Goal: Communication & Community: Answer question/provide support

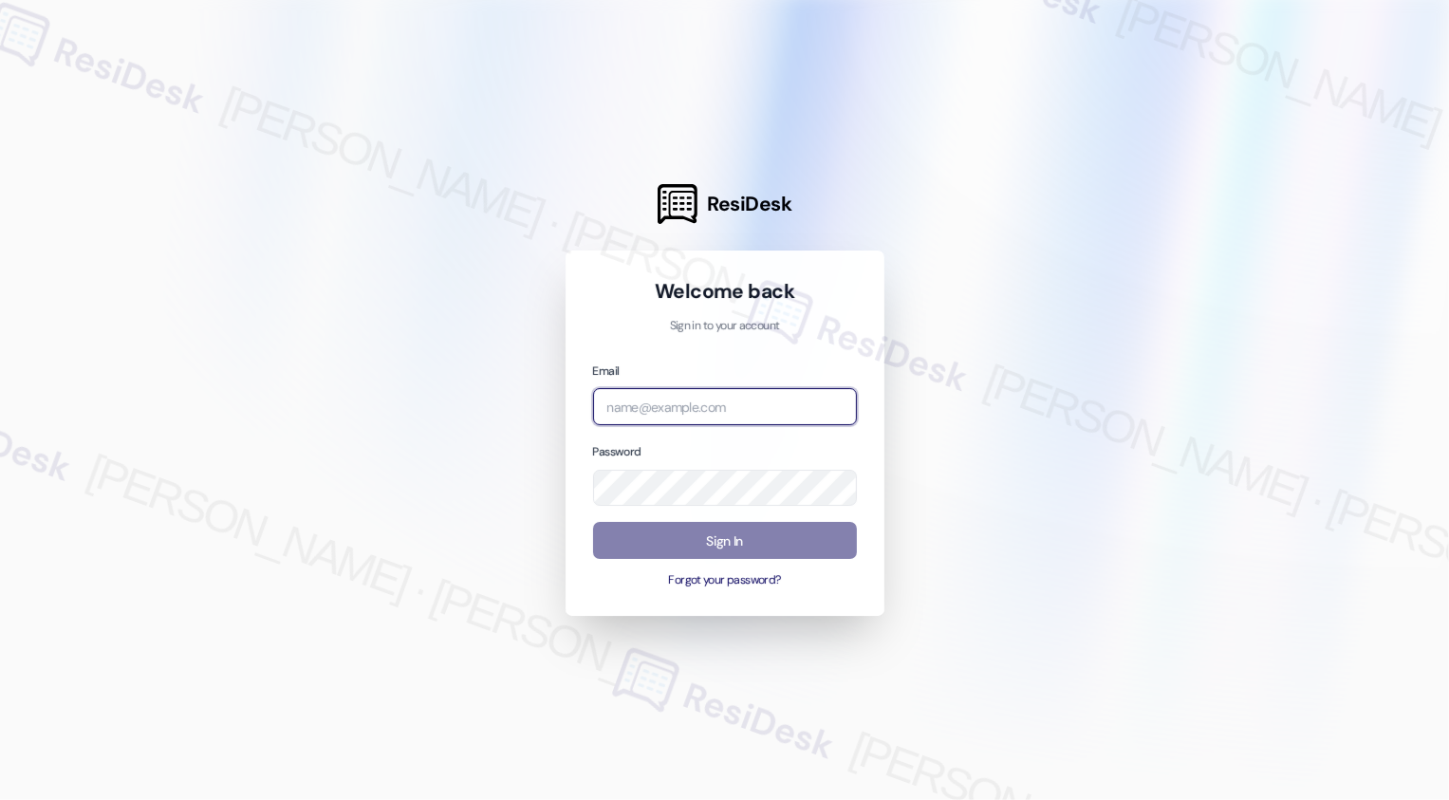
click at [683, 403] on input "email" at bounding box center [725, 406] width 264 height 37
type input "[EMAIL_ADDRESS][PERSON_NAME][PERSON_NAME][PERSON_NAME][PERSON_NAME][DOMAIN_NAME]"
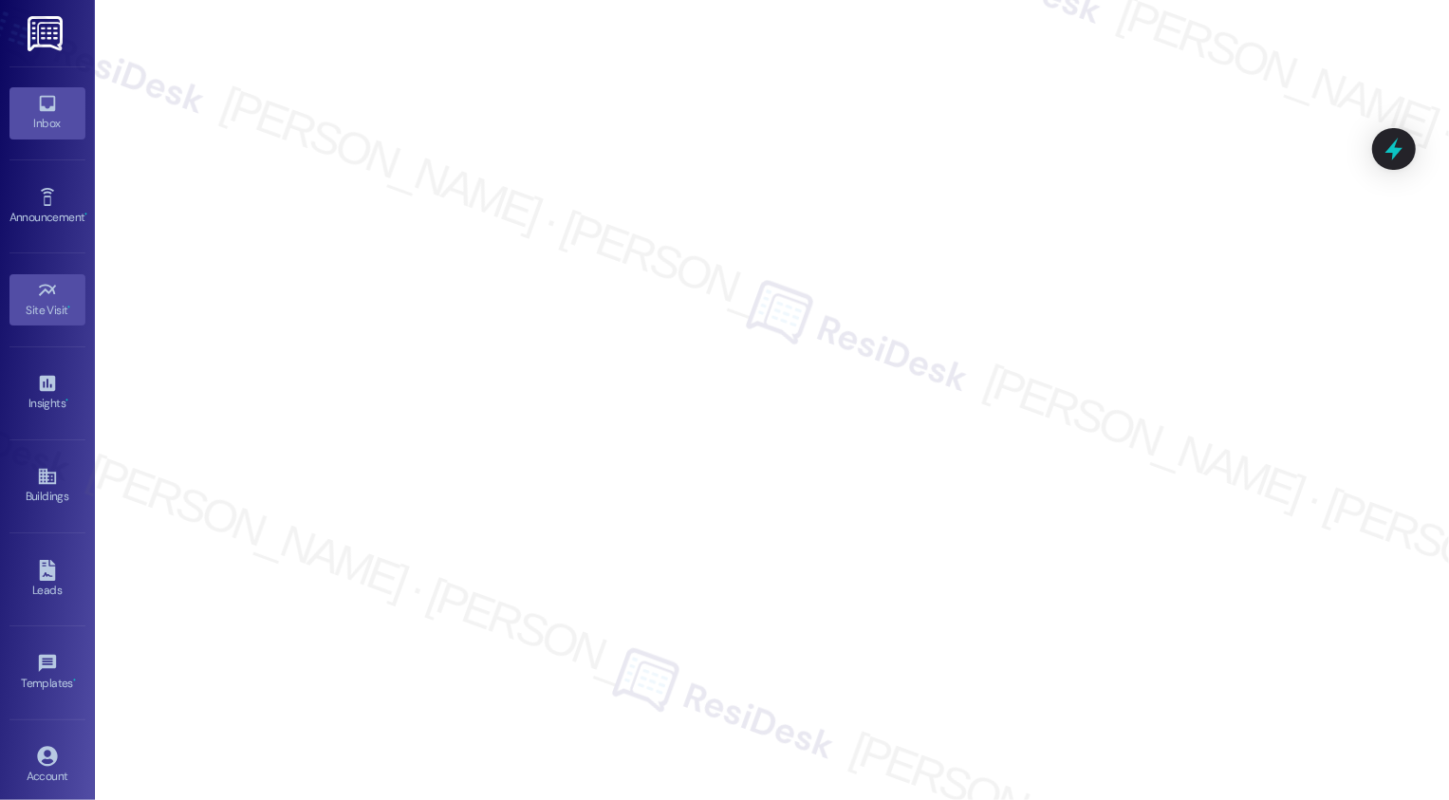
click at [39, 121] on div "Inbox" at bounding box center [47, 123] width 95 height 19
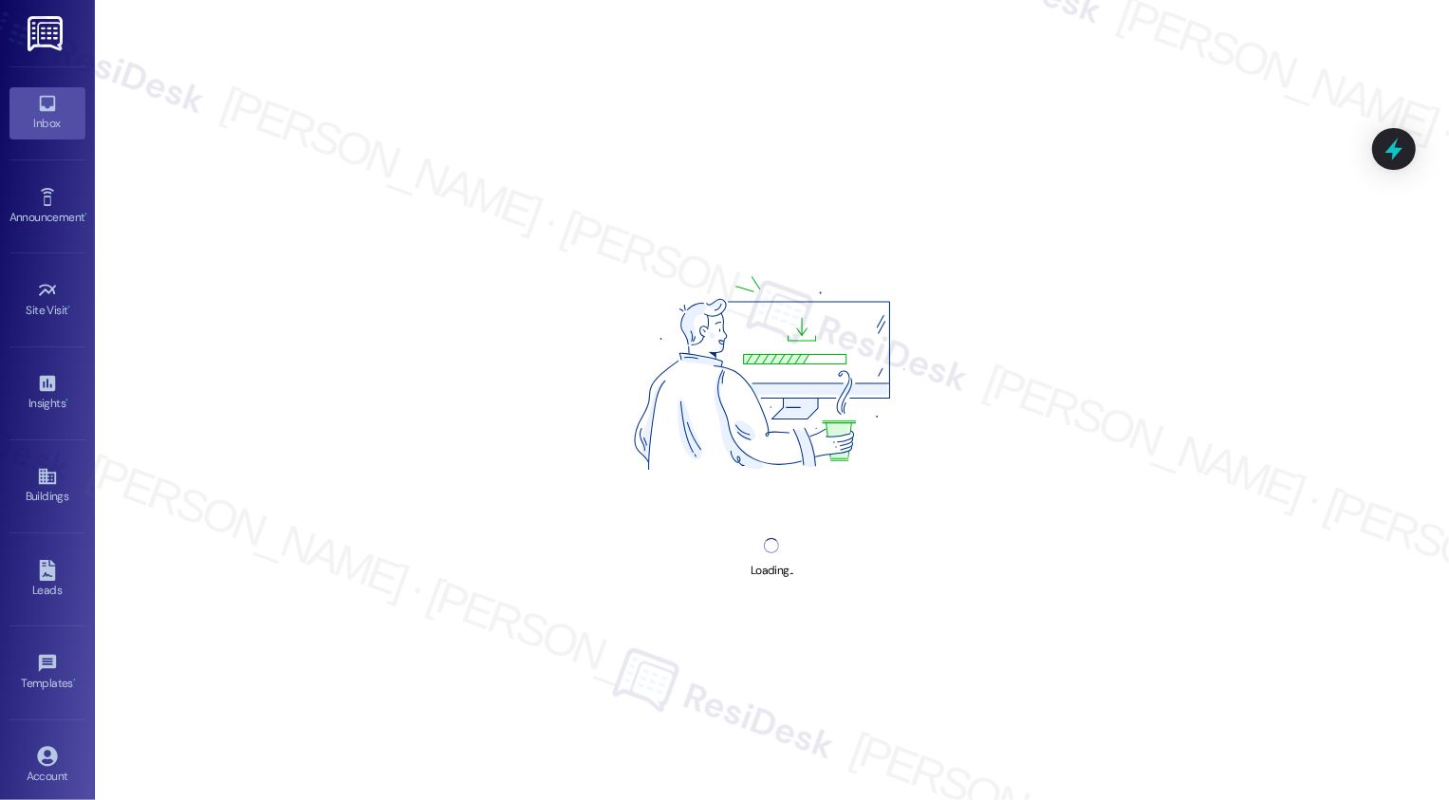
click at [39, 121] on div "Inbox" at bounding box center [47, 123] width 95 height 19
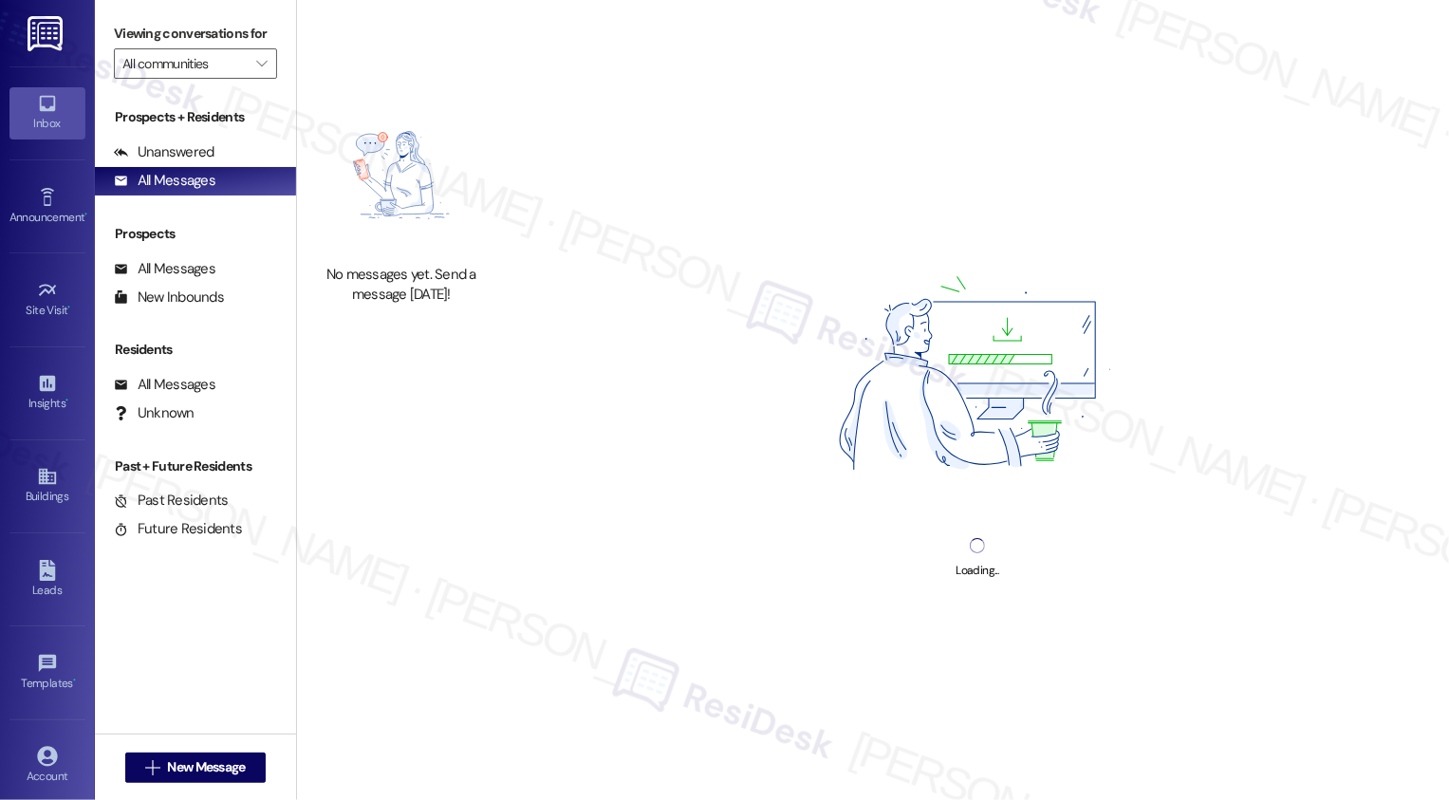
click at [44, 112] on icon at bounding box center [47, 103] width 21 height 21
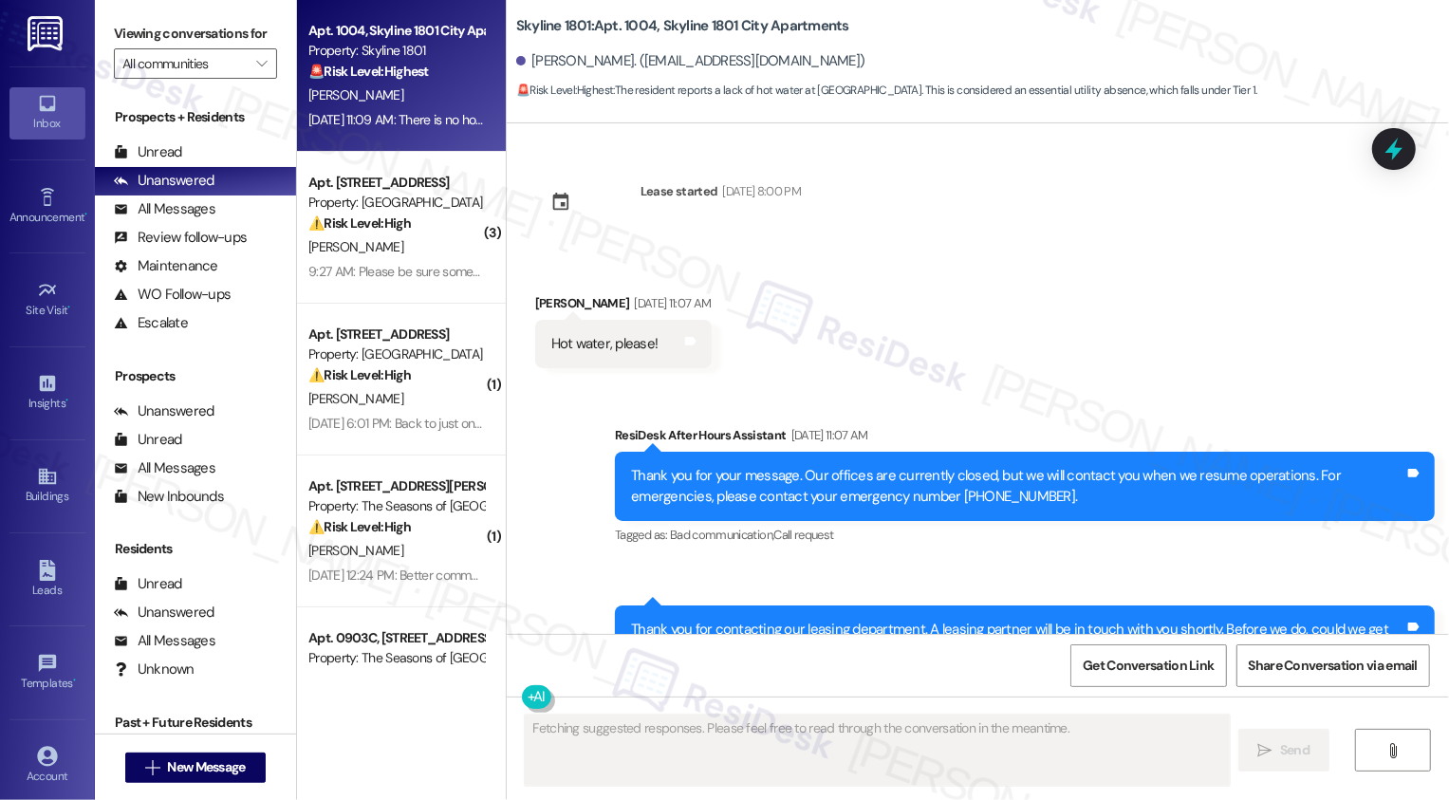
scroll to position [243, 0]
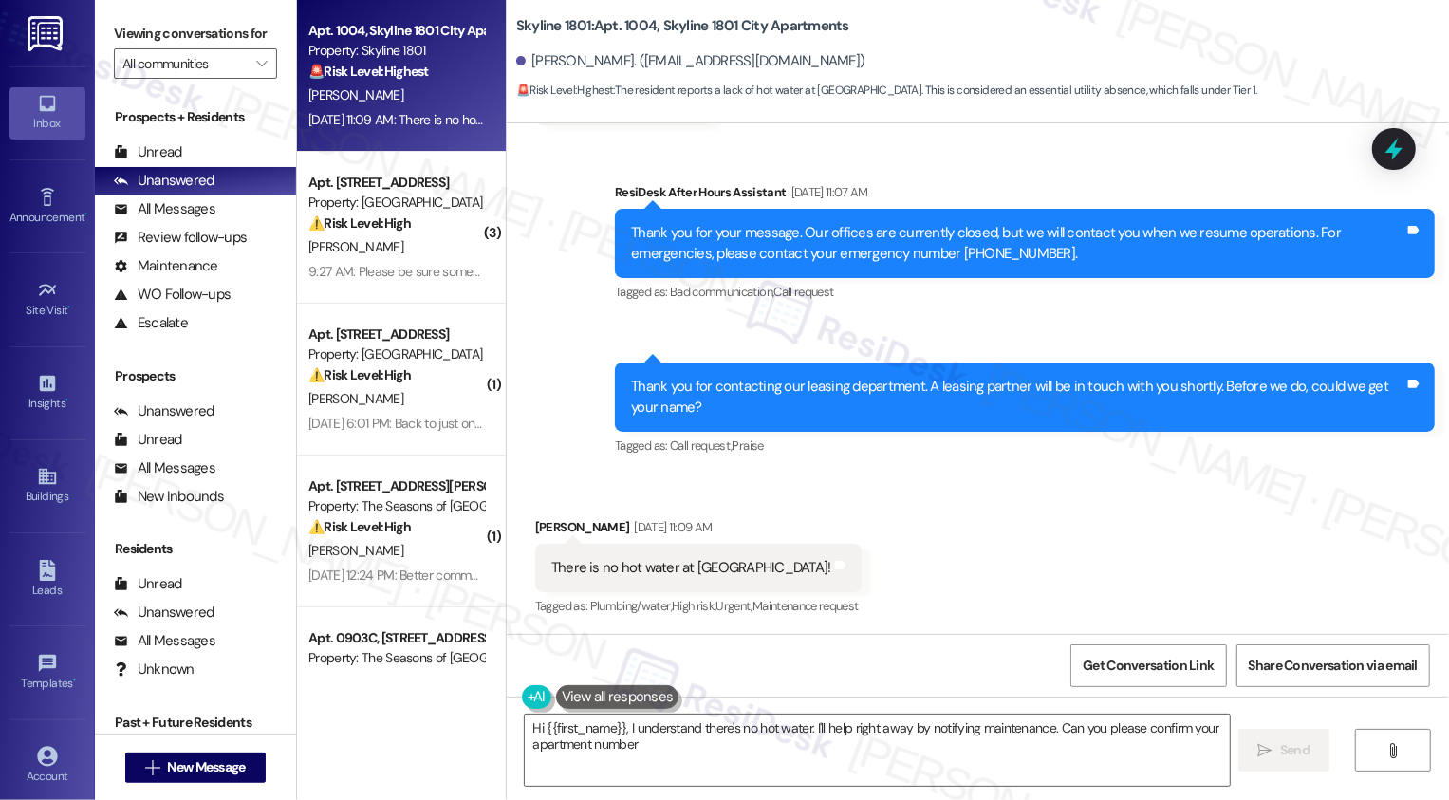
type textarea "Hi {{first_name}}, I understand there's no hot water. I'll help right away by n…"
click at [1015, 467] on div "Sent via SMS 11:07 AM ResiDesk Leasing Assistant [DATE] 11:07 AM Thank you for …" at bounding box center [1025, 410] width 848 height 125
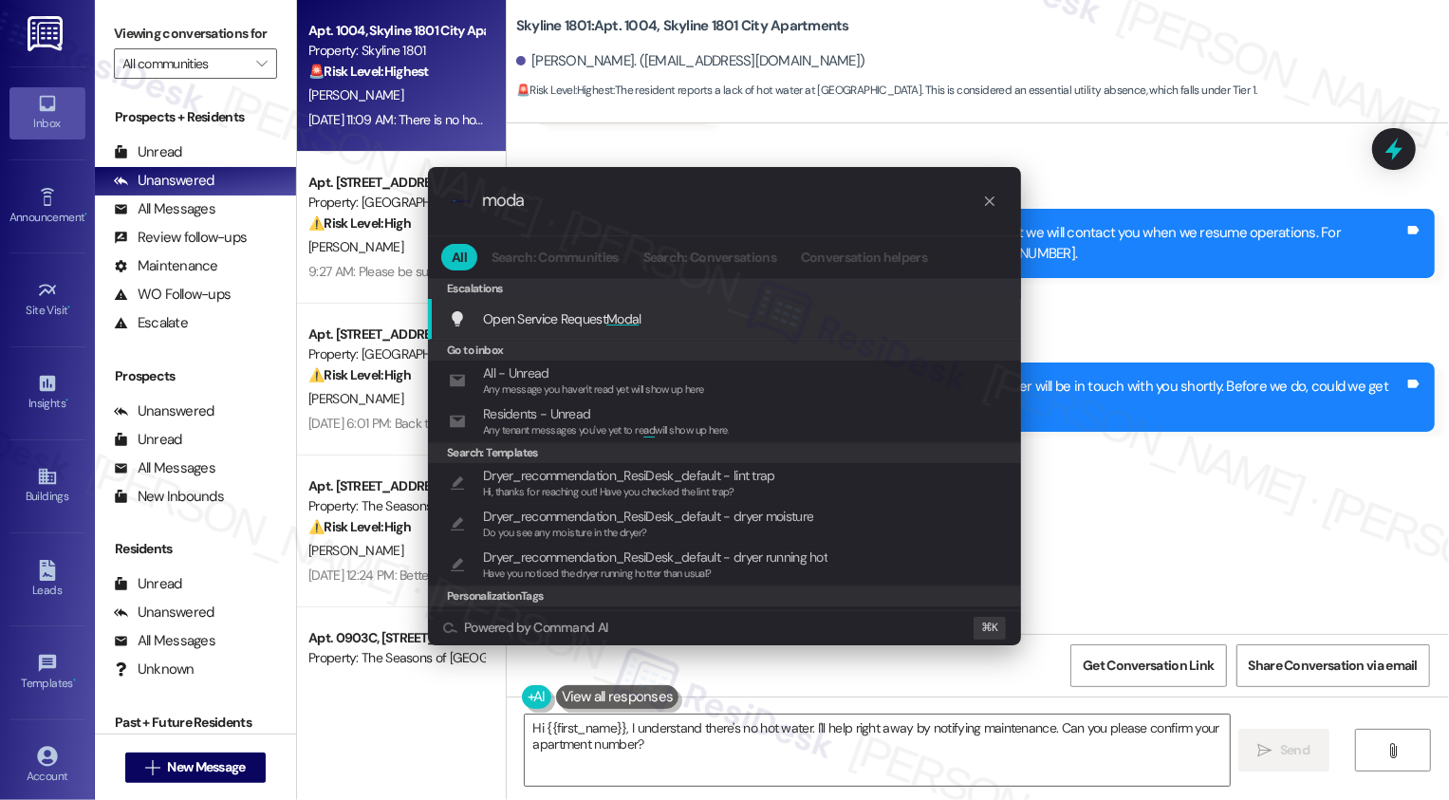
type input "modal"
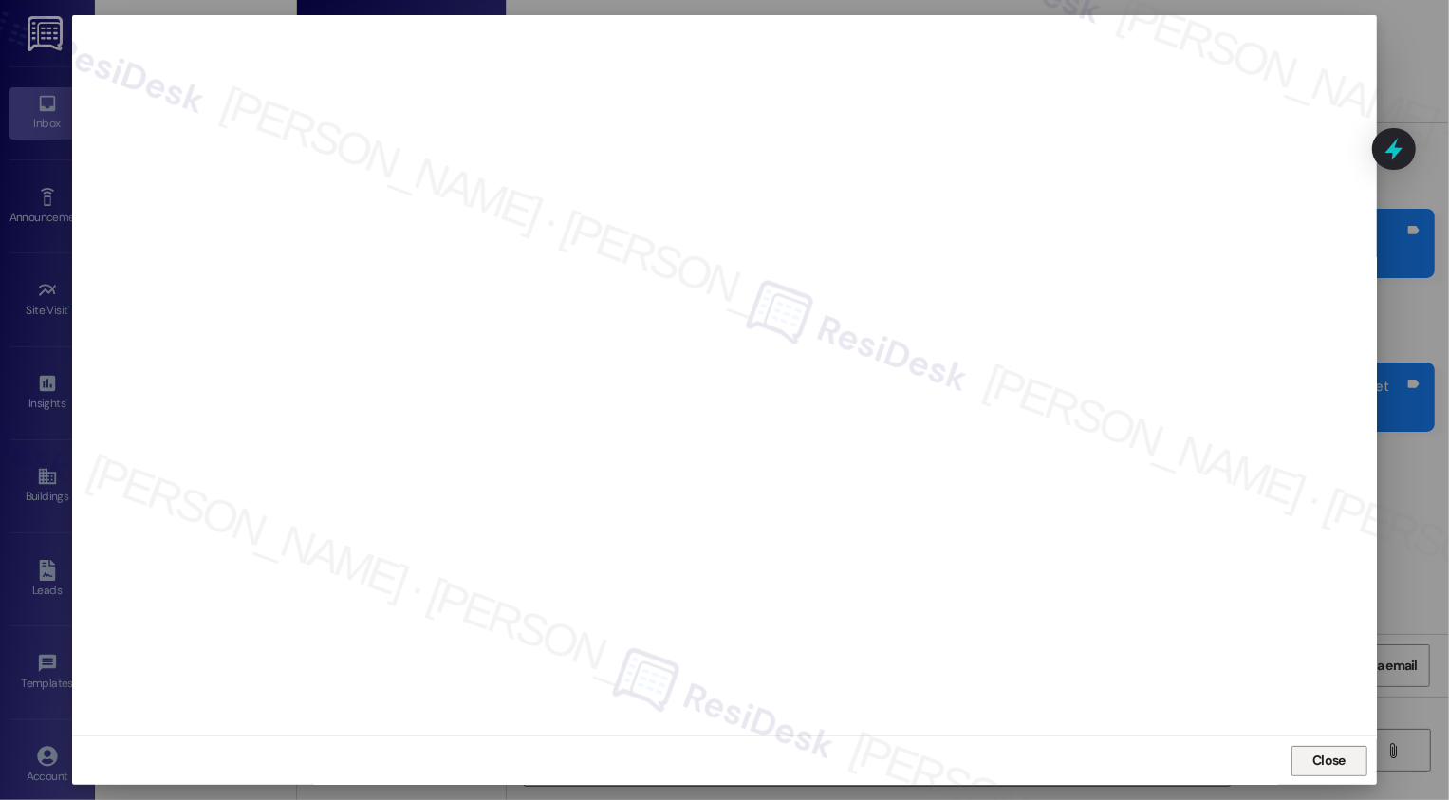
click at [1346, 755] on span "Close" at bounding box center [1329, 761] width 41 height 20
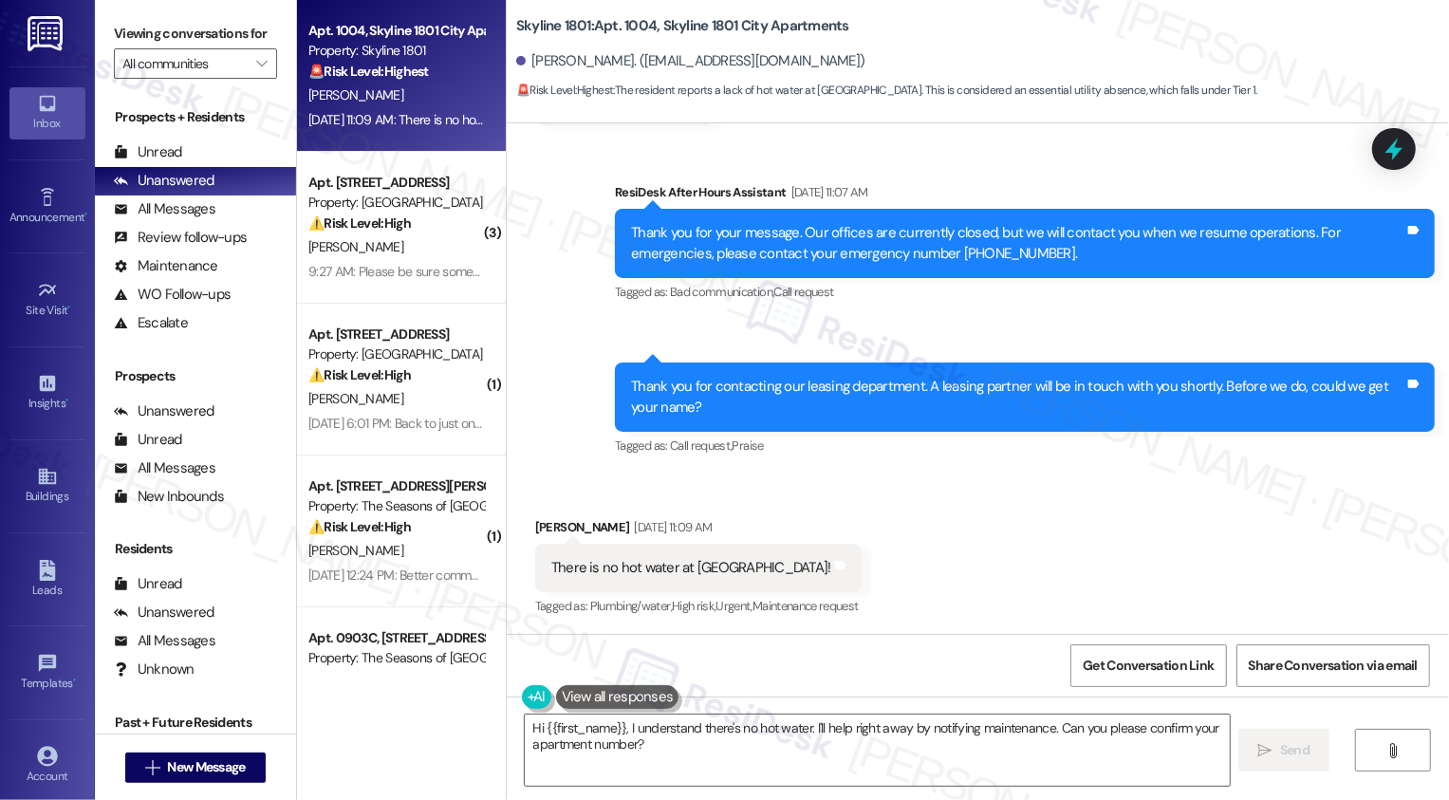
click at [535, 521] on div "[PERSON_NAME] [DATE] 11:09 AM" at bounding box center [698, 530] width 326 height 27
copy div "[PERSON_NAME]"
click at [595, 736] on textarea "Hi {{first_name}}, I understand there's no hot water. I'll help right away by n…" at bounding box center [877, 750] width 705 height 71
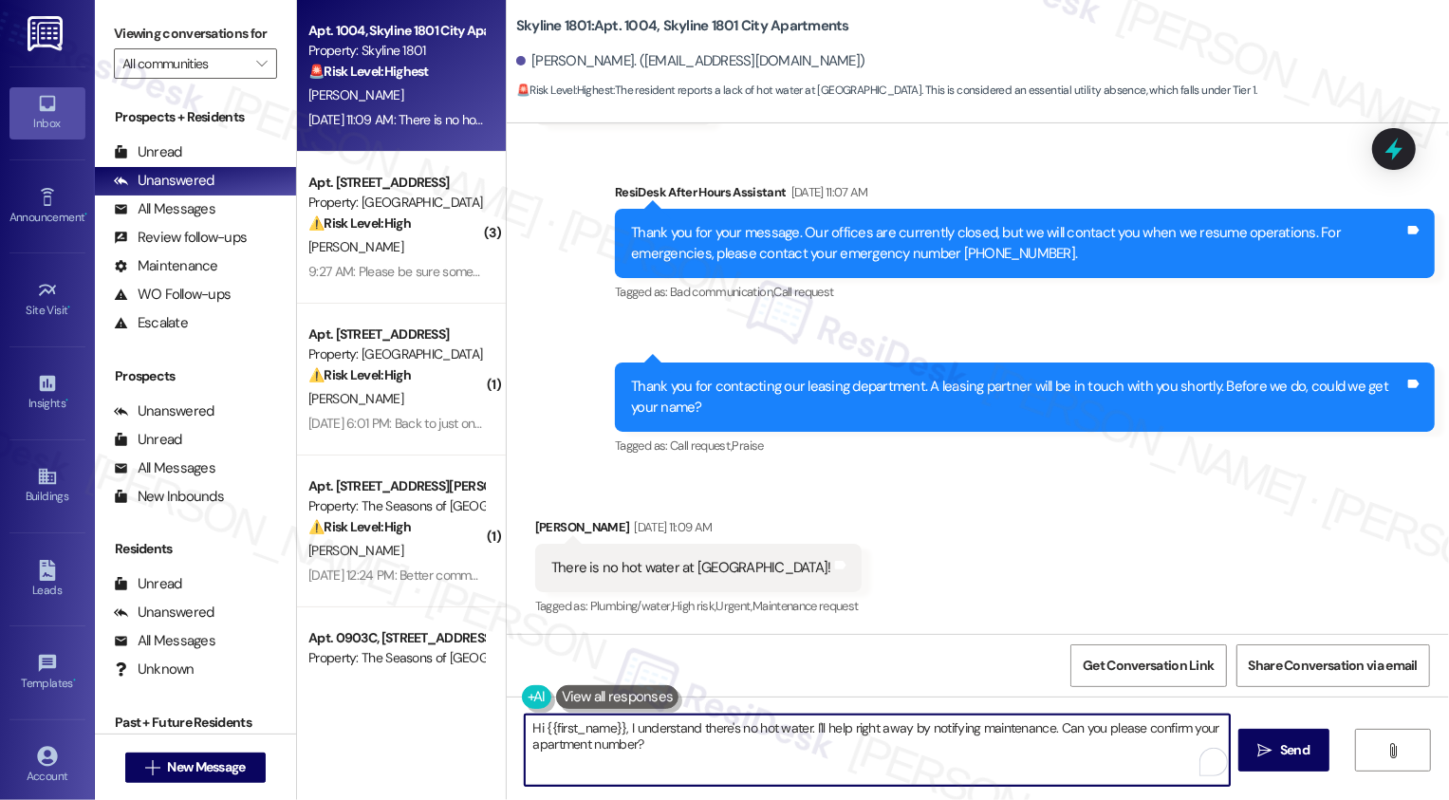
click at [639, 738] on textarea "Hi {{first_name}}, I understand there's no hot water. I'll help right away by n…" at bounding box center [877, 750] width 705 height 71
click at [619, 728] on textarea "Hi {{first_name}}, I understand there's no hot water. I'll help right away by n…" at bounding box center [875, 750] width 705 height 71
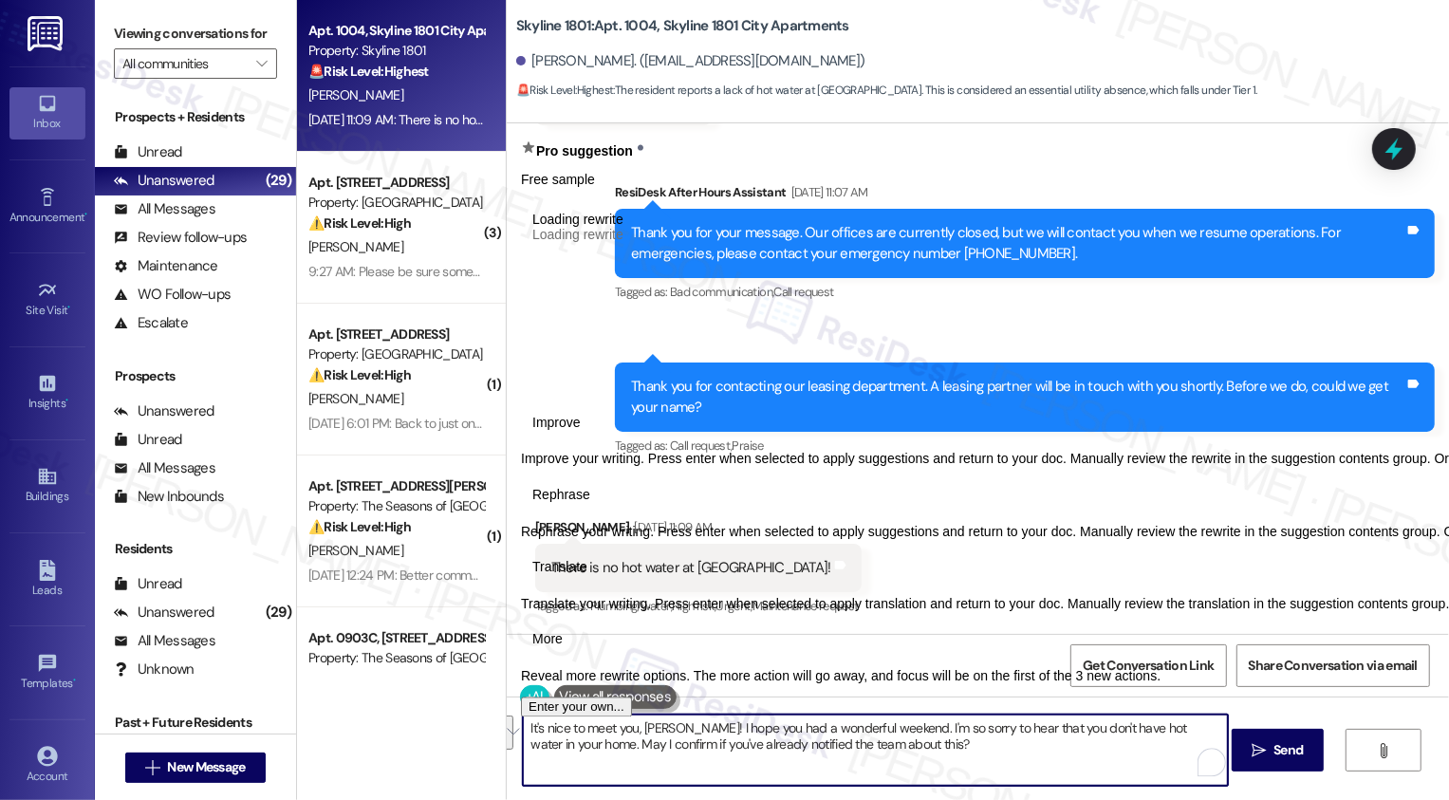
click at [590, 505] on span "Rephrase" at bounding box center [561, 495] width 58 height 20
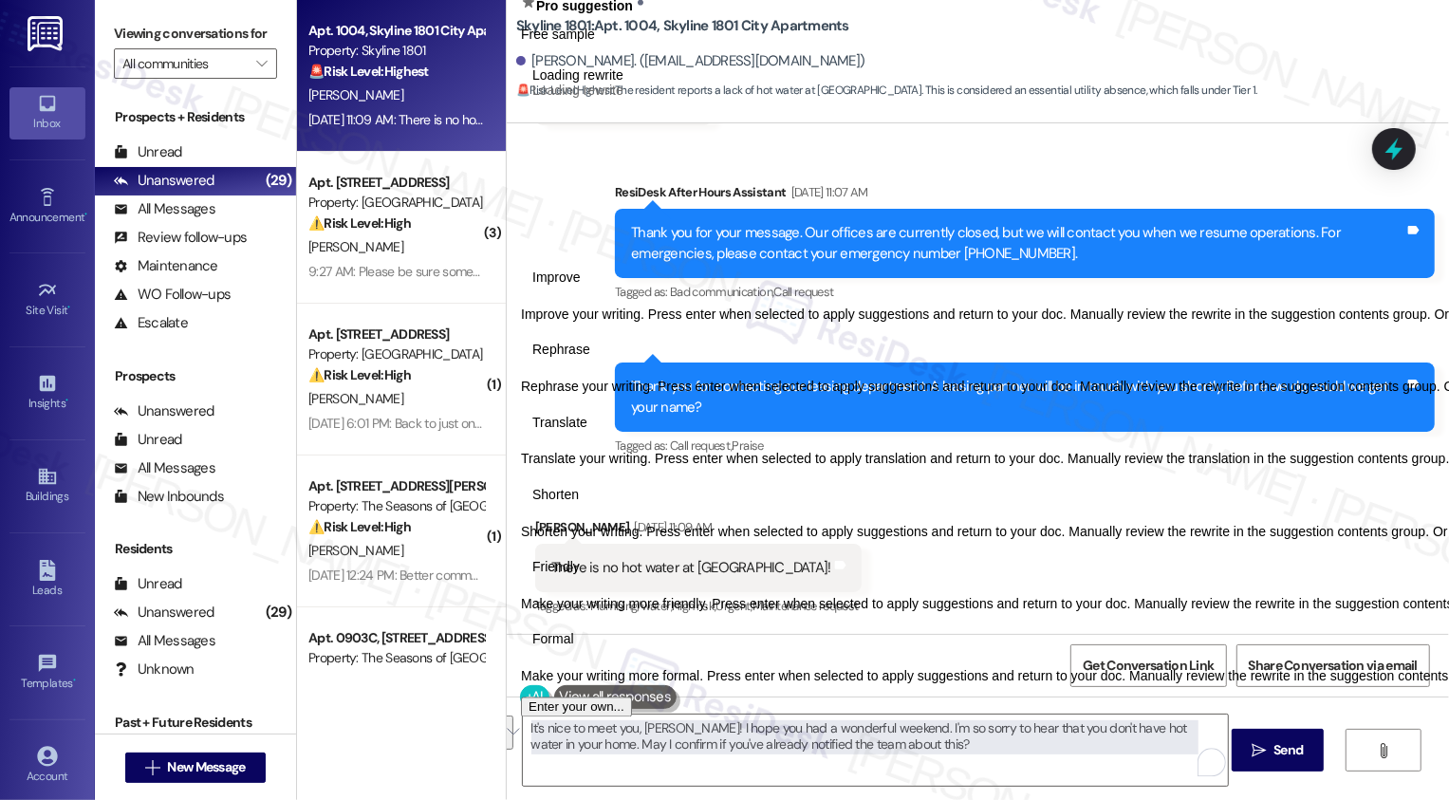
click at [580, 578] on span "Friendly" at bounding box center [555, 568] width 47 height 20
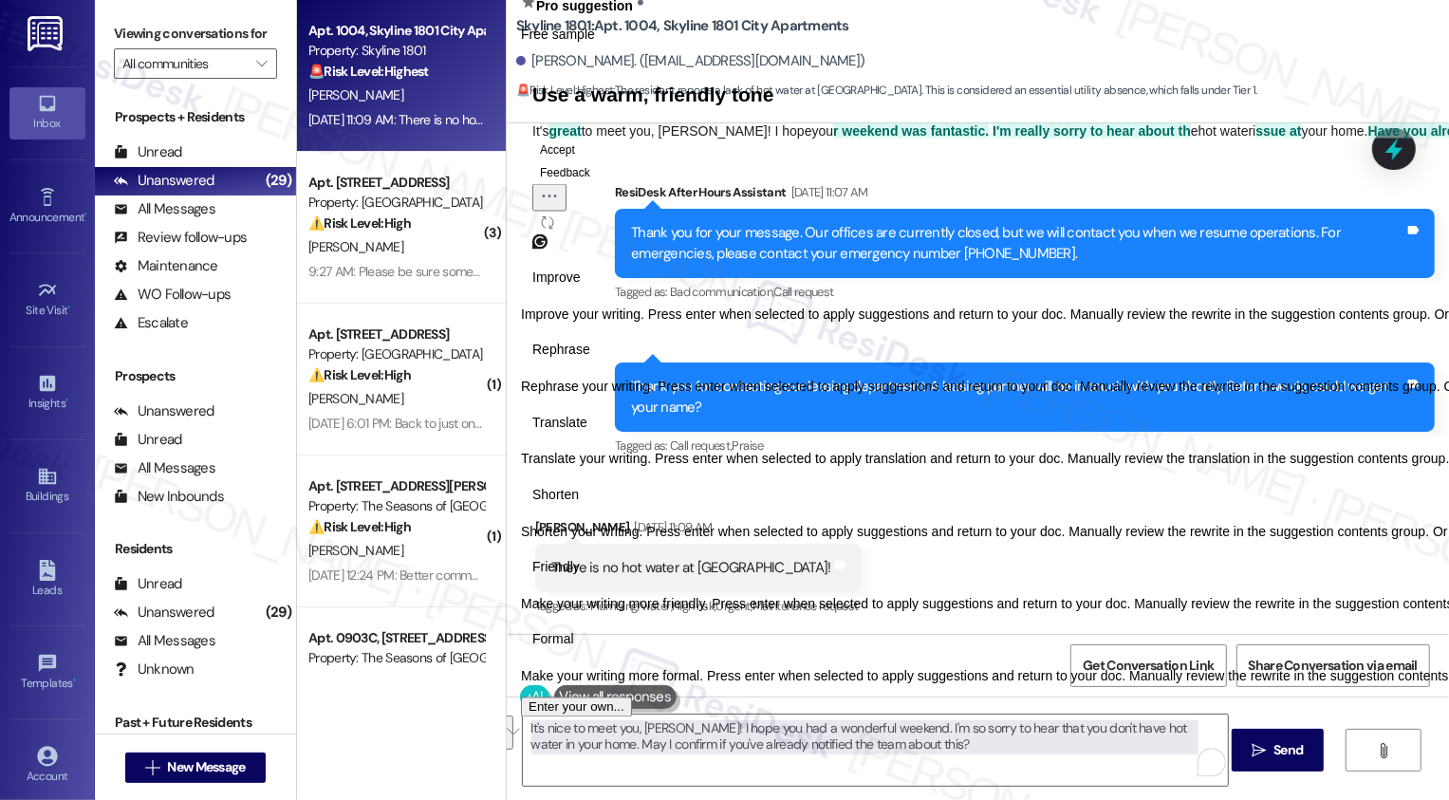
click at [580, 578] on span "Friendly" at bounding box center [555, 568] width 47 height 20
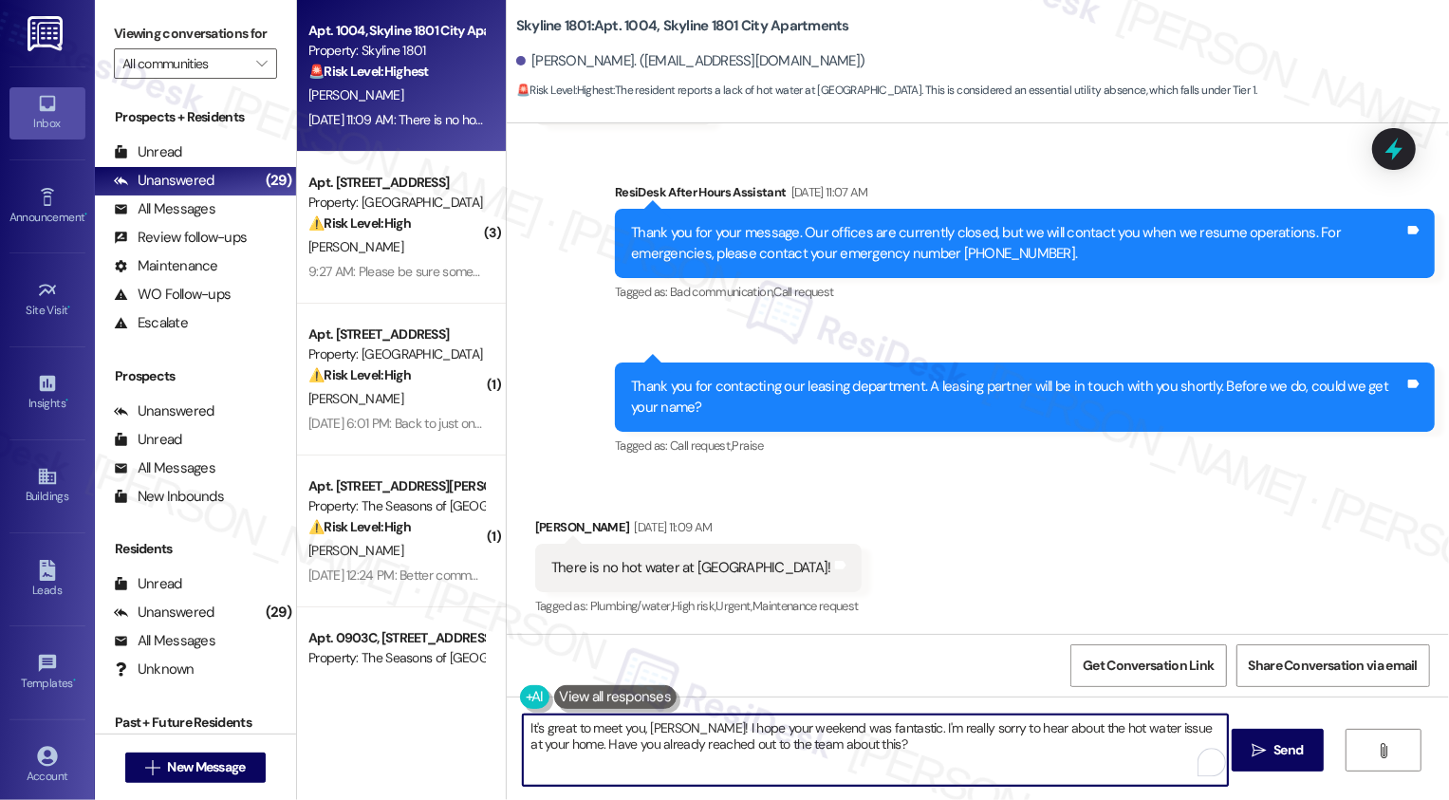
click at [555, 746] on textarea "It's great to meet you, [PERSON_NAME]! I hope your weekend was fantastic. I'm r…" at bounding box center [875, 750] width 705 height 71
type textarea "It's great to meet you, [PERSON_NAME]! I hope your weekend was fantastic. I'm r…"
click at [512, 733] on button "See rewrite suggestions" at bounding box center [505, 733] width 15 height 34
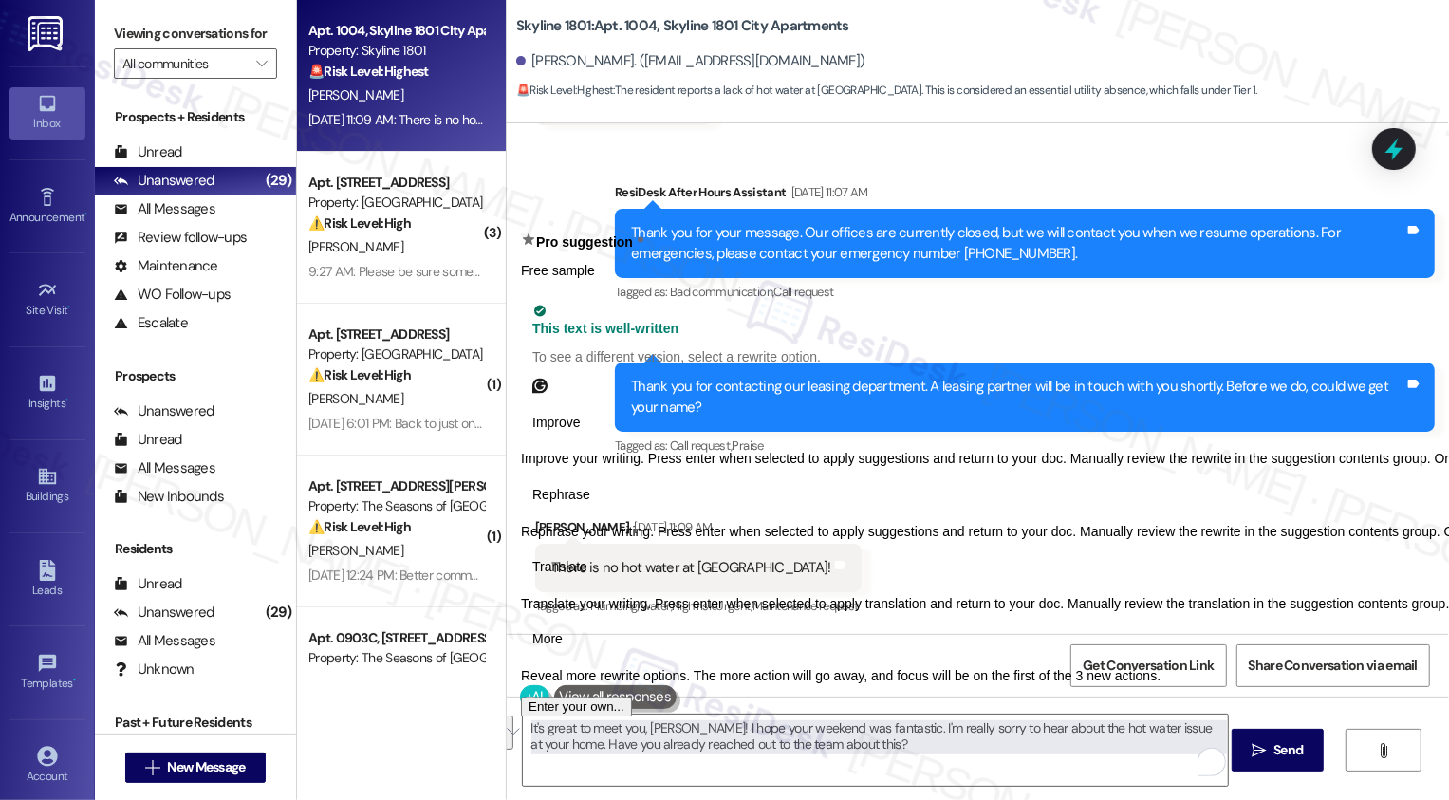
click at [587, 578] on span "Translate" at bounding box center [559, 568] width 55 height 20
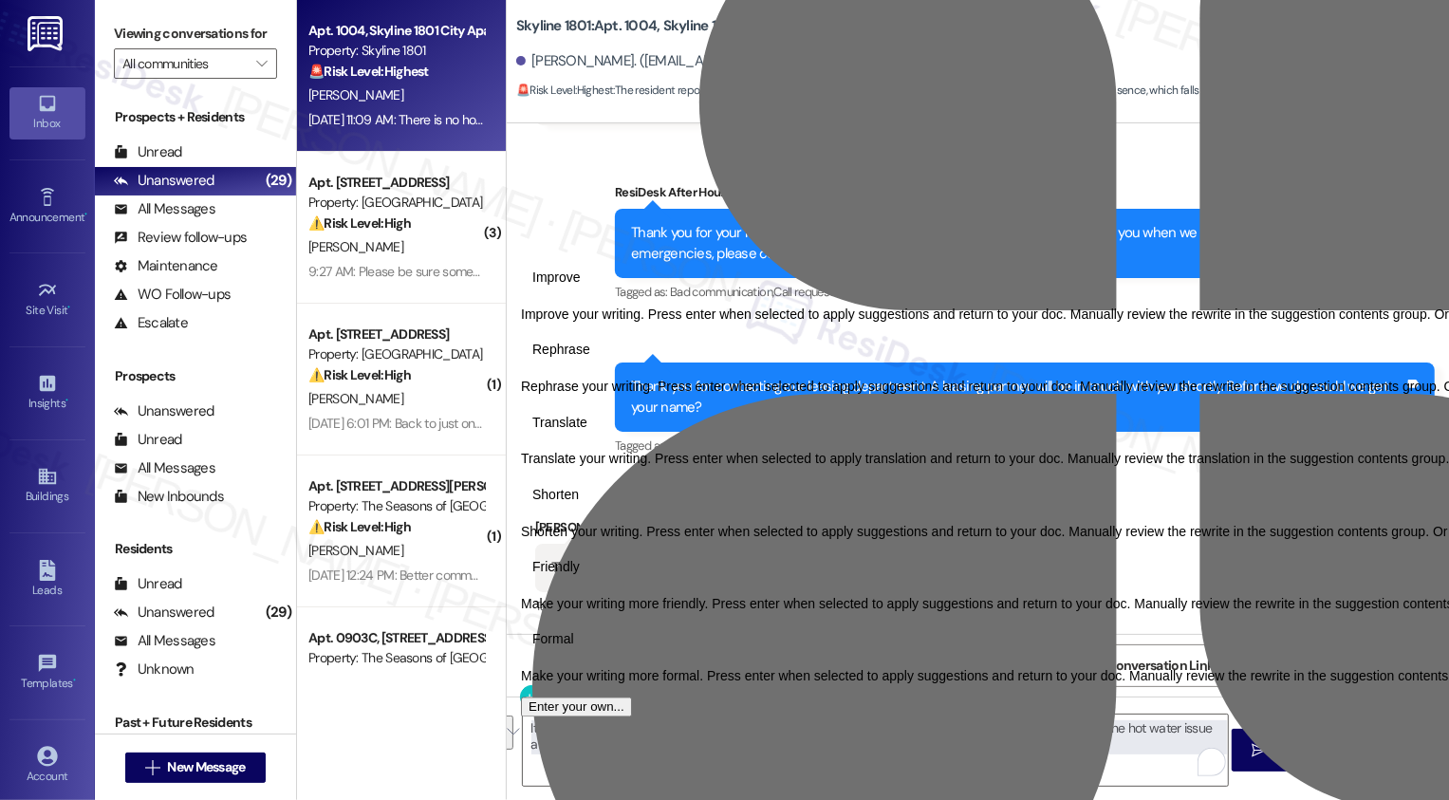
select select "es-ES"
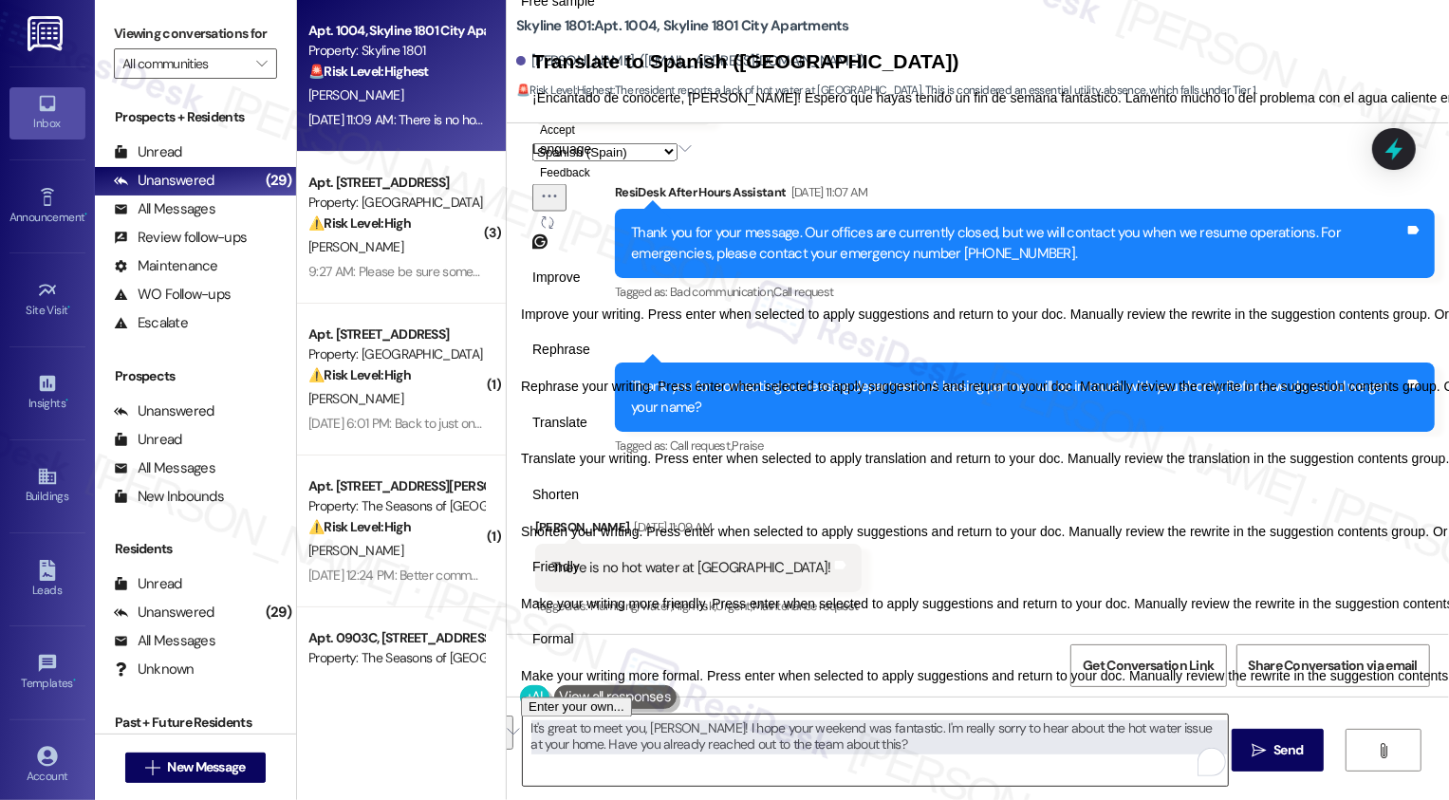
click at [770, 747] on textarea "It's great to meet you, [PERSON_NAME]! I hope your weekend was fantastic. I'm r…" at bounding box center [875, 750] width 705 height 71
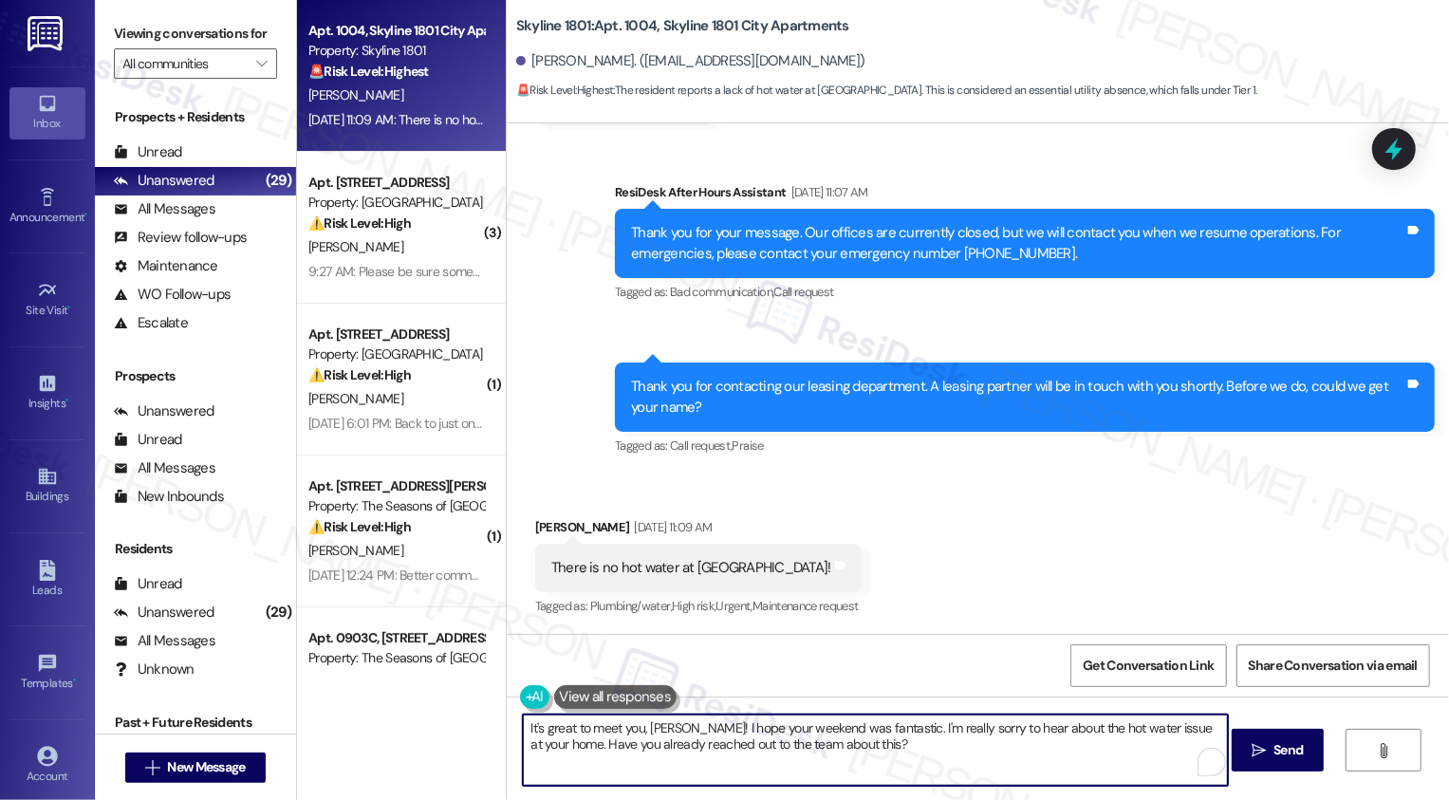
click at [876, 743] on textarea "It's great to meet you, [PERSON_NAME]! I hope your weekend was fantastic. I'm r…" at bounding box center [875, 750] width 705 height 71
click at [1271, 748] on span "Send" at bounding box center [1288, 750] width 37 height 20
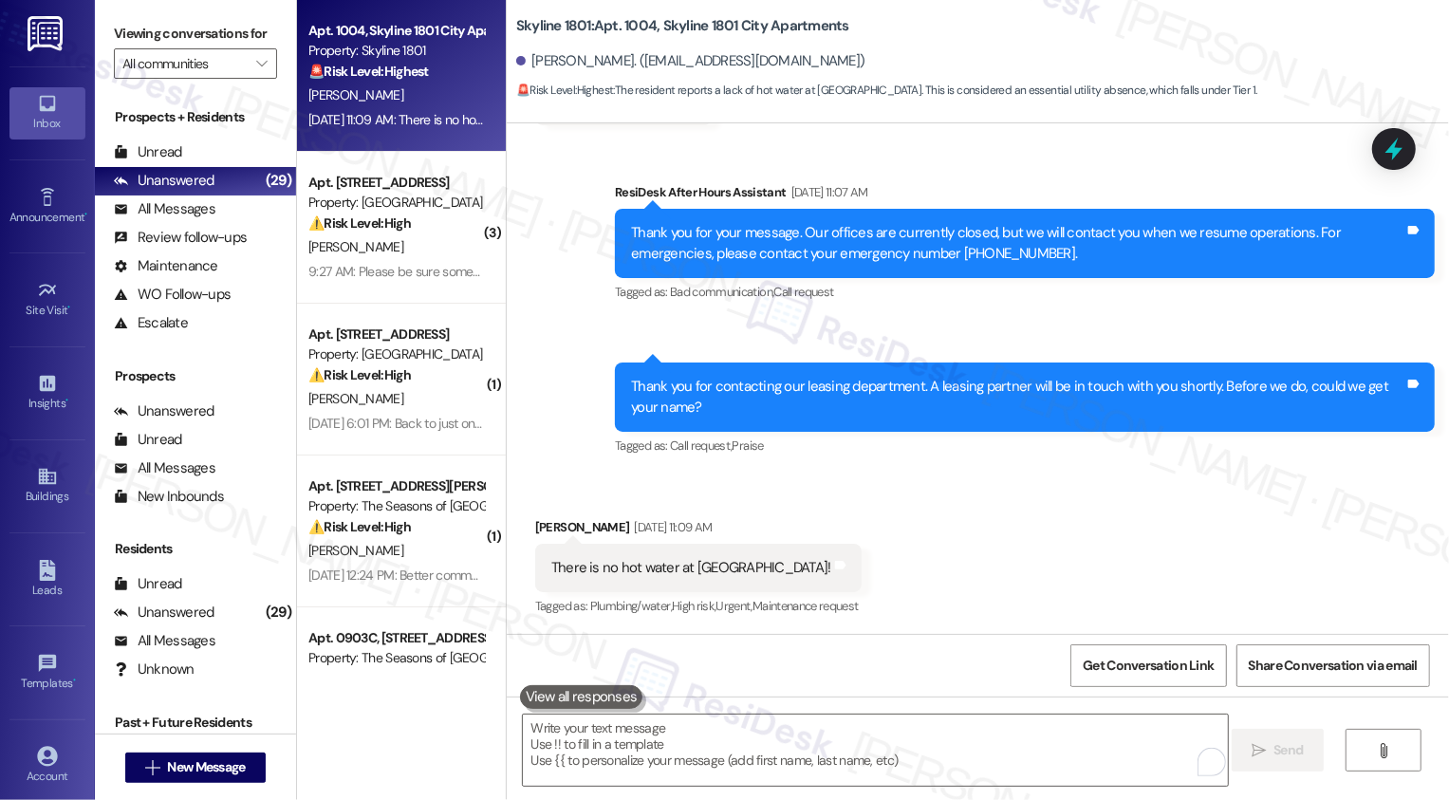
scroll to position [242, 0]
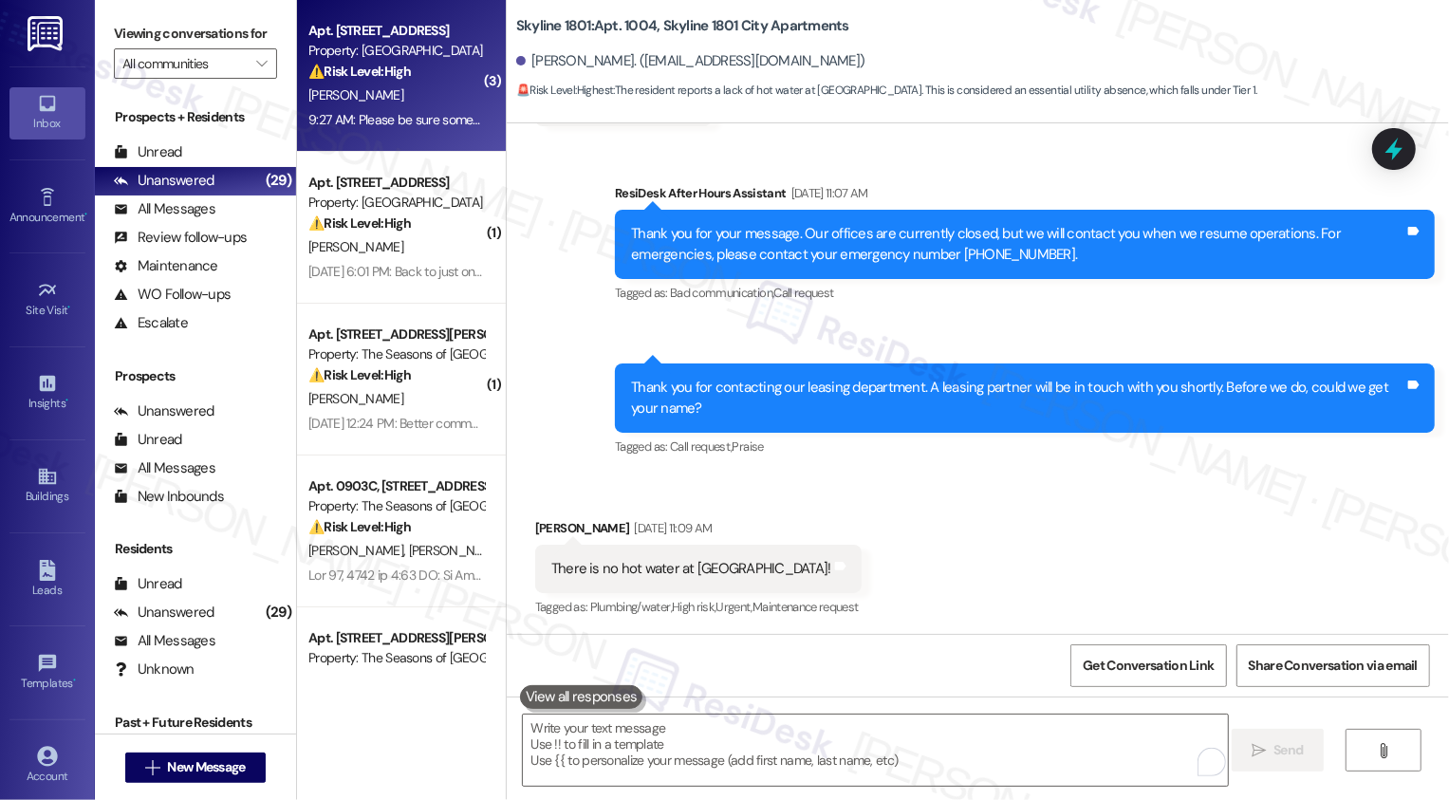
click at [390, 80] on strong "⚠️ Risk Level: High" at bounding box center [359, 71] width 102 height 17
type textarea "Fetching suggested responses. Please feel free to read through the conversation…"
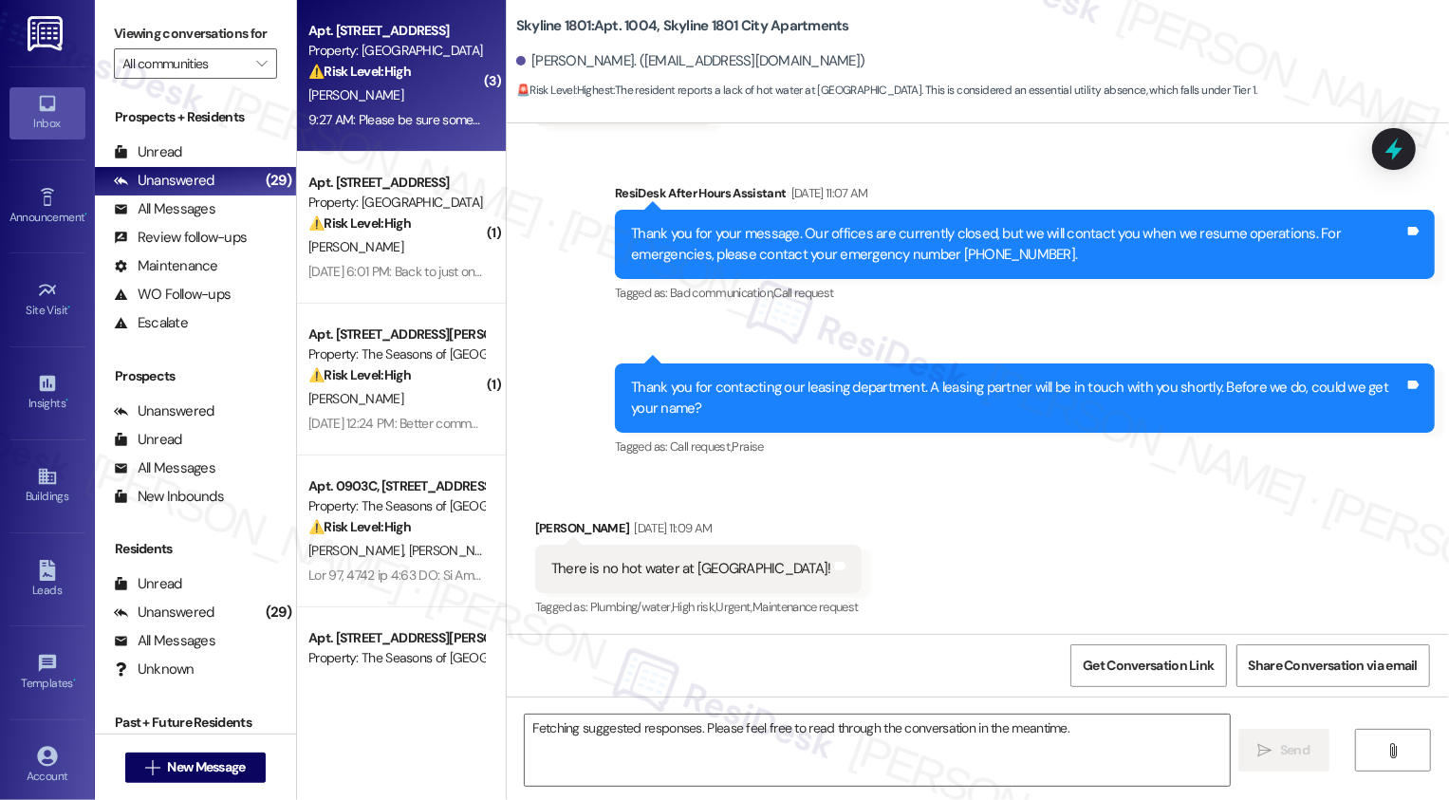
click at [390, 80] on strong "⚠️ Risk Level: High" at bounding box center [359, 71] width 102 height 17
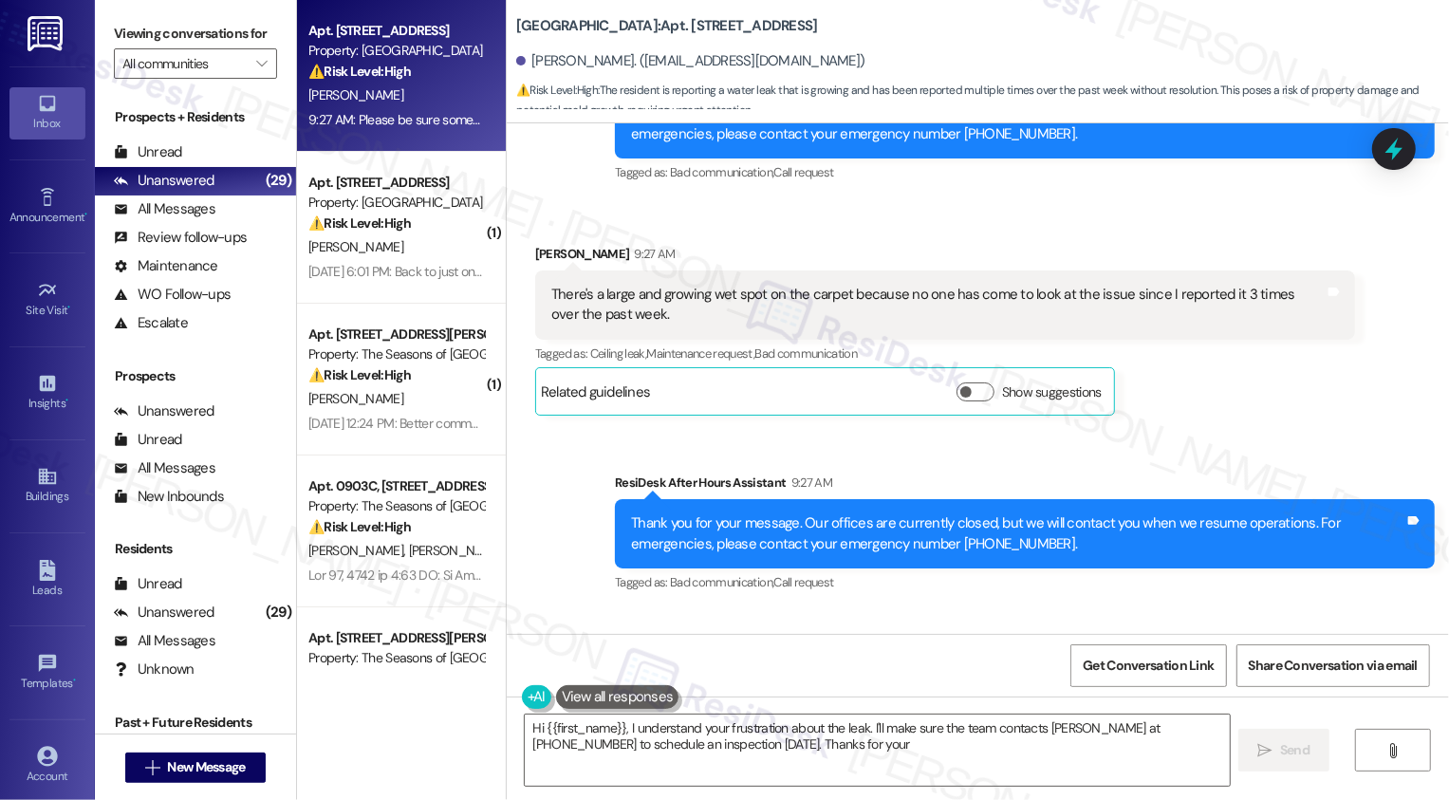
scroll to position [3595, 0]
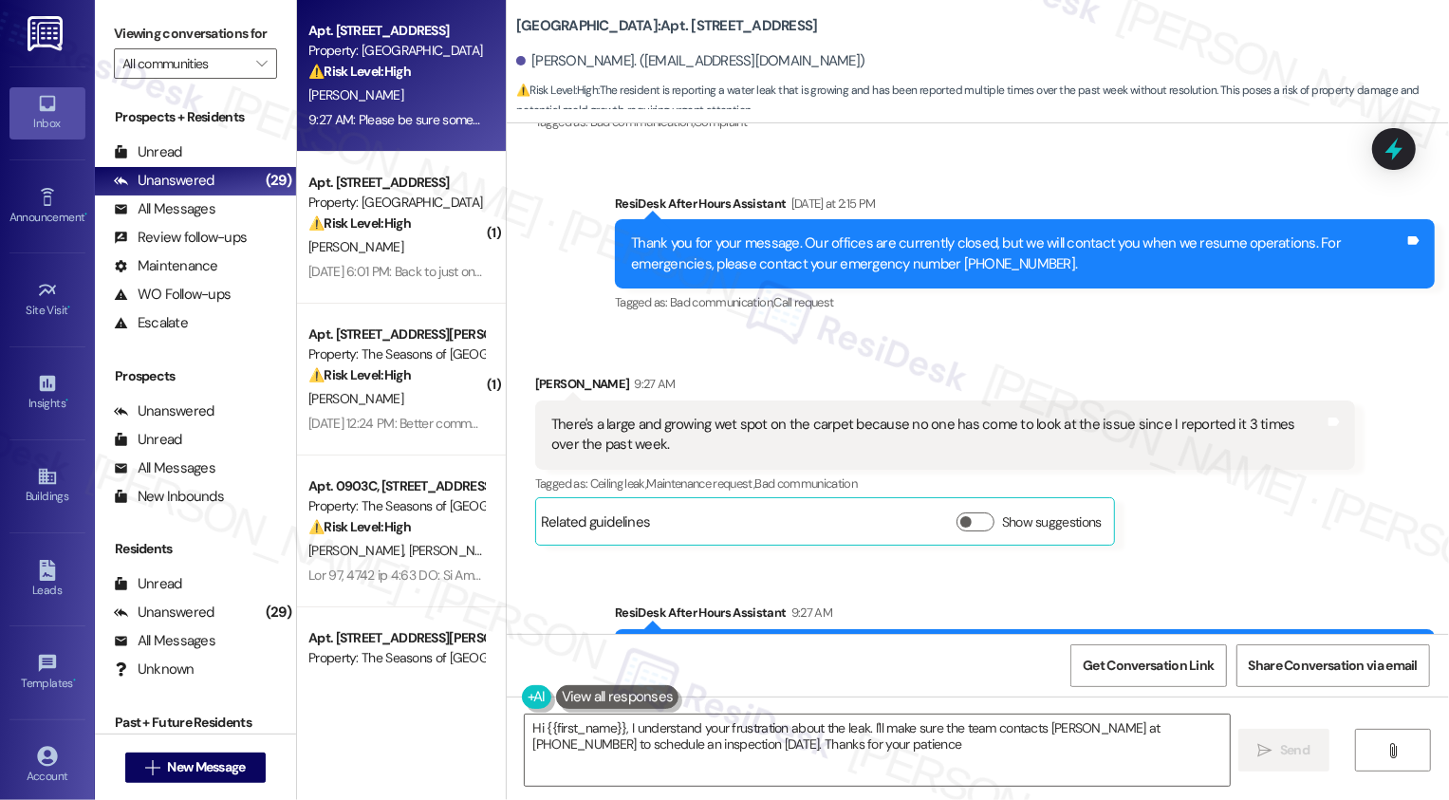
type textarea "Hi {{first_name}}, I understand your frustration about the leak. I'll make sure…"
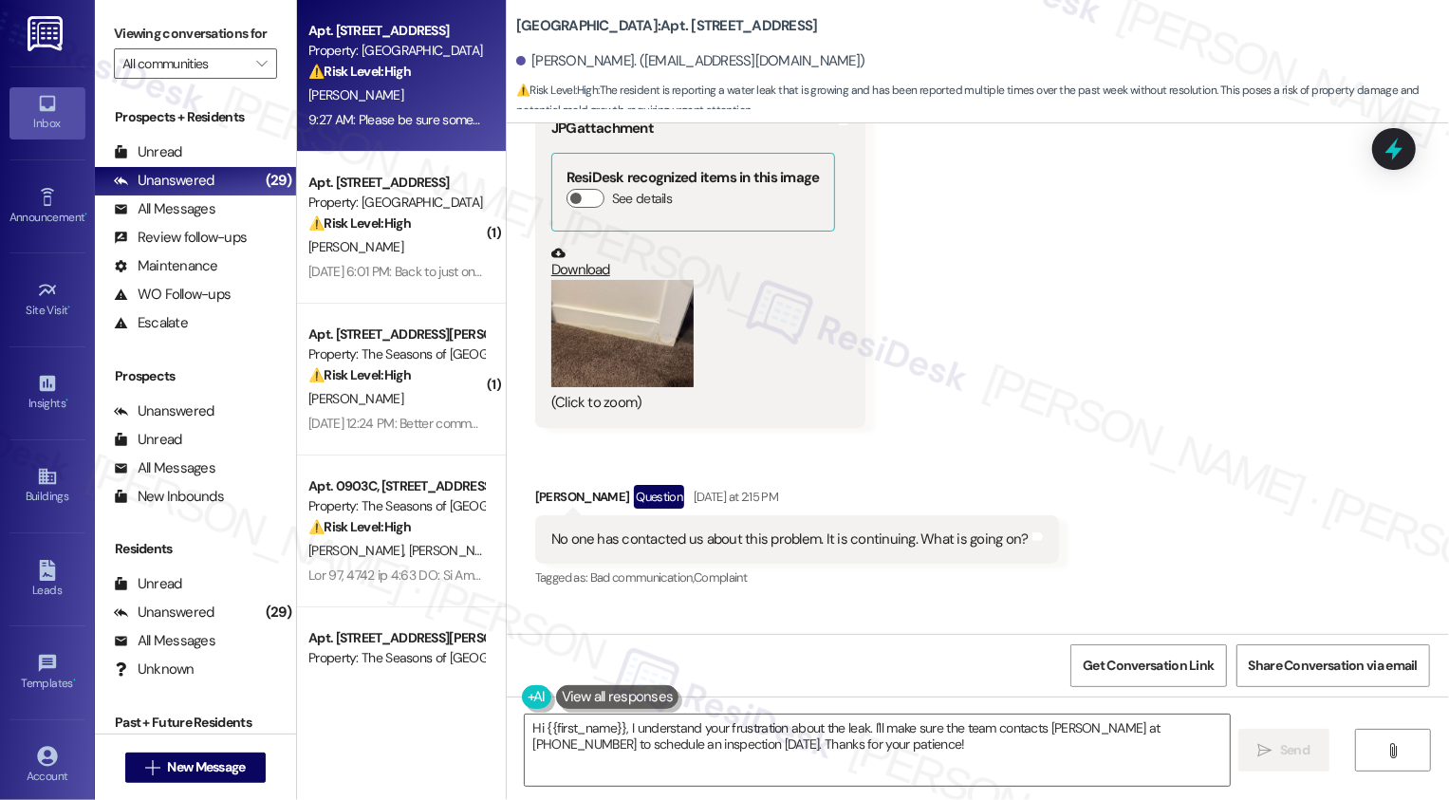
scroll to position [3172, 0]
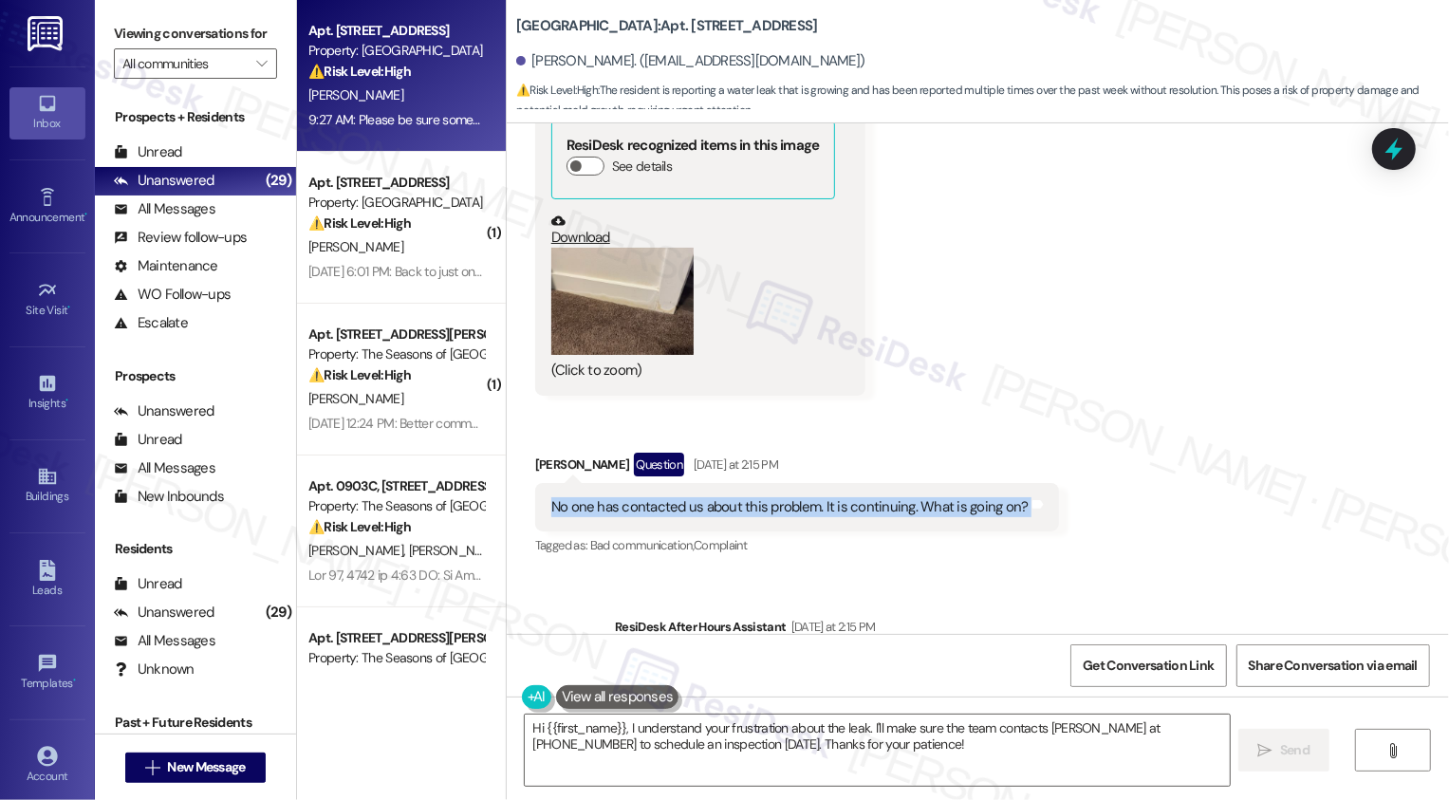
drag, startPoint x: 539, startPoint y: 420, endPoint x: 1004, endPoint y: 428, distance: 465.1
click at [1004, 497] on div "No one has contacted us about this problem. It is continuing. What is going on?" at bounding box center [789, 507] width 481 height 20
copy div "No one has contacted us about this problem. It is continuing. What is going on?"
click at [1201, 407] on div "Received via SMS [PERSON_NAME] Question [DATE] 10:23 AM Did this get fixed? I h…" at bounding box center [978, 182] width 942 height 782
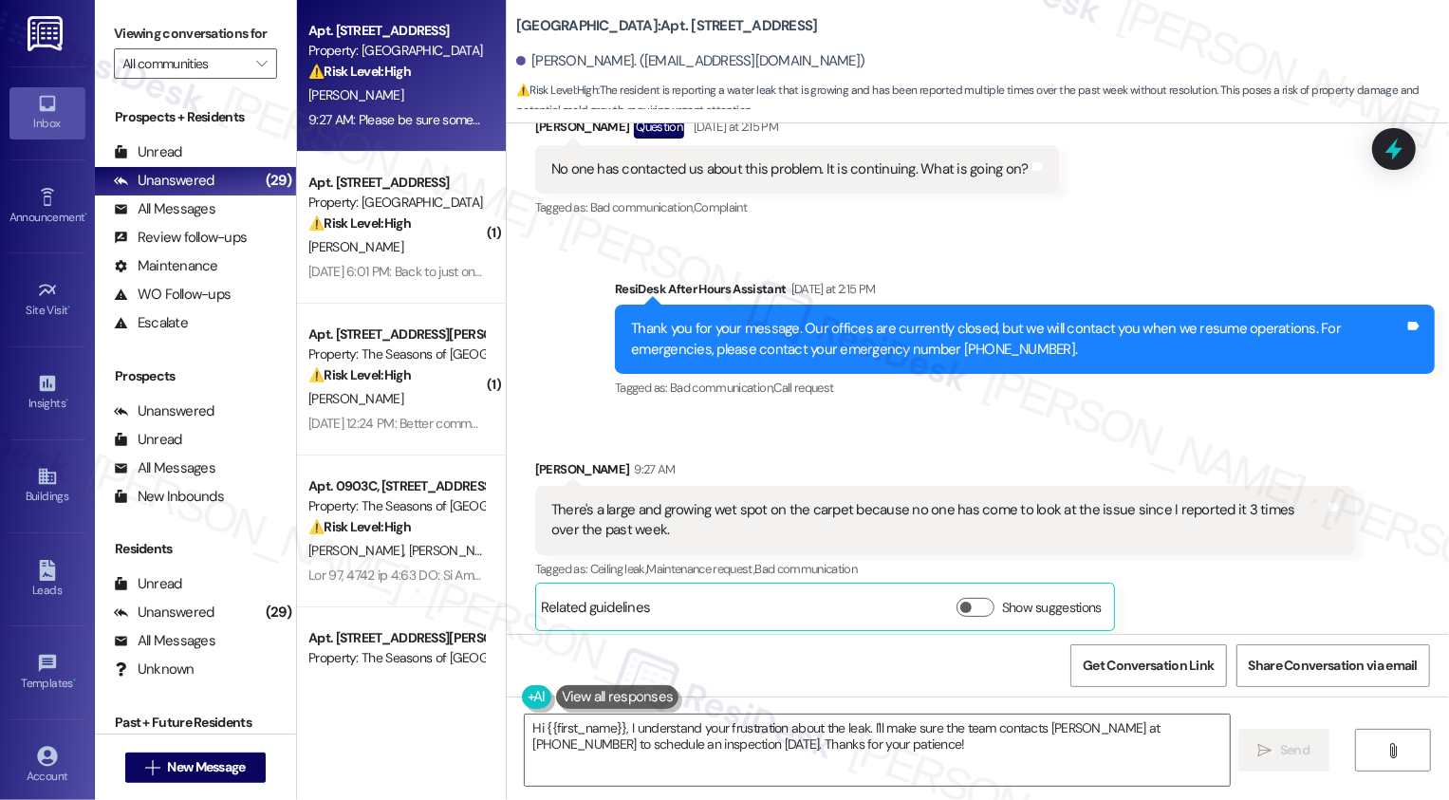
scroll to position [3500, 0]
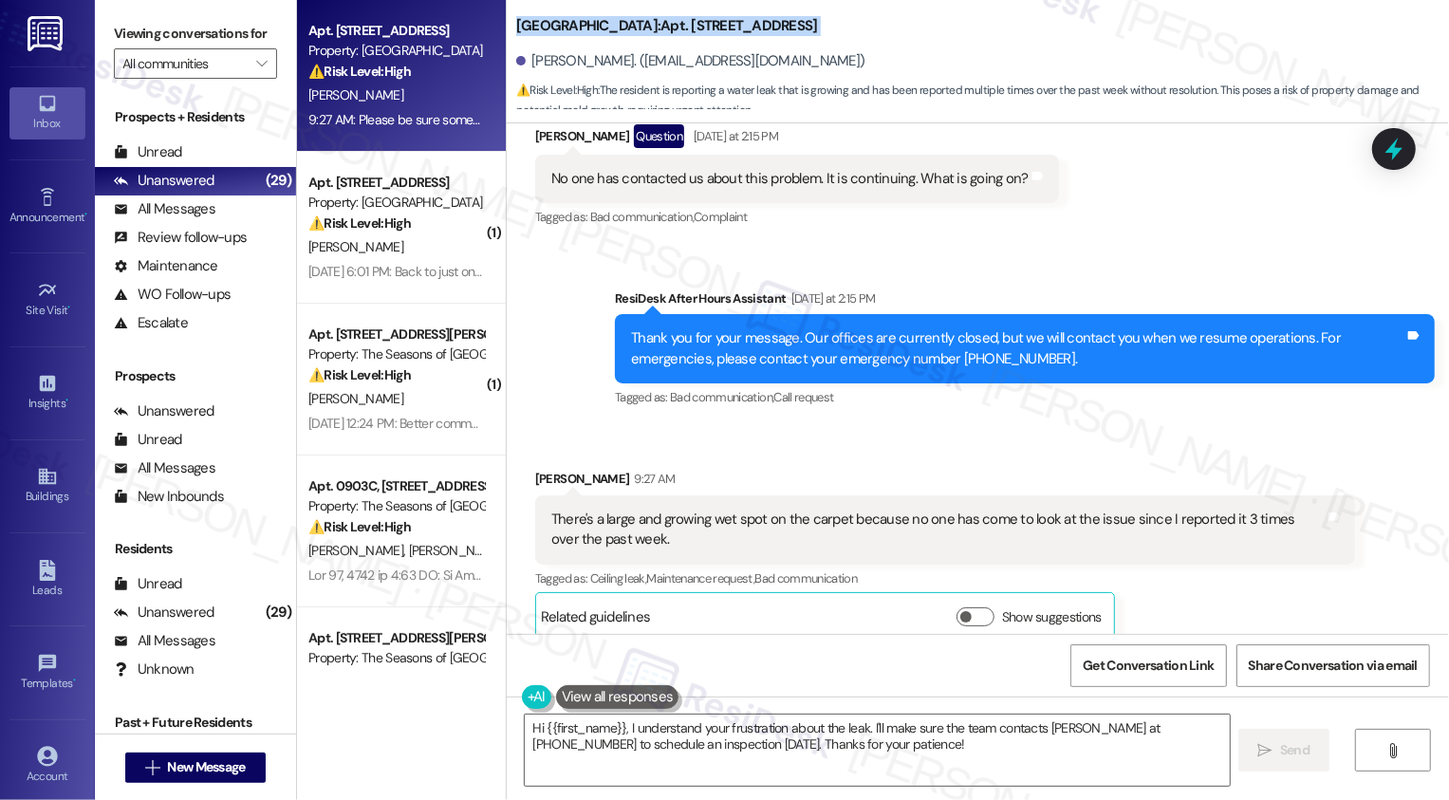
drag, startPoint x: 505, startPoint y: 26, endPoint x: 884, endPoint y: 36, distance: 379.8
click at [884, 37] on div "Country Club Towers: Apt. [STREET_ADDRESS] Lee. ([EMAIL_ADDRESS][DOMAIN_NAME]) …" at bounding box center [982, 57] width 933 height 104
copy b "Country Club Towers: Apt. [STREET_ADDRESS]"
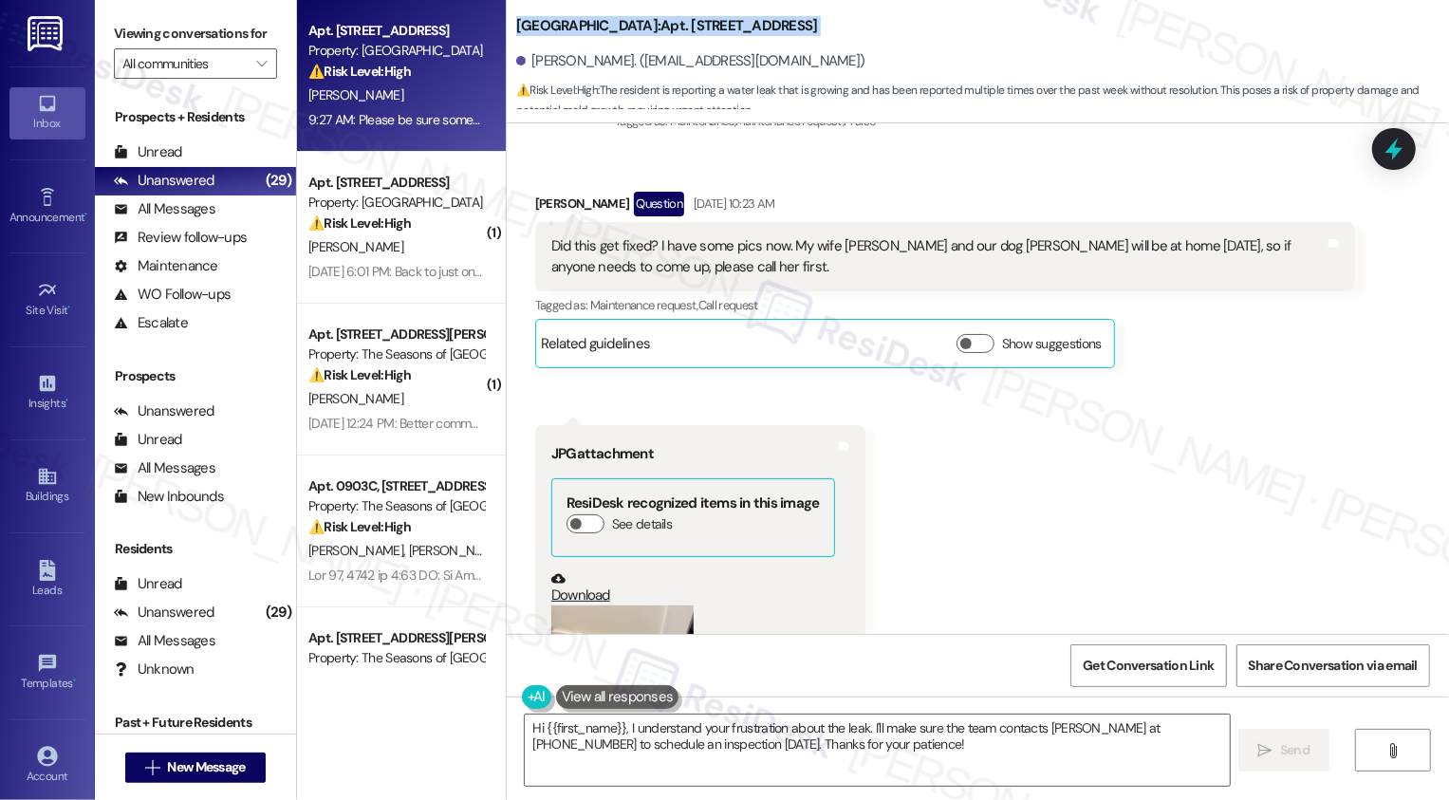
scroll to position [2996, 0]
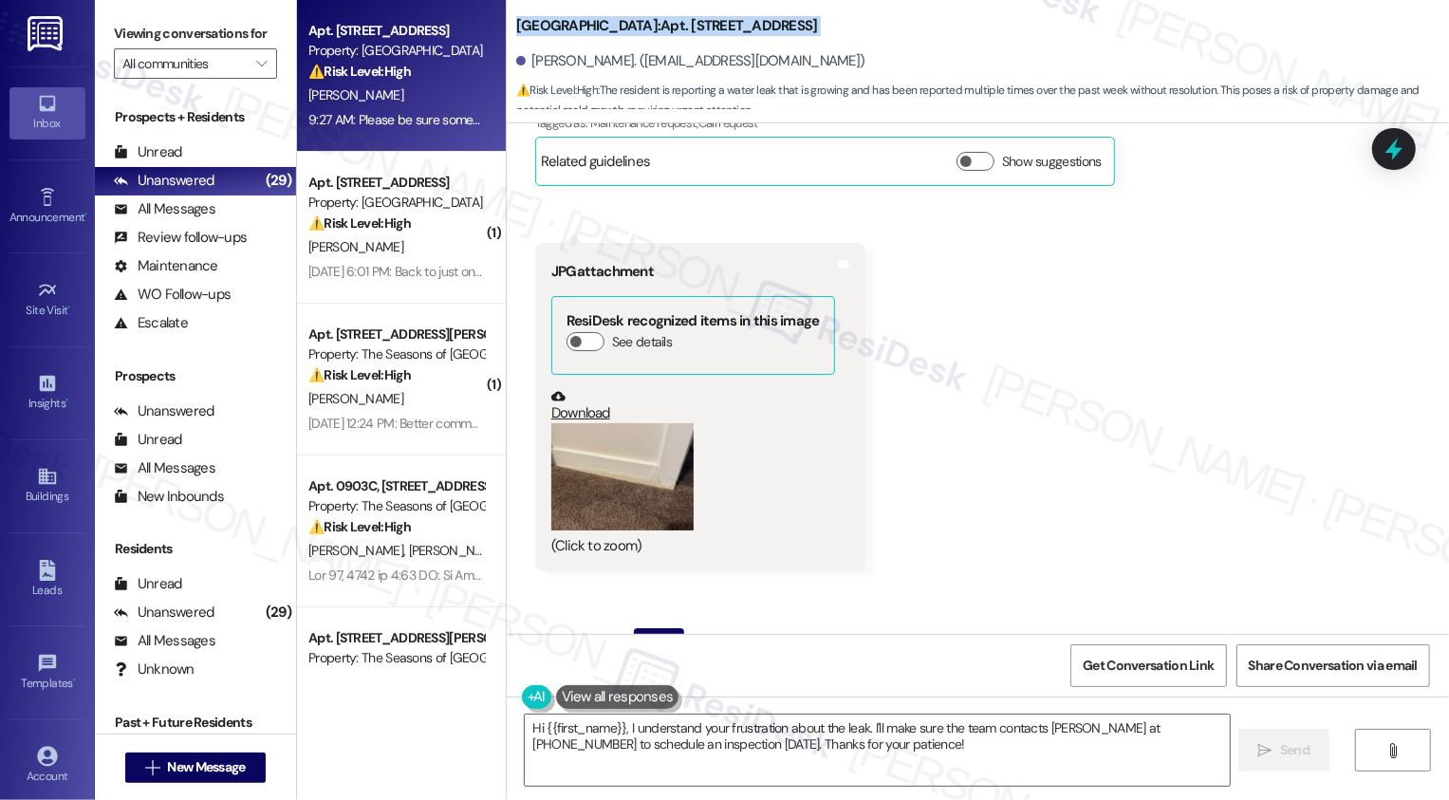
click at [1079, 174] on div "Received via SMS [PERSON_NAME] Question [DATE] 10:23 AM Did this get fixed? I h…" at bounding box center [978, 358] width 942 height 782
drag, startPoint x: 537, startPoint y: 595, endPoint x: 1096, endPoint y: 589, distance: 559.0
click at [1096, 590] on div "Received via SMS [PERSON_NAME] Question [DATE] 10:23 AM Did this get fixed? I h…" at bounding box center [978, 358] width 942 height 782
copy div "No one has contacted us about this problem. It is continuing. What is going on?…"
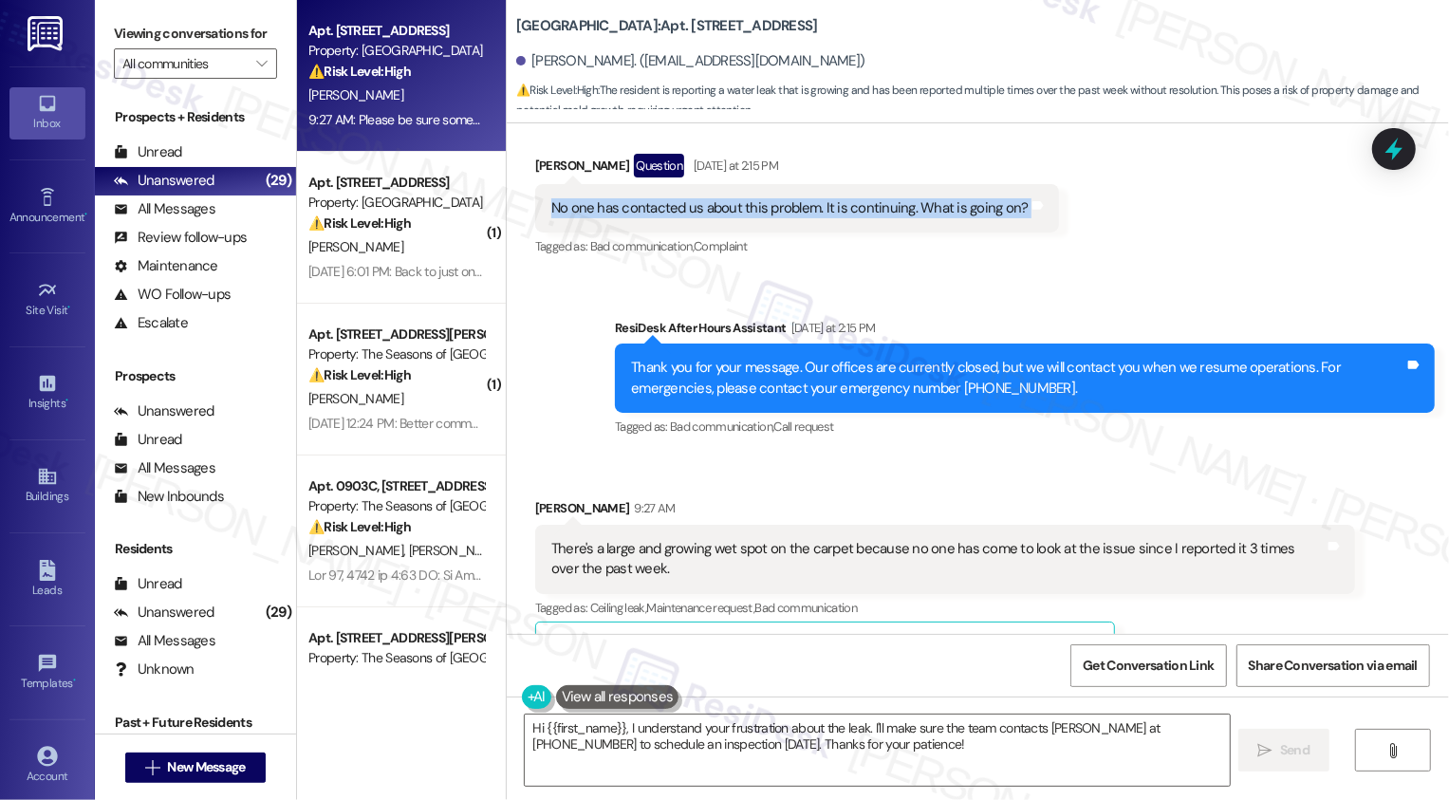
scroll to position [3550, 0]
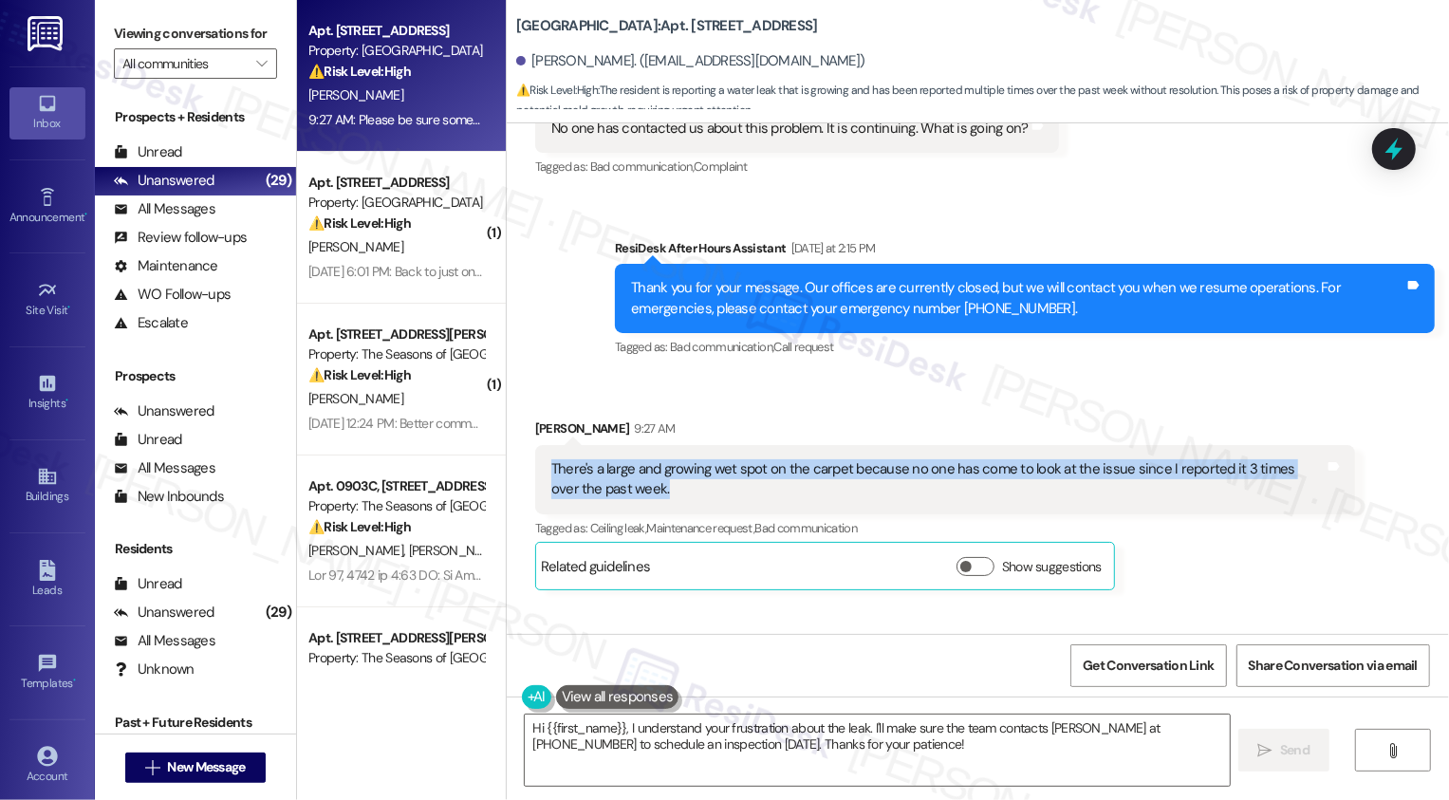
drag, startPoint x: 534, startPoint y: 380, endPoint x: 1104, endPoint y: 410, distance: 570.2
click at [1104, 445] on div "There's a large and growing wet spot on the carpet because no one has come to l…" at bounding box center [945, 479] width 820 height 69
copy div "There's a large and growing wet spot on the carpet because no one has come to l…"
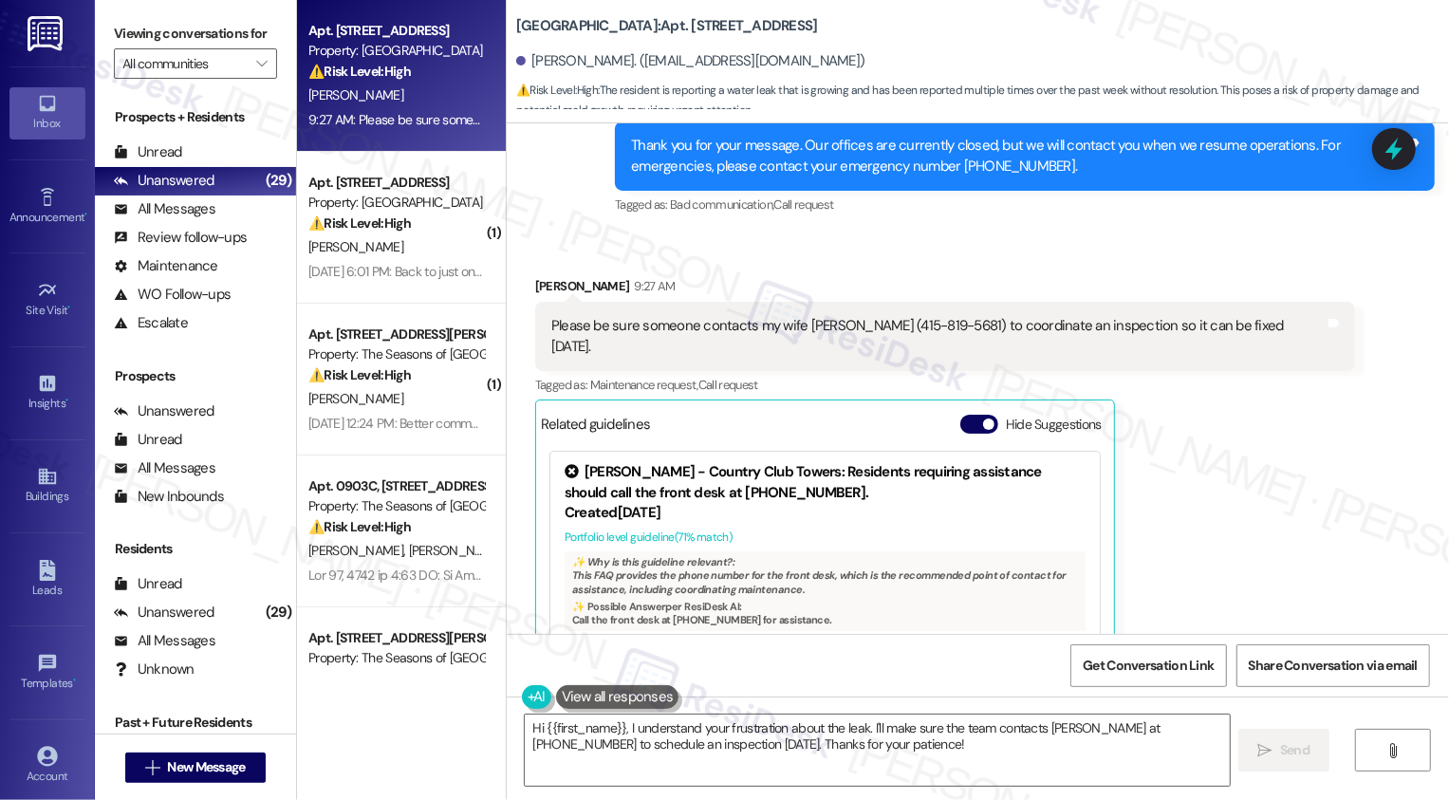
scroll to position [4122, 0]
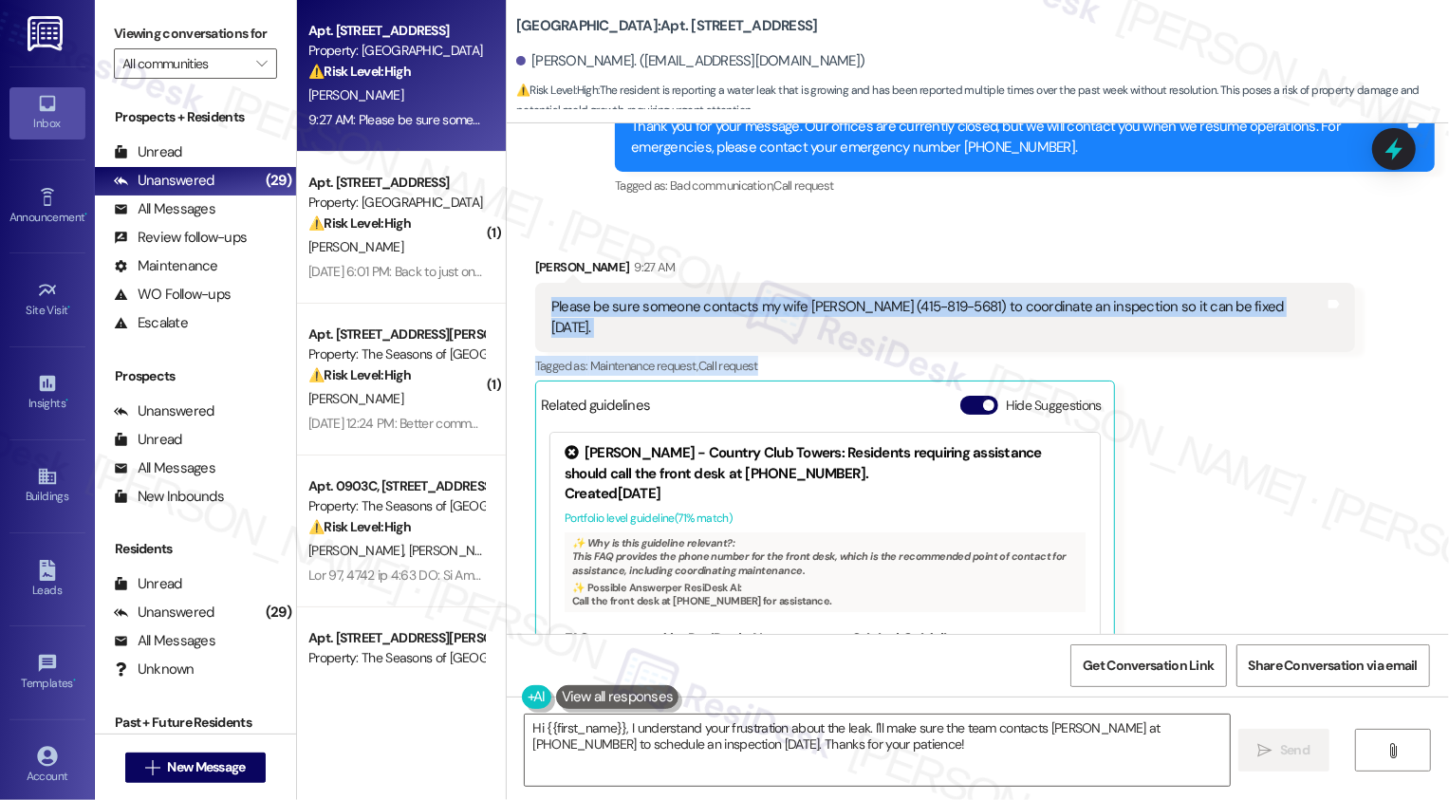
drag, startPoint x: 541, startPoint y: 221, endPoint x: 1191, endPoint y: 251, distance: 650.7
click at [1192, 257] on div "[PERSON_NAME] 9:27 AM Please be sure someone contacts my wife [PERSON_NAME] (41…" at bounding box center [945, 503] width 820 height 493
copy div "Please be sure someone contacts my wife [PERSON_NAME] (415-819-5681) to coordin…"
click at [1099, 297] on div "Please be sure someone contacts my wife [PERSON_NAME] (415-819-5681) to coordin…" at bounding box center [937, 317] width 773 height 41
copy div "Please be sure someone contacts my wife [PERSON_NAME] (415-819-5681) to coordin…"
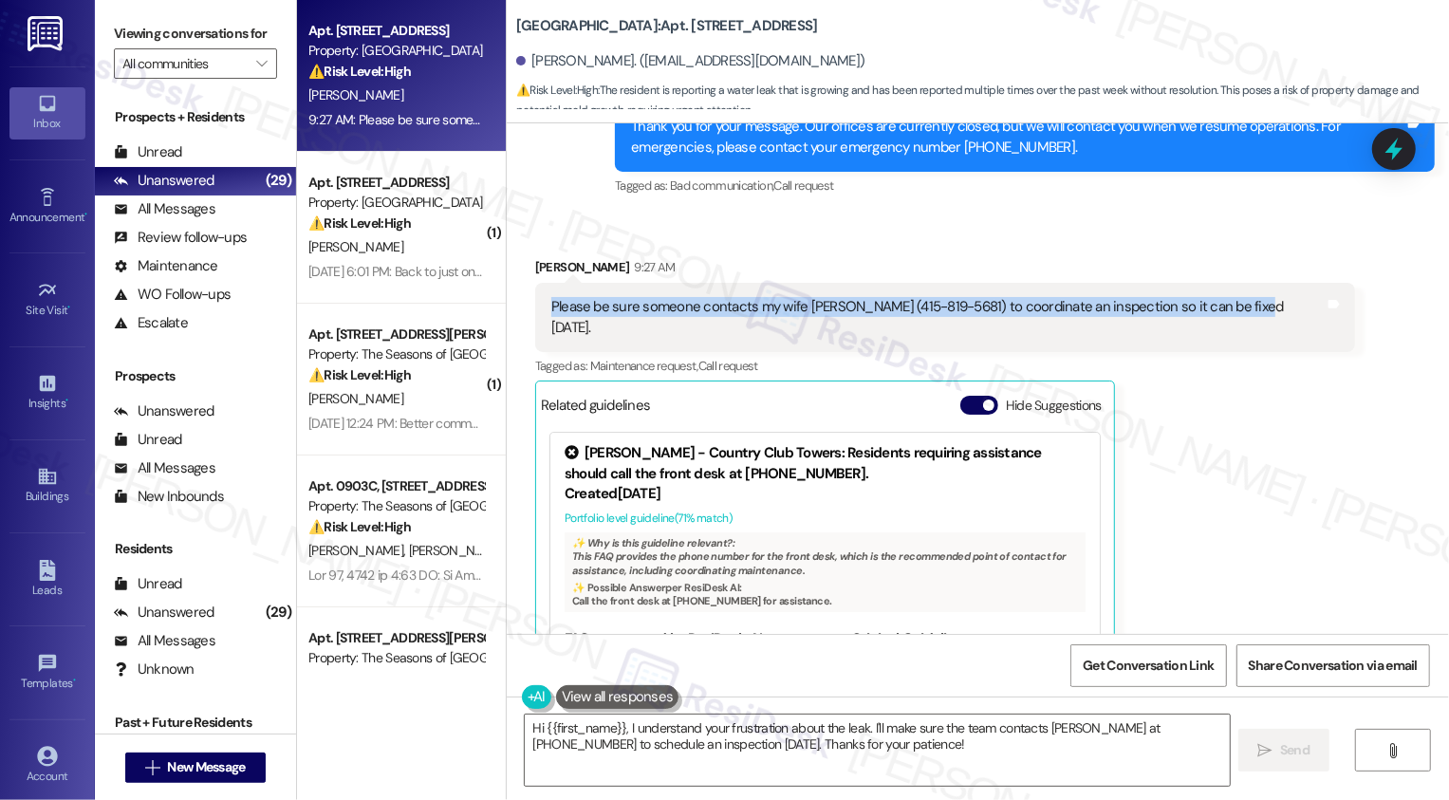
drag, startPoint x: 539, startPoint y: 222, endPoint x: 1192, endPoint y: 238, distance: 653.1
click at [1192, 283] on div "Please be sure someone contacts my wife [PERSON_NAME] (415-819-5681) to coordin…" at bounding box center [945, 317] width 820 height 69
click at [1240, 376] on div "[PERSON_NAME] 9:27 AM Please be sure someone contacts my wife [PERSON_NAME] (41…" at bounding box center [945, 503] width 820 height 493
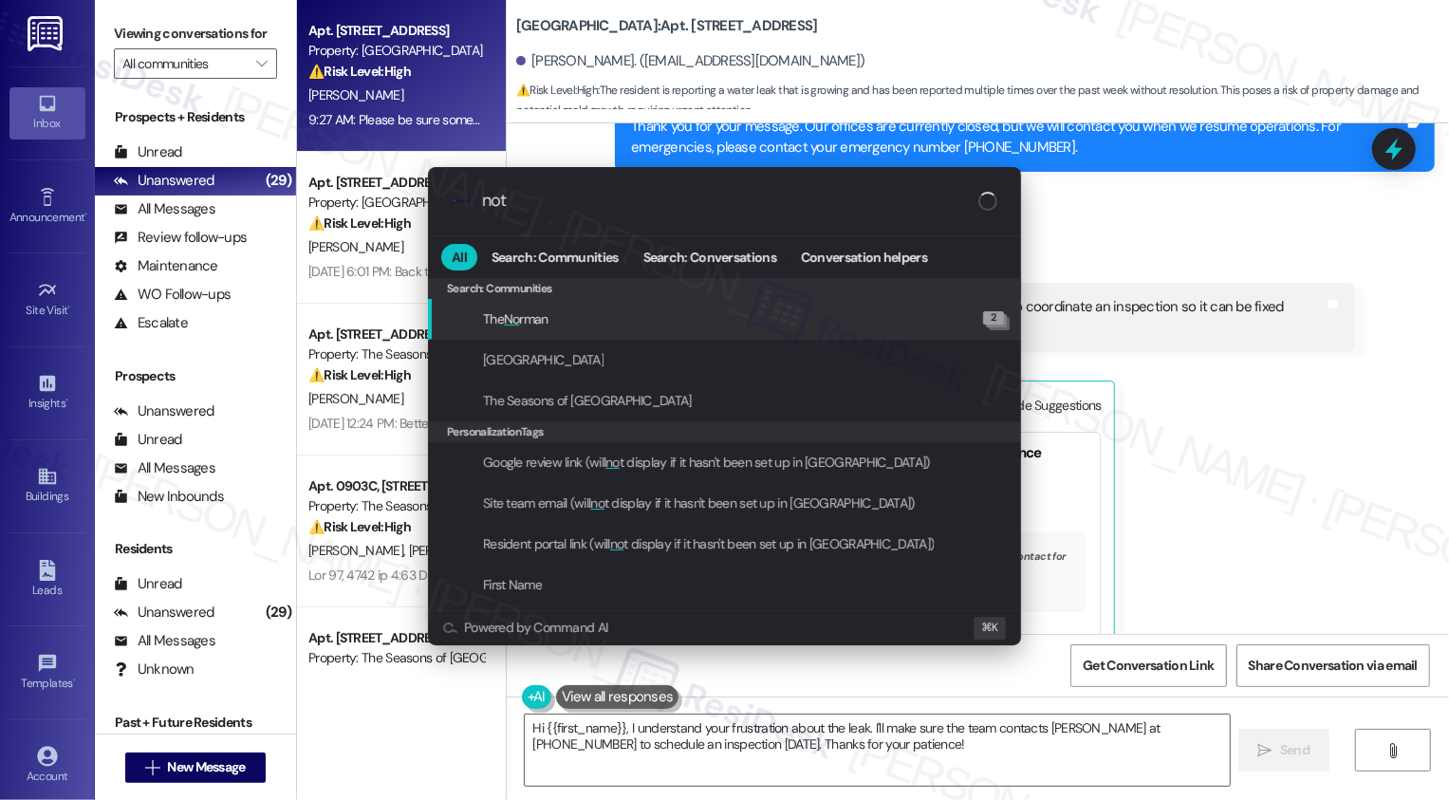
type input "note"
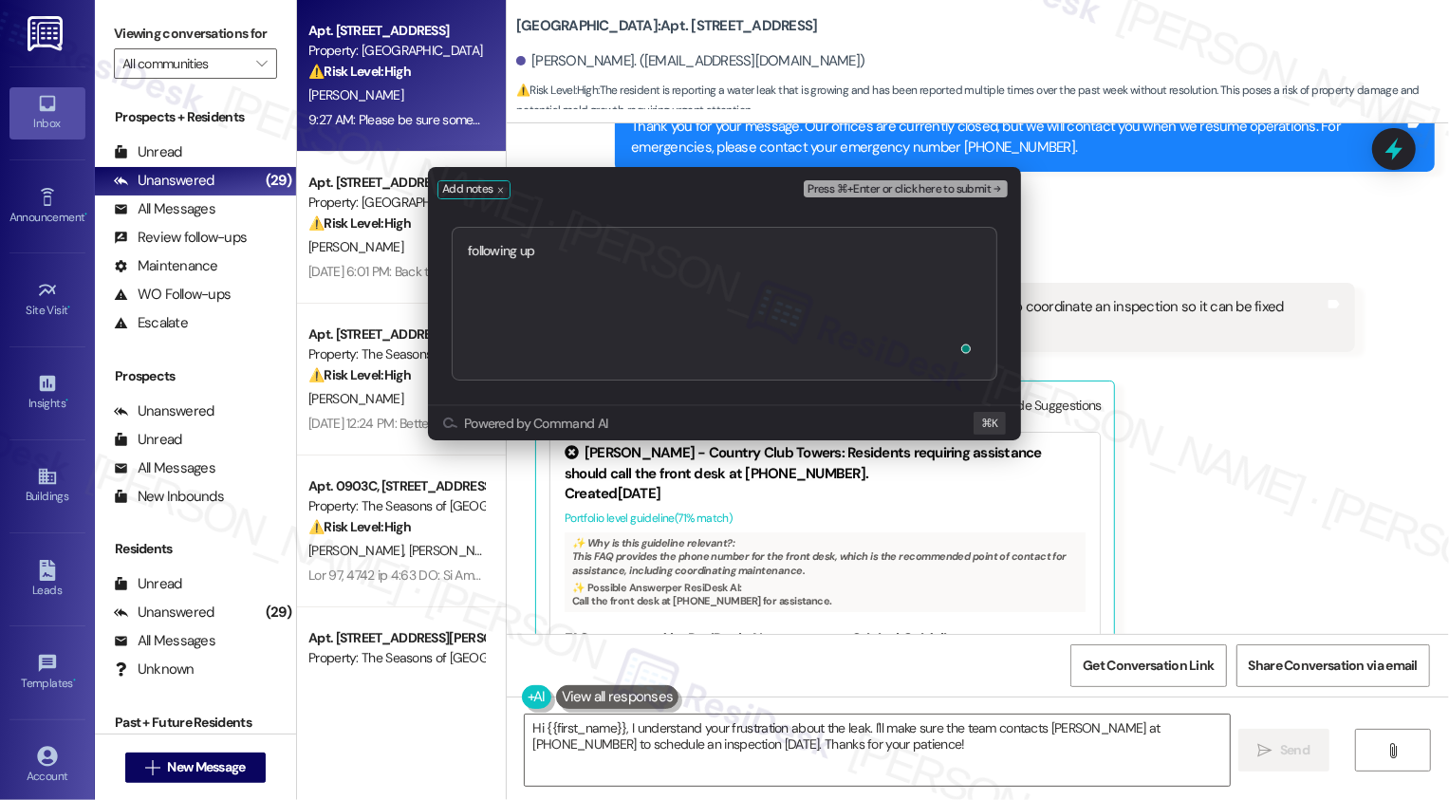
type textarea "following up [URL][DOMAIN_NAME]"
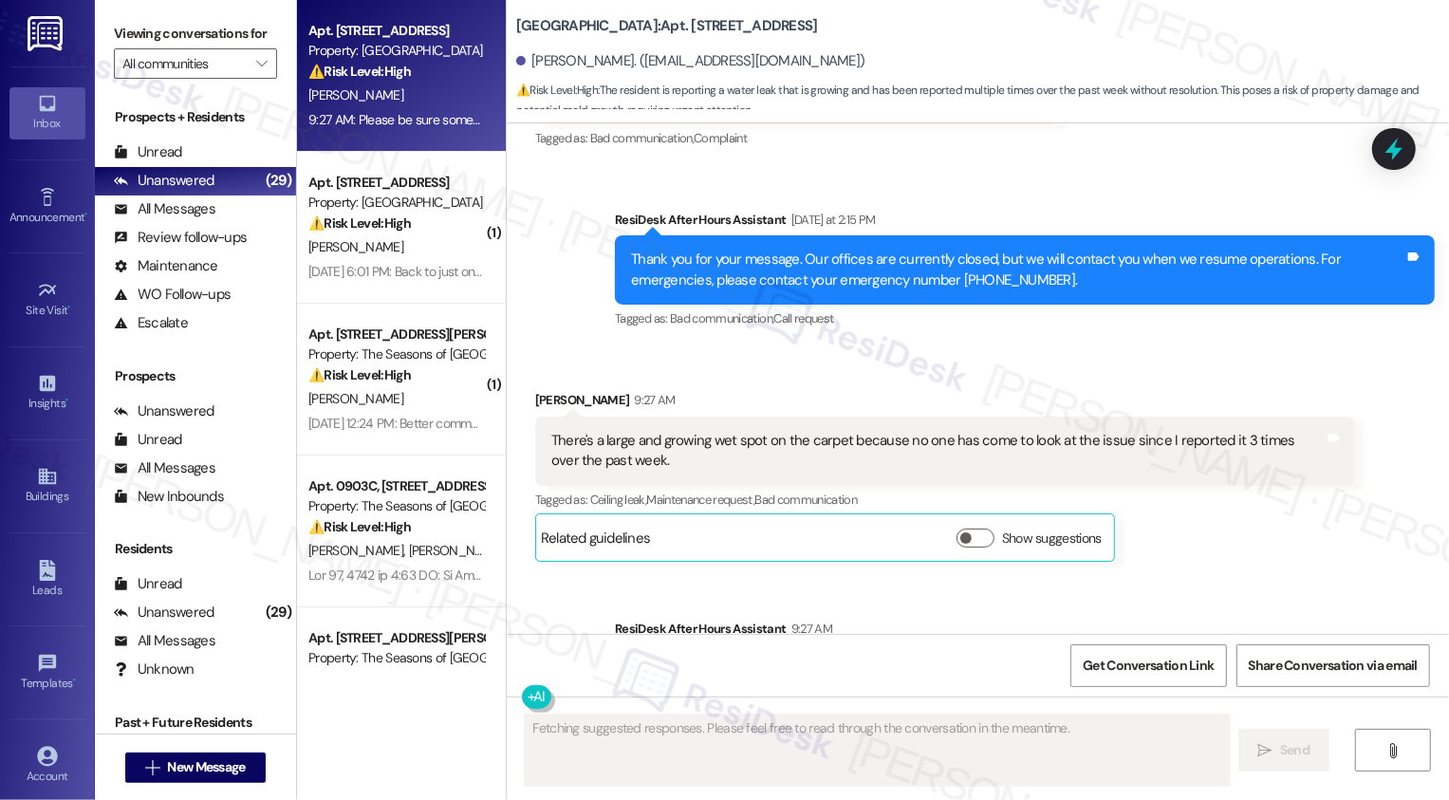
scroll to position [3574, 0]
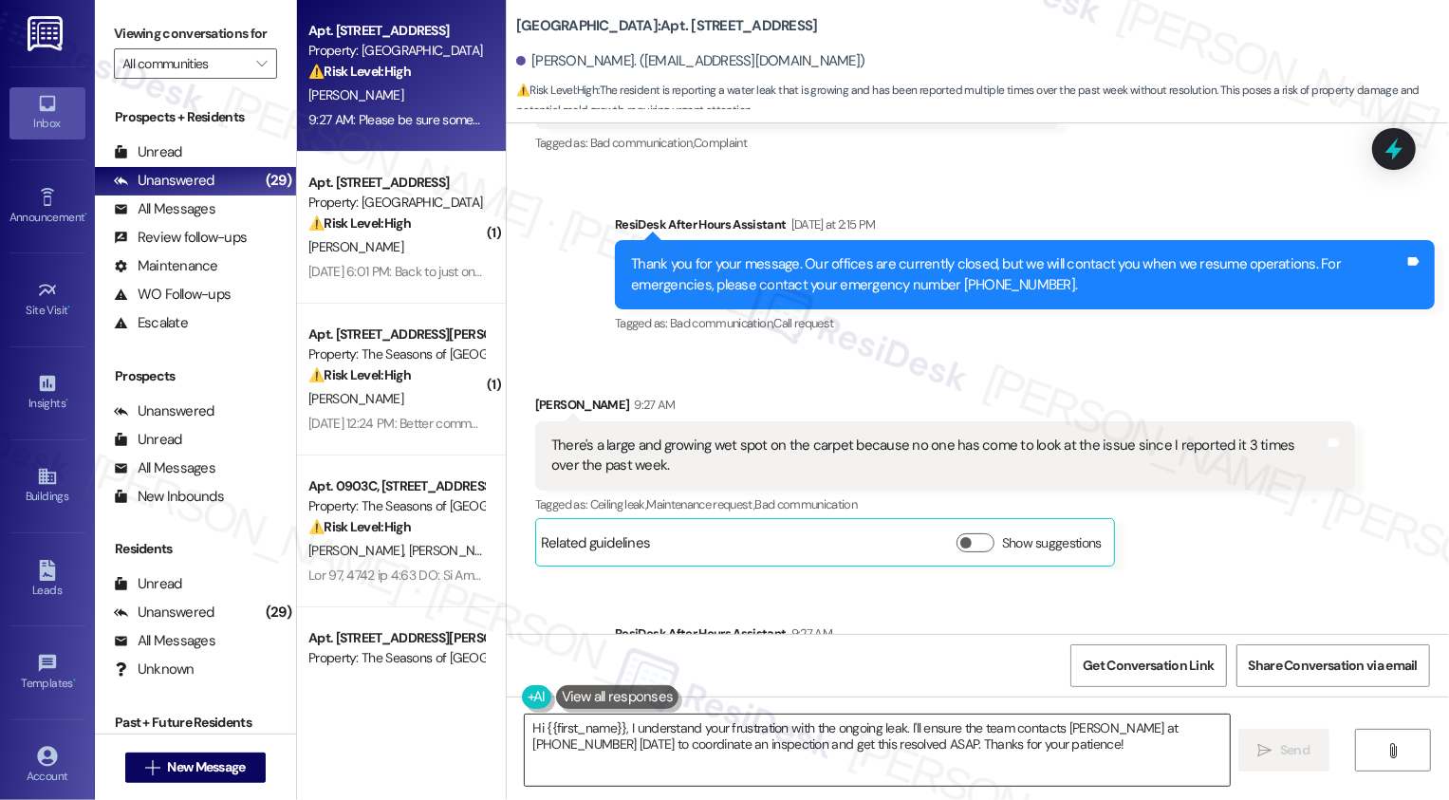
click at [696, 746] on textarea "Hi {{first_name}}, I understand your frustration with the ongoing leak. I'll en…" at bounding box center [877, 750] width 705 height 71
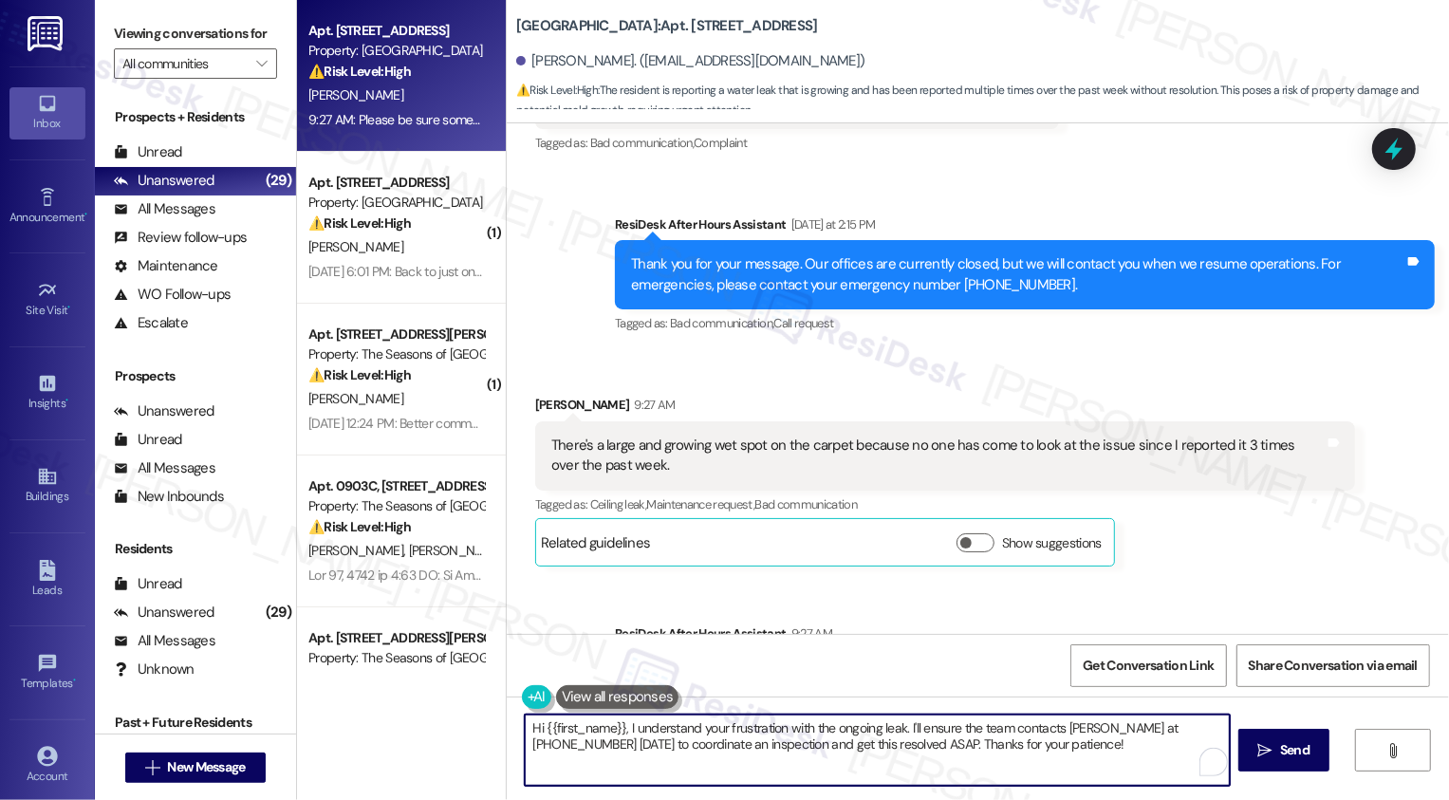
click at [851, 735] on textarea "Hi {{first_name}}, I understand your frustration with the ongoing leak. I'll en…" at bounding box center [877, 750] width 705 height 71
drag, startPoint x: 620, startPoint y: 724, endPoint x: 1056, endPoint y: 740, distance: 436.8
click at [1056, 740] on textarea "Hi {{first_name}}, I understand your frustration with the ongoing leak. I'll en…" at bounding box center [875, 750] width 705 height 71
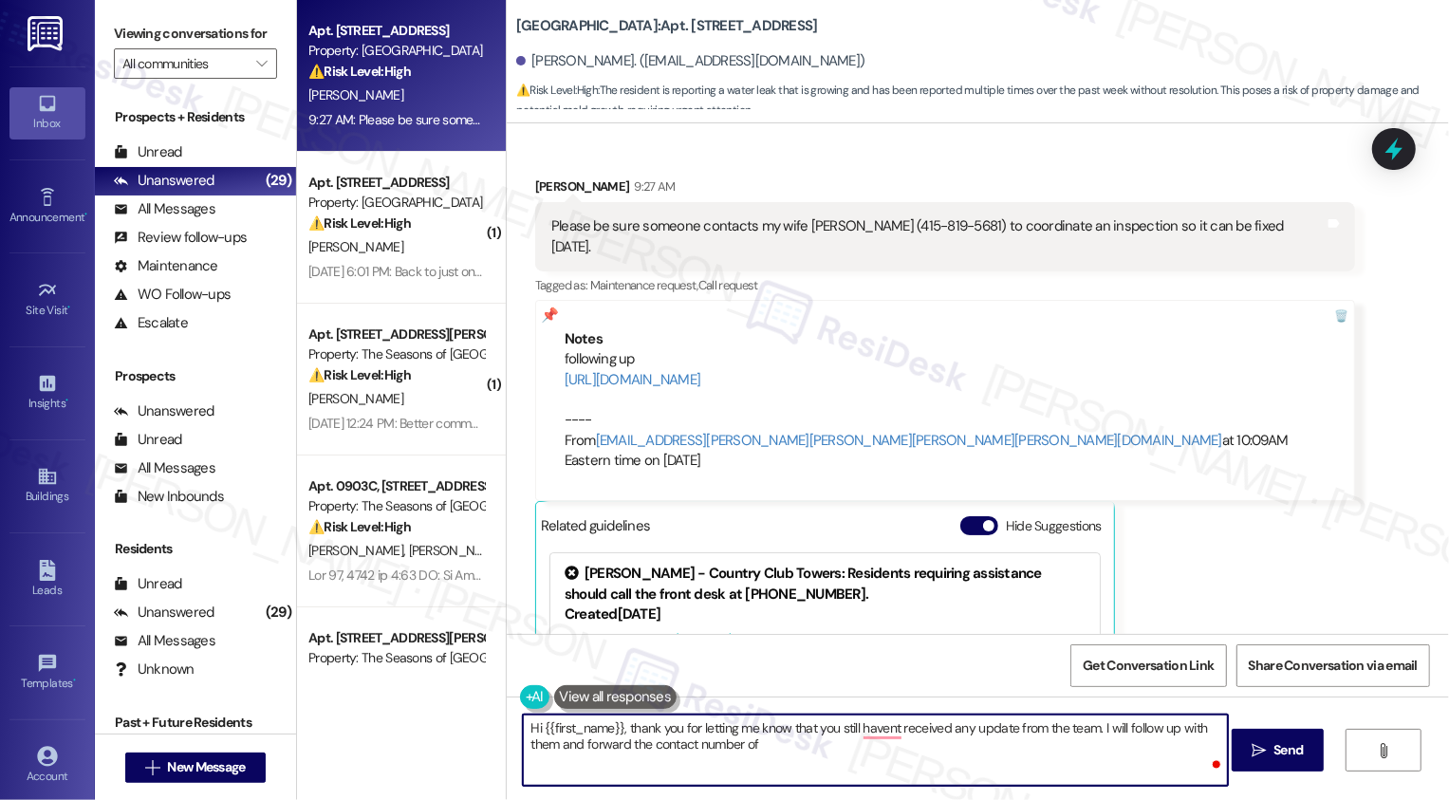
scroll to position [4209, 0]
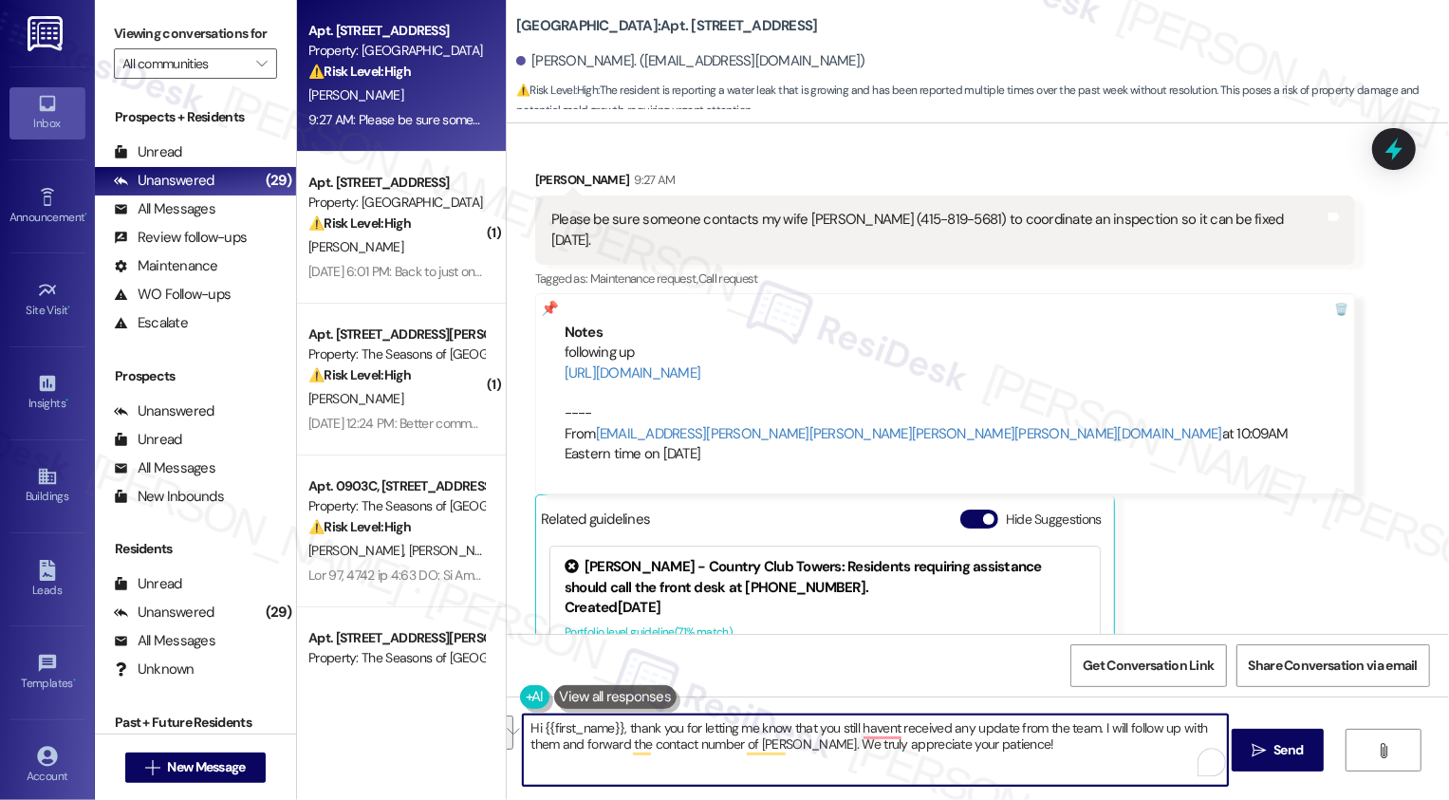
click at [513, 739] on button "See rewrite suggestions" at bounding box center [505, 733] width 15 height 34
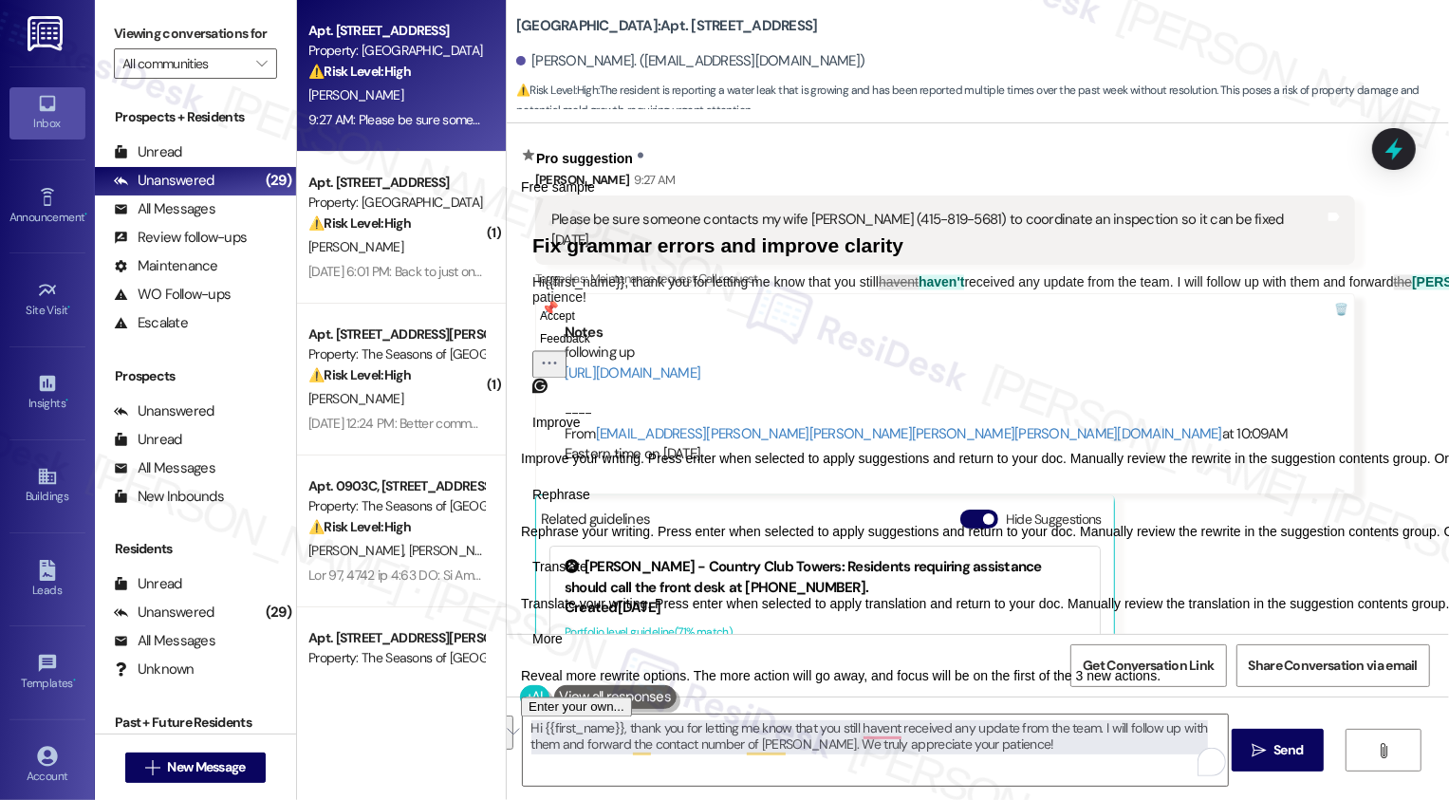
click at [590, 505] on span "Rephrase" at bounding box center [561, 495] width 58 height 20
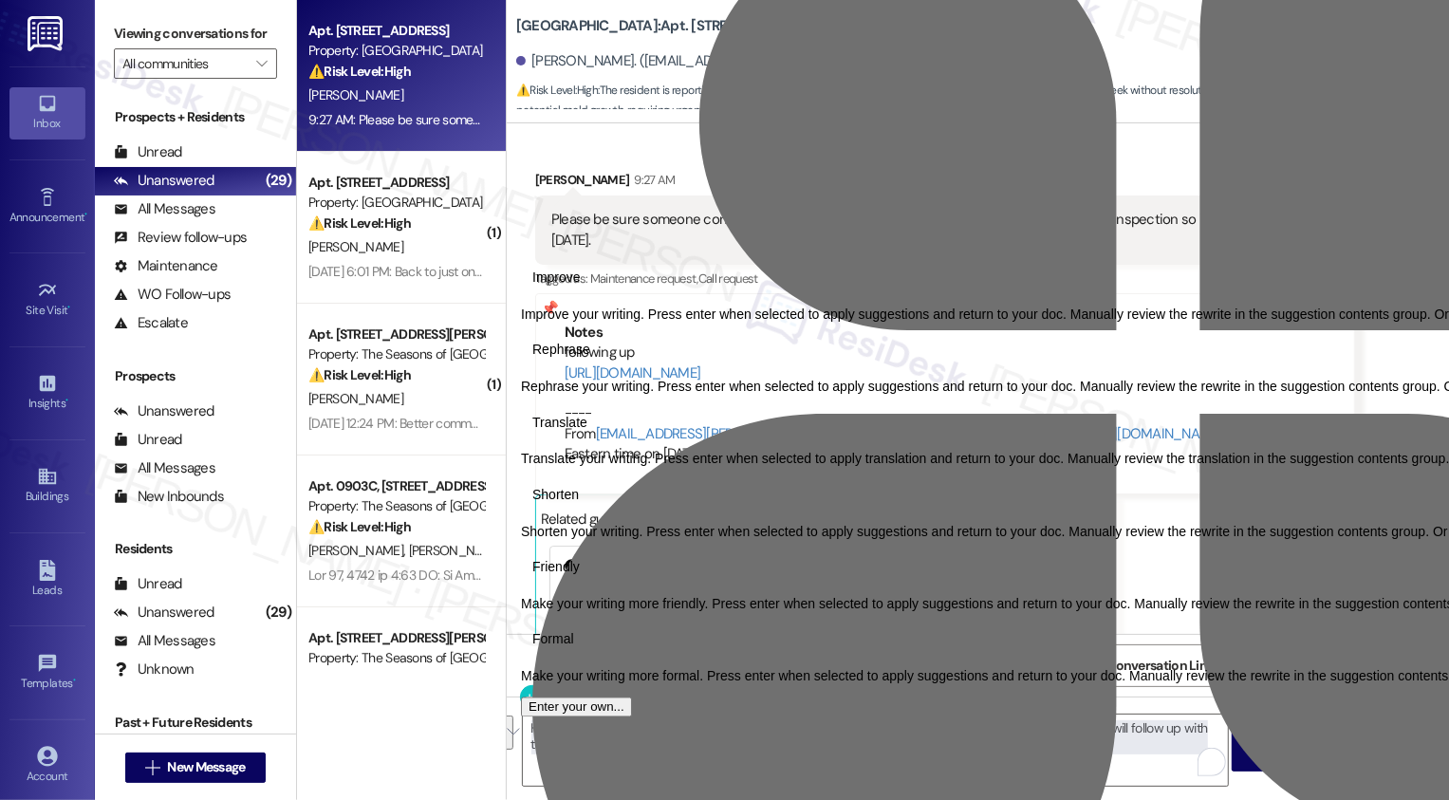
click at [580, 578] on span "Friendly" at bounding box center [555, 568] width 47 height 20
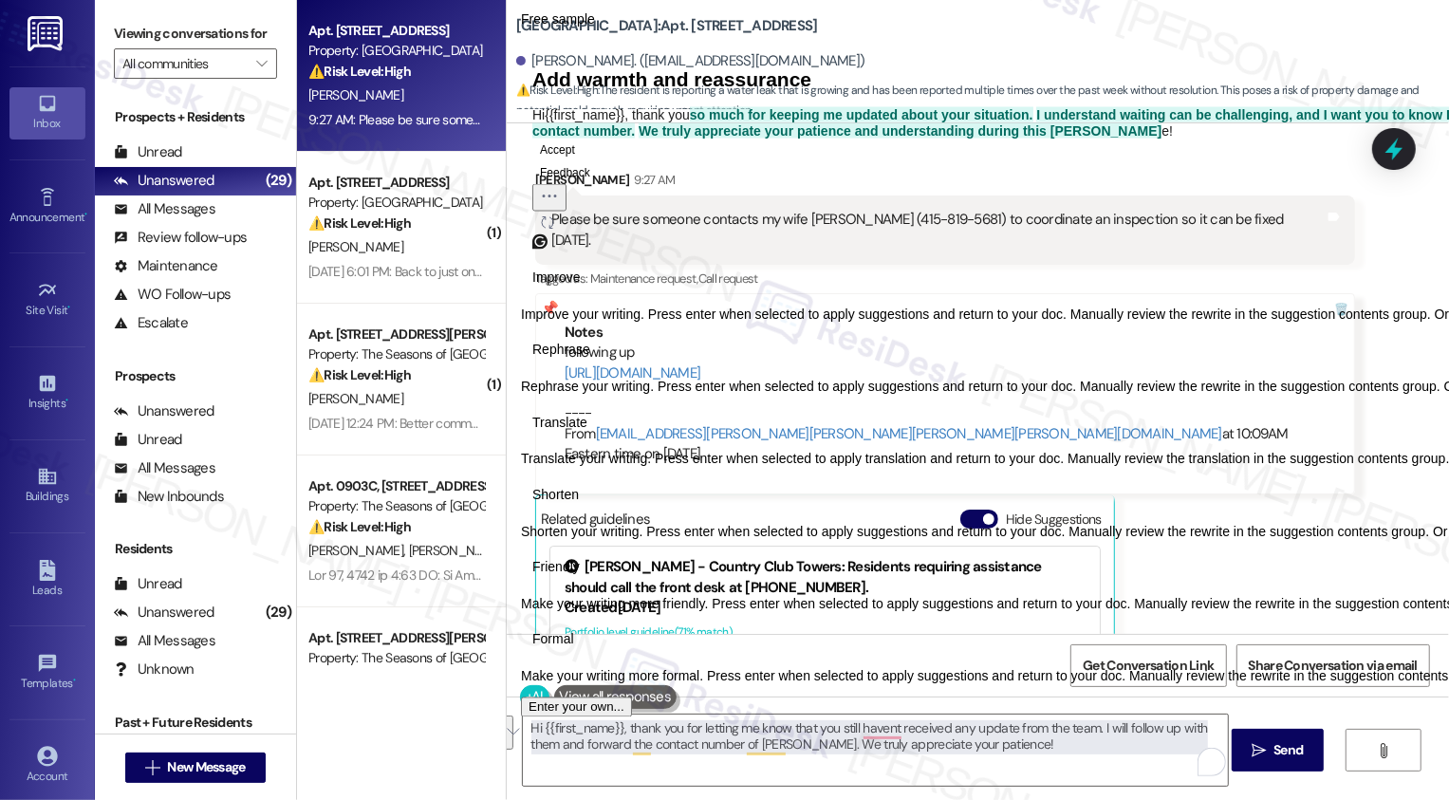
click at [553, 228] on icon "Regenerate" at bounding box center [547, 221] width 11 height 11
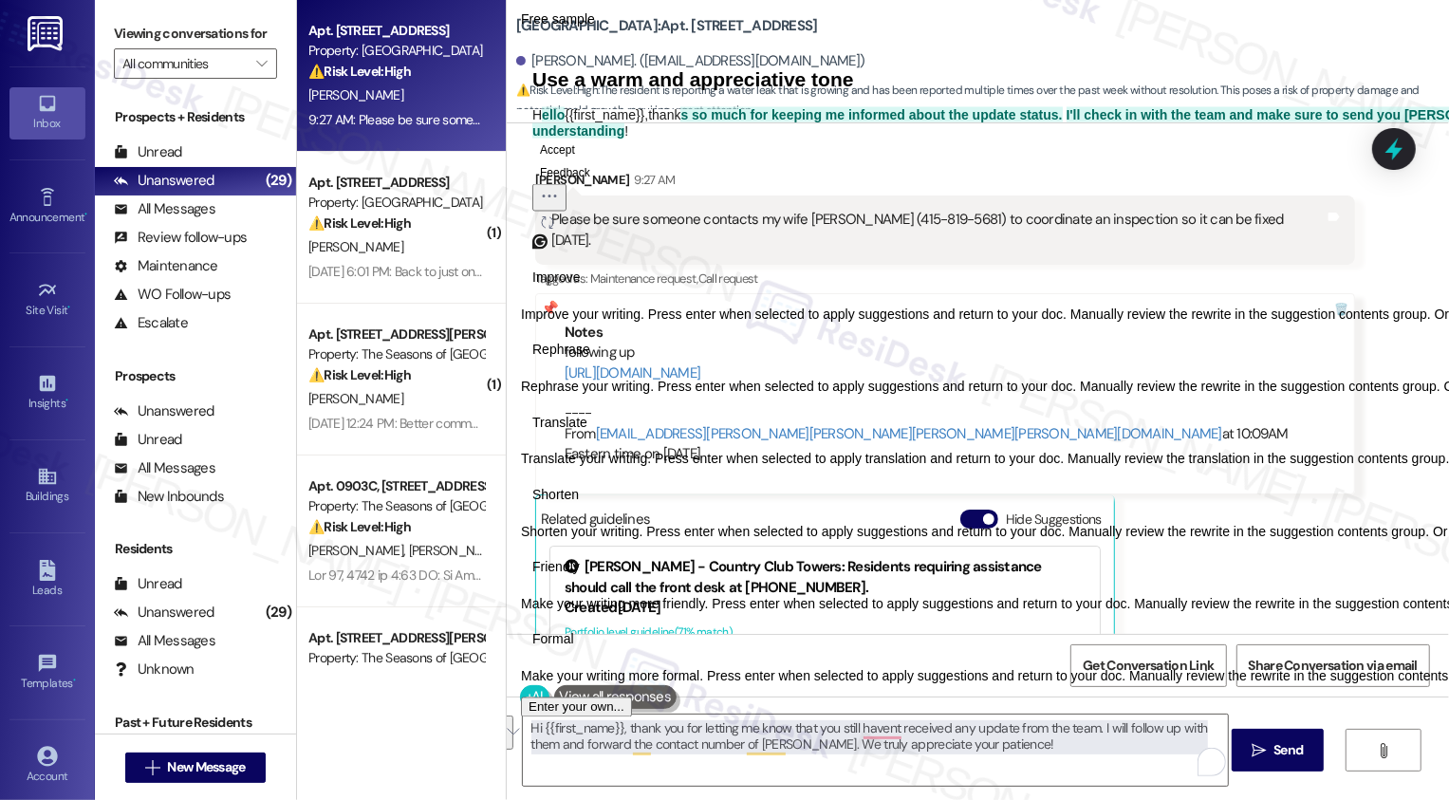
click at [579, 160] on button "Accept" at bounding box center [557, 149] width 50 height 23
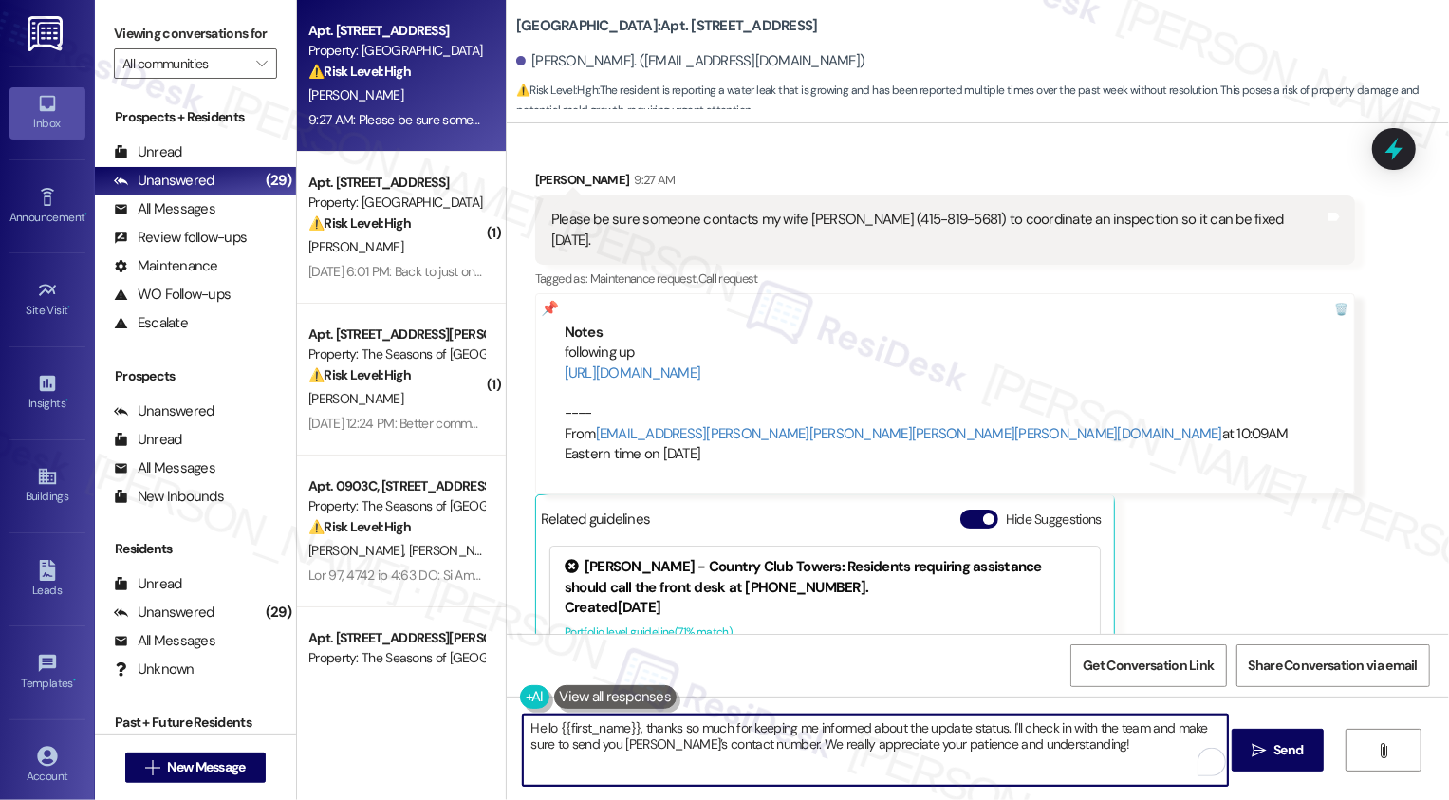
click at [1062, 743] on textarea "Hello {{first_name}}, thanks so much for keeping me informed about the update s…" at bounding box center [875, 750] width 705 height 71
click at [1087, 754] on textarea "Hello {{first_name}}, thanks so much for keeping me informed about the update s…" at bounding box center [875, 750] width 705 height 71
click at [1123, 760] on textarea "Hello {{first_name}}, thanks so much for keeping me informed about the update s…" at bounding box center [875, 750] width 705 height 71
type textarea "Hello {{first_name}}, thanks so much for keeping me informed about the update s…"
click at [1302, 753] on span "Send" at bounding box center [1288, 750] width 37 height 20
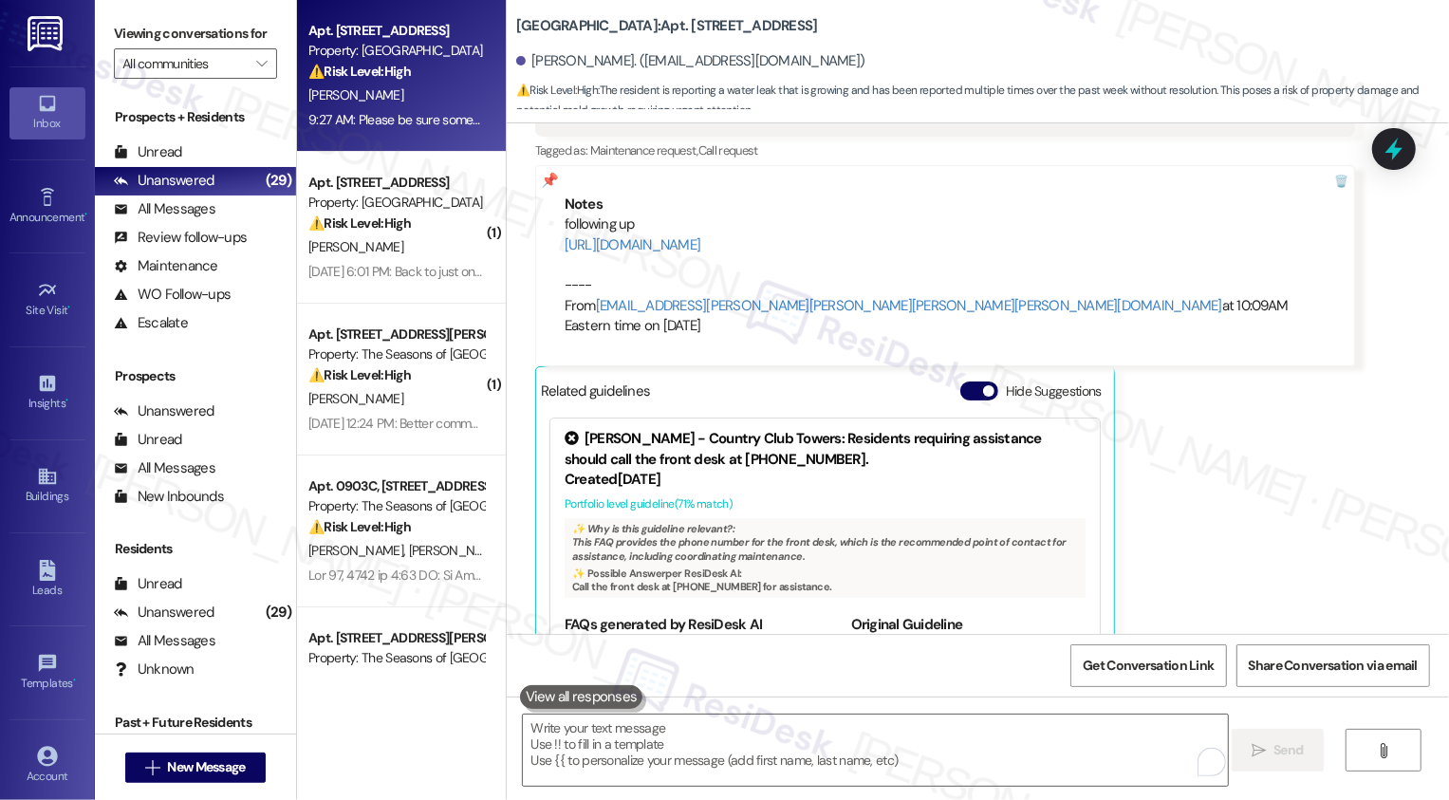
scroll to position [4480, 0]
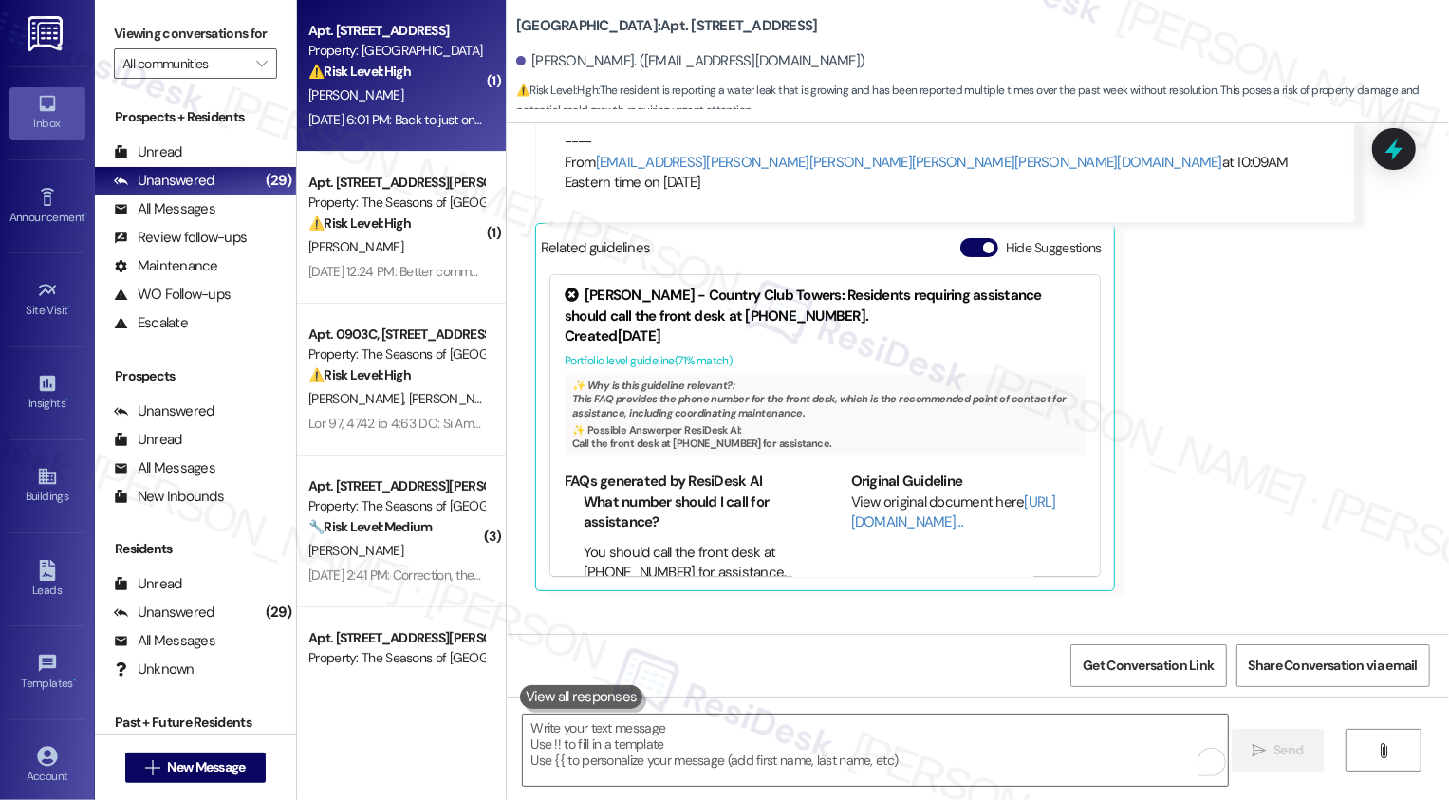
click at [388, 93] on div "[PERSON_NAME]" at bounding box center [396, 96] width 179 height 24
type textarea "Fetching suggested responses. Please feel free to read through the conversation…"
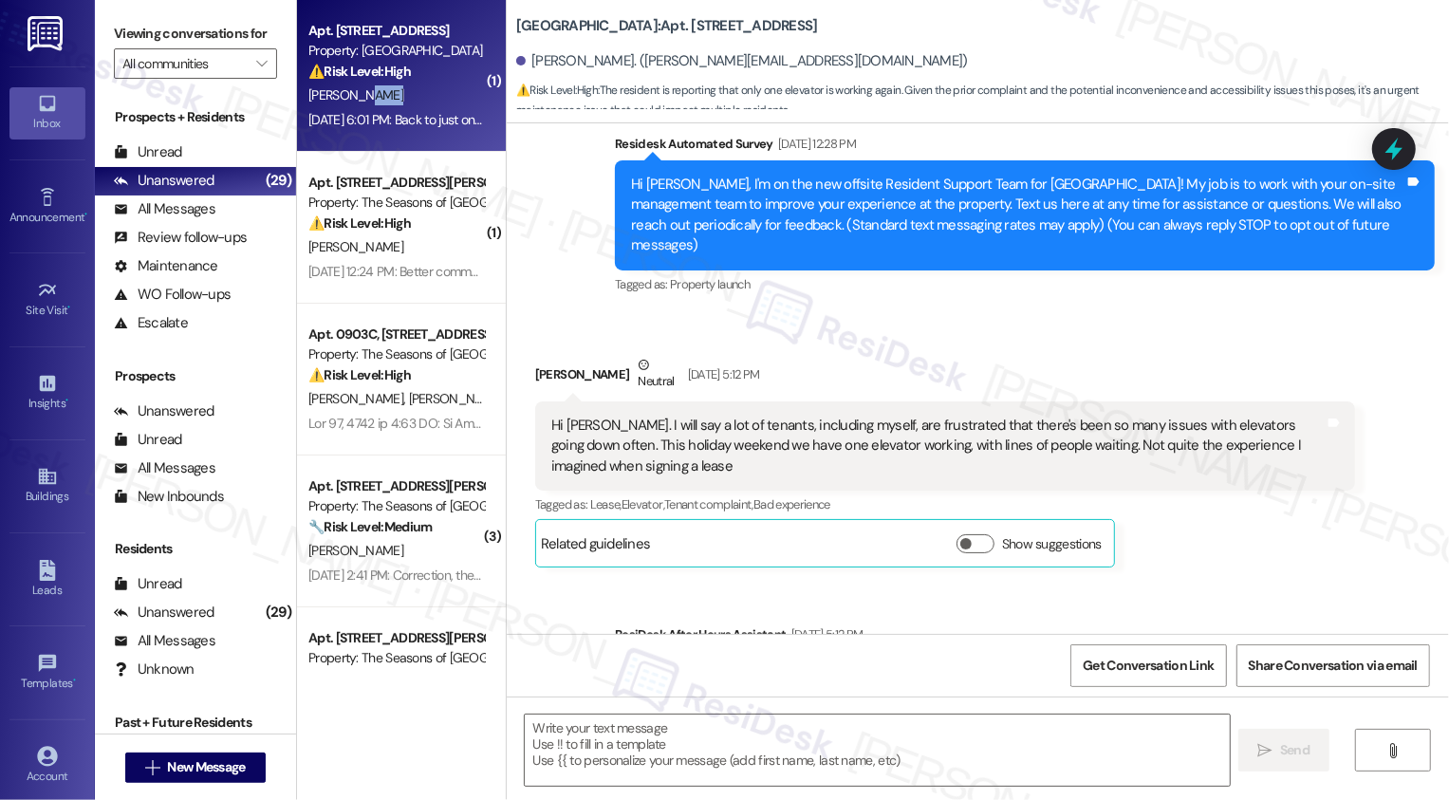
type textarea "Fetching suggested responses. Please feel free to read through the conversation…"
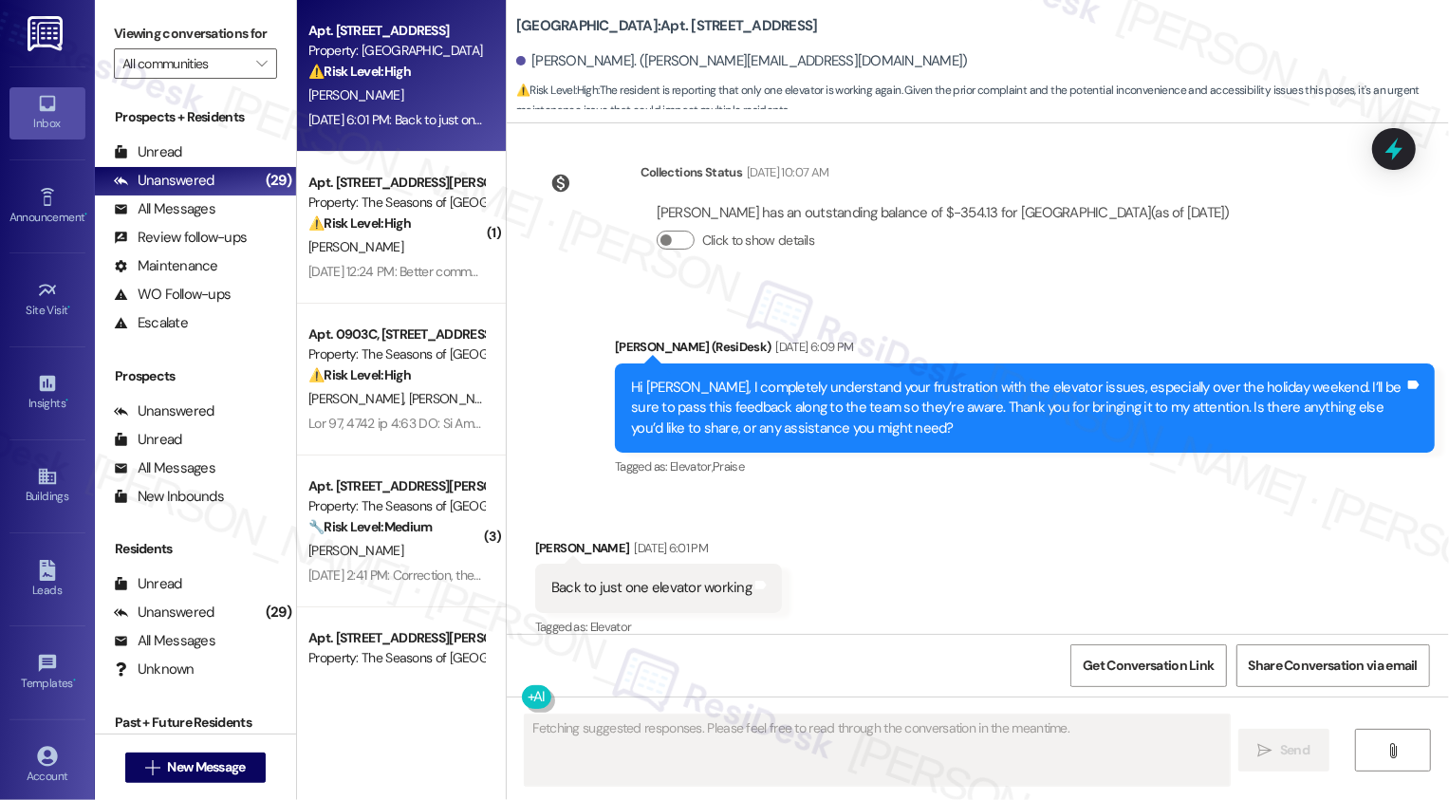
scroll to position [803, 0]
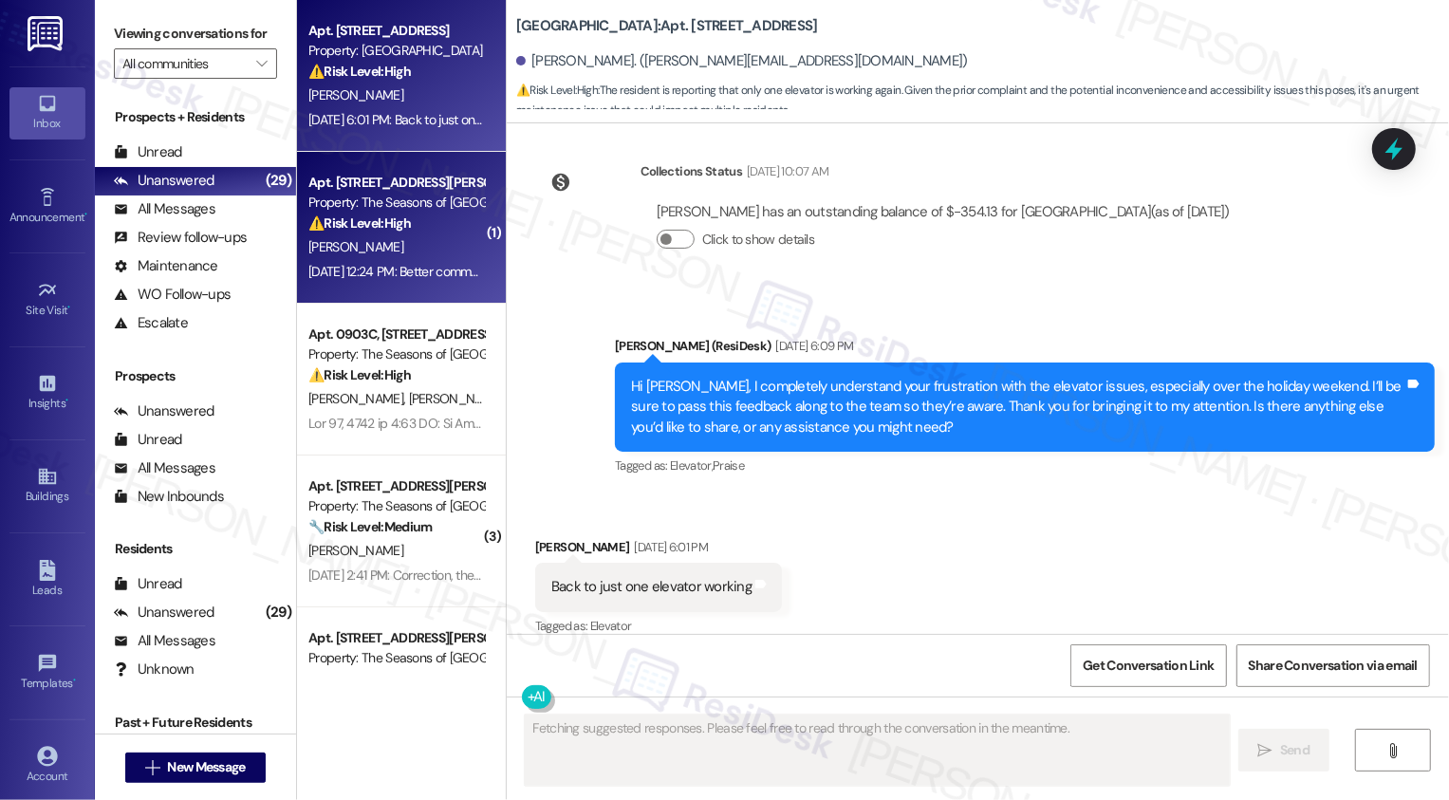
click at [419, 239] on div "[PERSON_NAME]" at bounding box center [396, 247] width 179 height 24
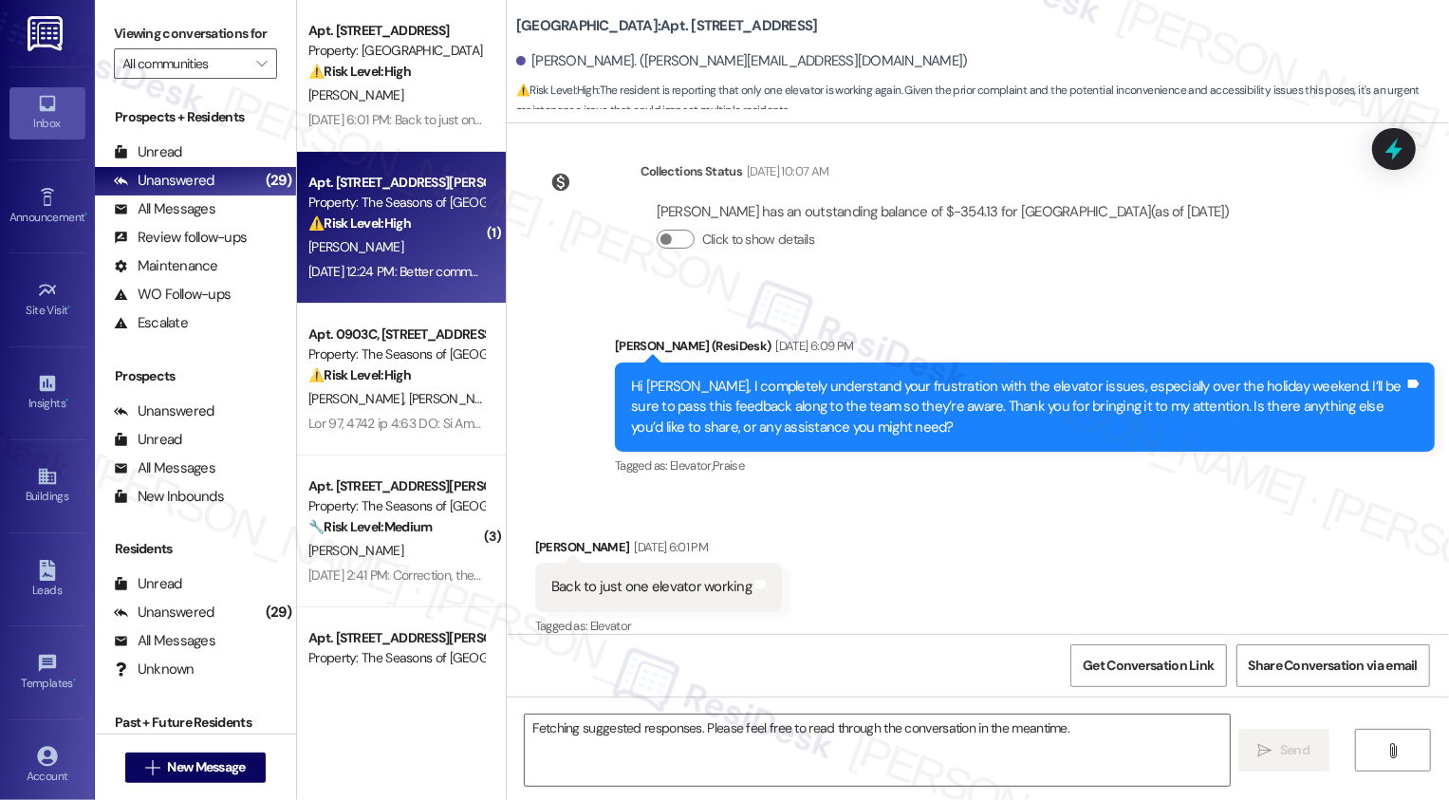
click at [419, 239] on div "[PERSON_NAME]" at bounding box center [396, 247] width 179 height 24
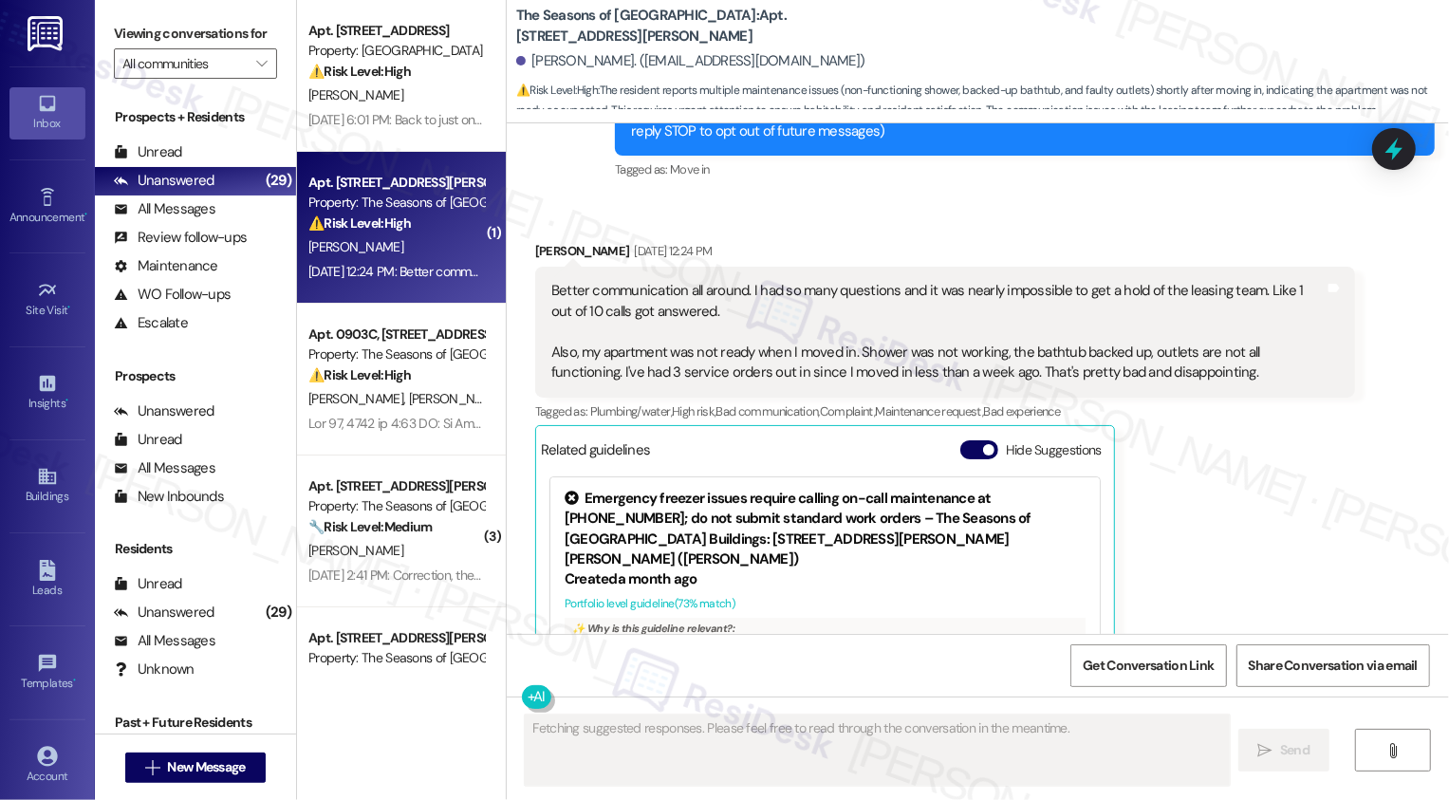
scroll to position [225, 0]
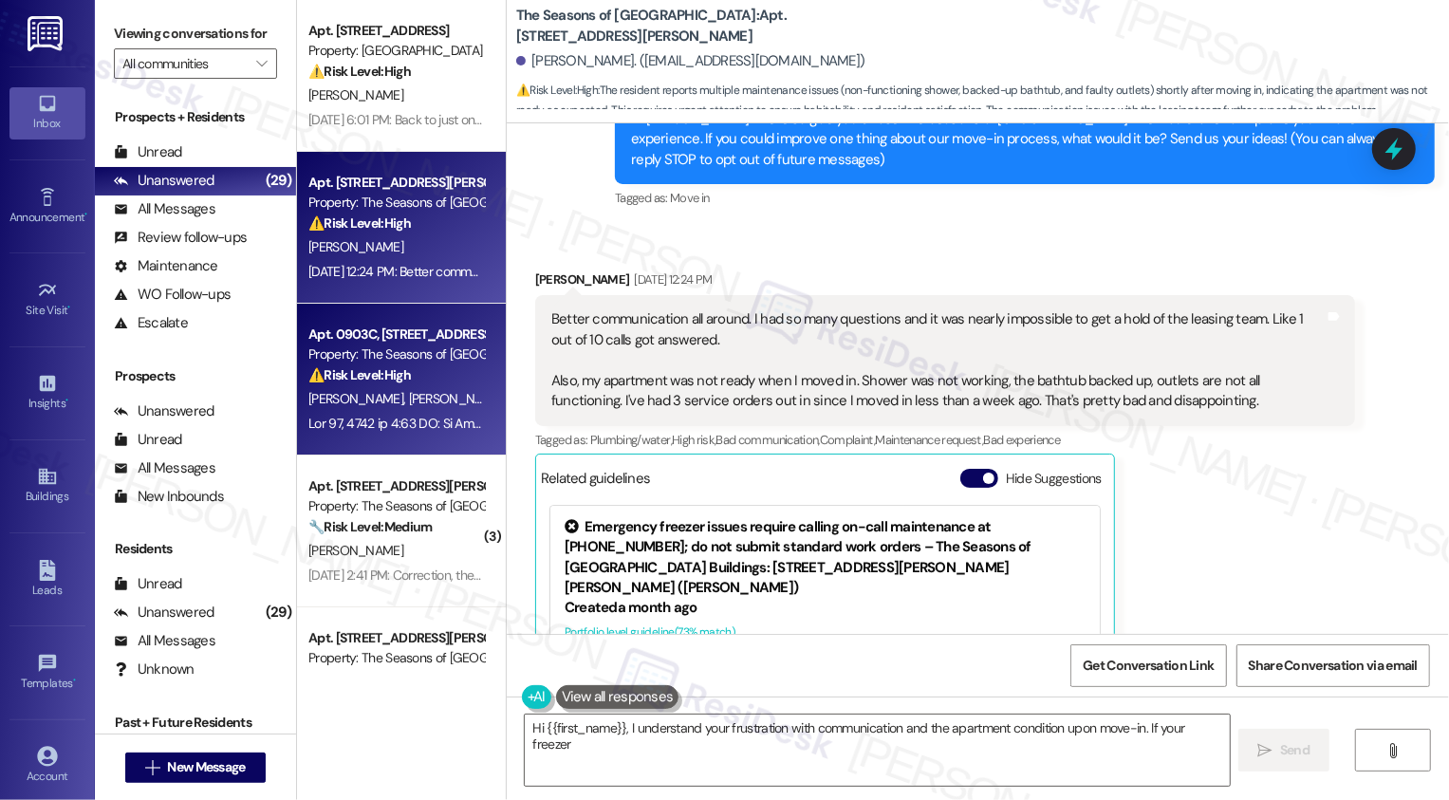
type textarea "Hi {{first_name}}, I understand your frustration with communication and the apa…"
click at [426, 347] on div "Property: The Seasons of [GEOGRAPHIC_DATA]" at bounding box center [396, 354] width 176 height 20
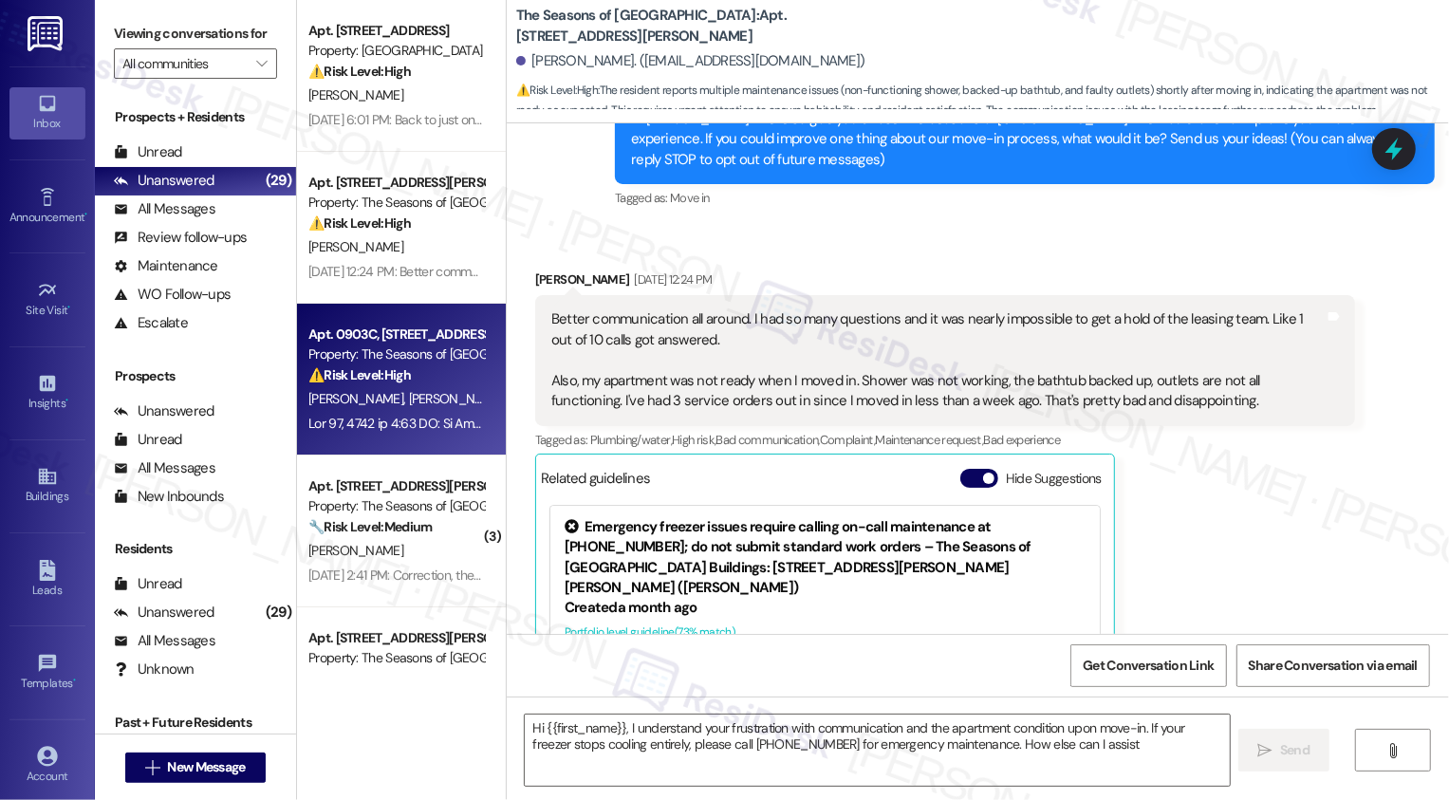
type textarea "Hi {{first_name}}, I understand your frustration with communication and the apa…"
click at [426, 347] on div "Property: The Seasons of [GEOGRAPHIC_DATA]" at bounding box center [396, 354] width 176 height 20
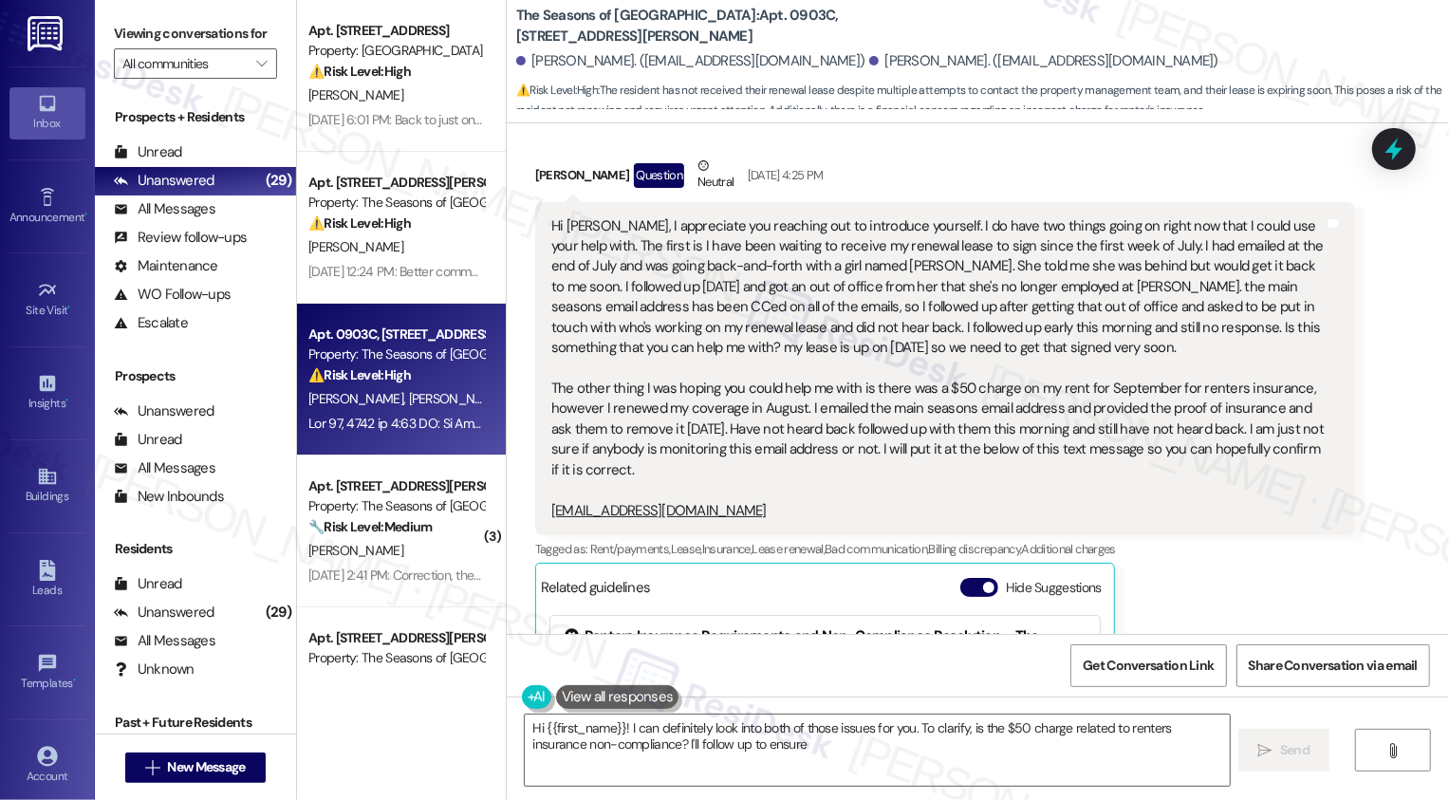
scroll to position [104, 0]
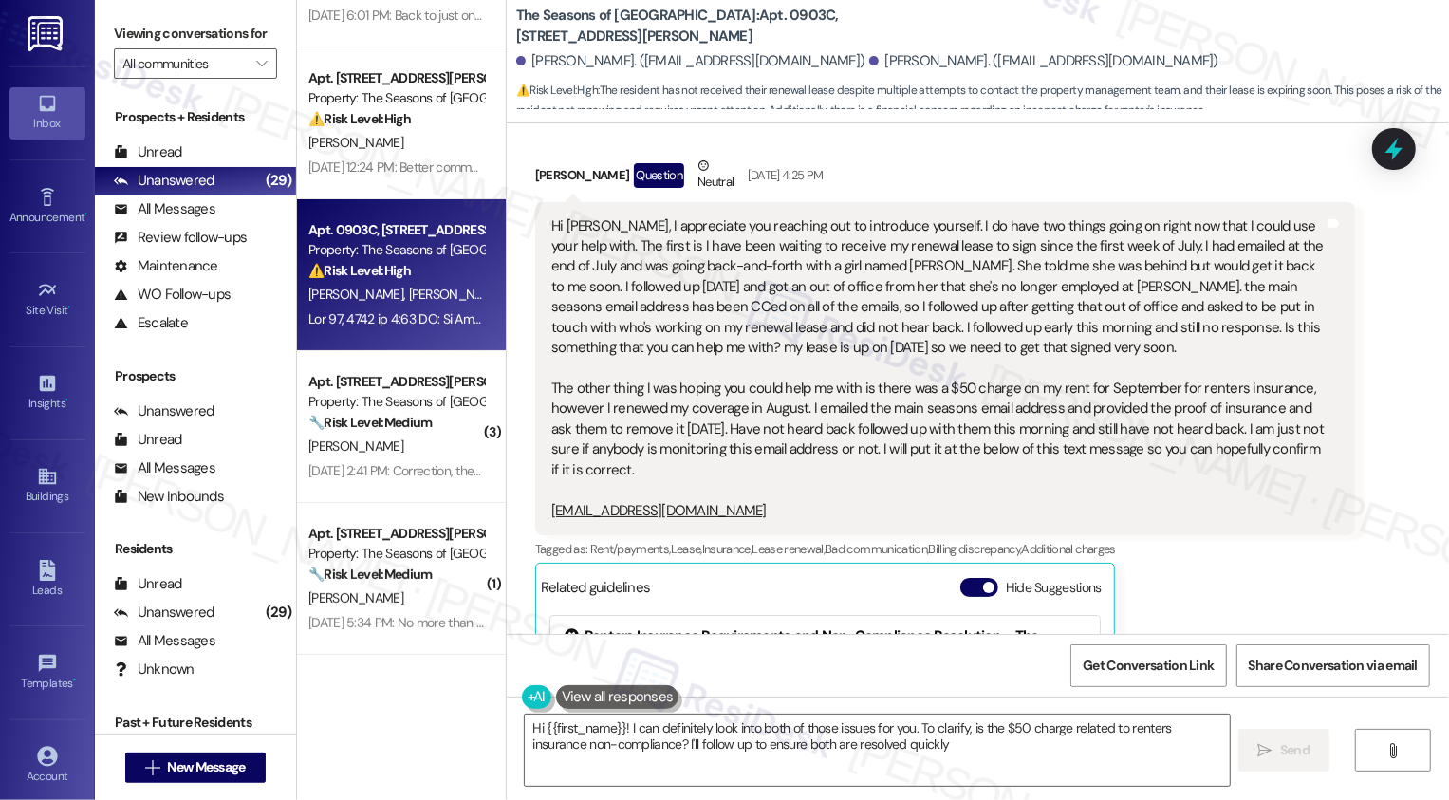
type textarea "Hi {{first_name}}! I can definitely look into both of those issues for you. To …"
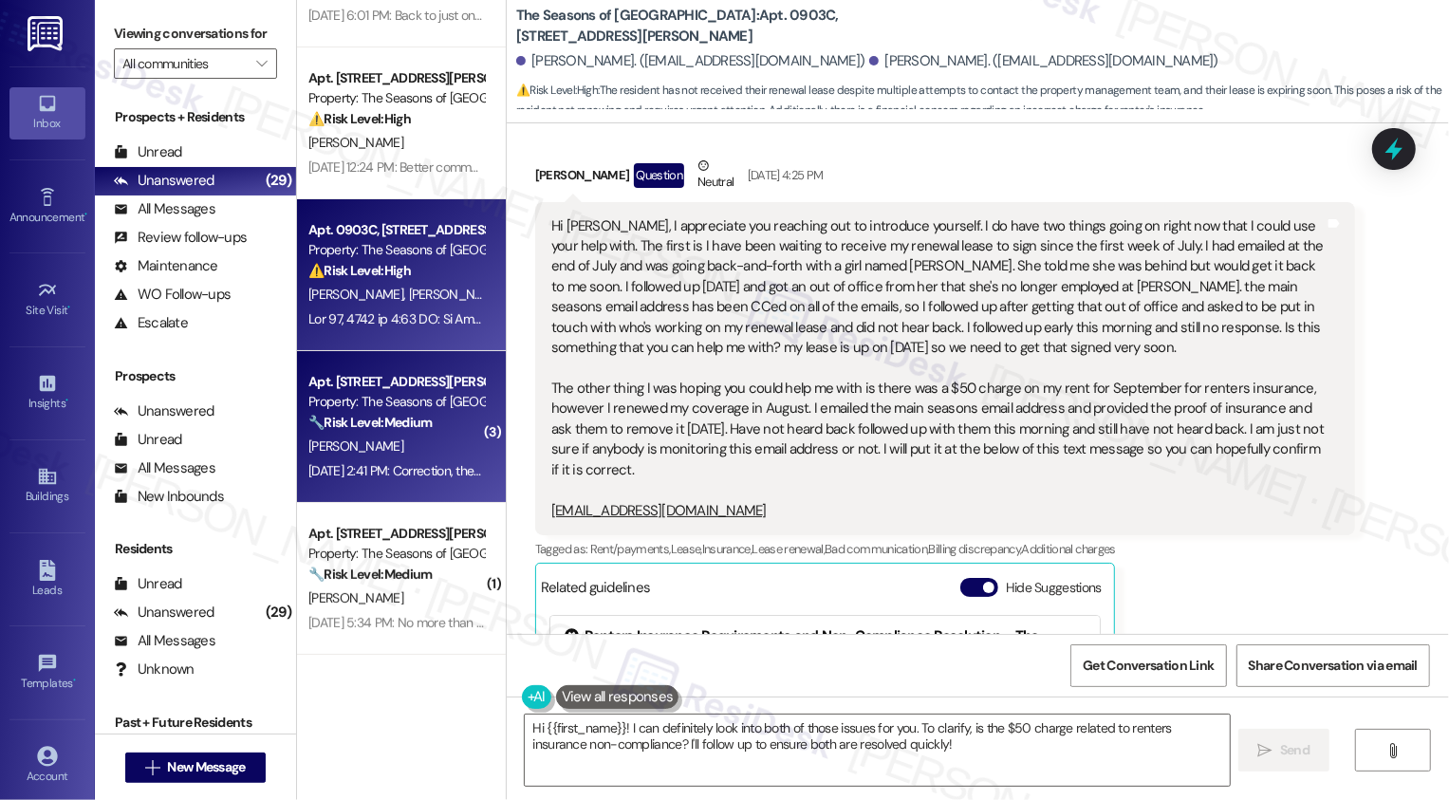
click at [384, 423] on strong "🔧 Risk Level: Medium" at bounding box center [369, 422] width 123 height 17
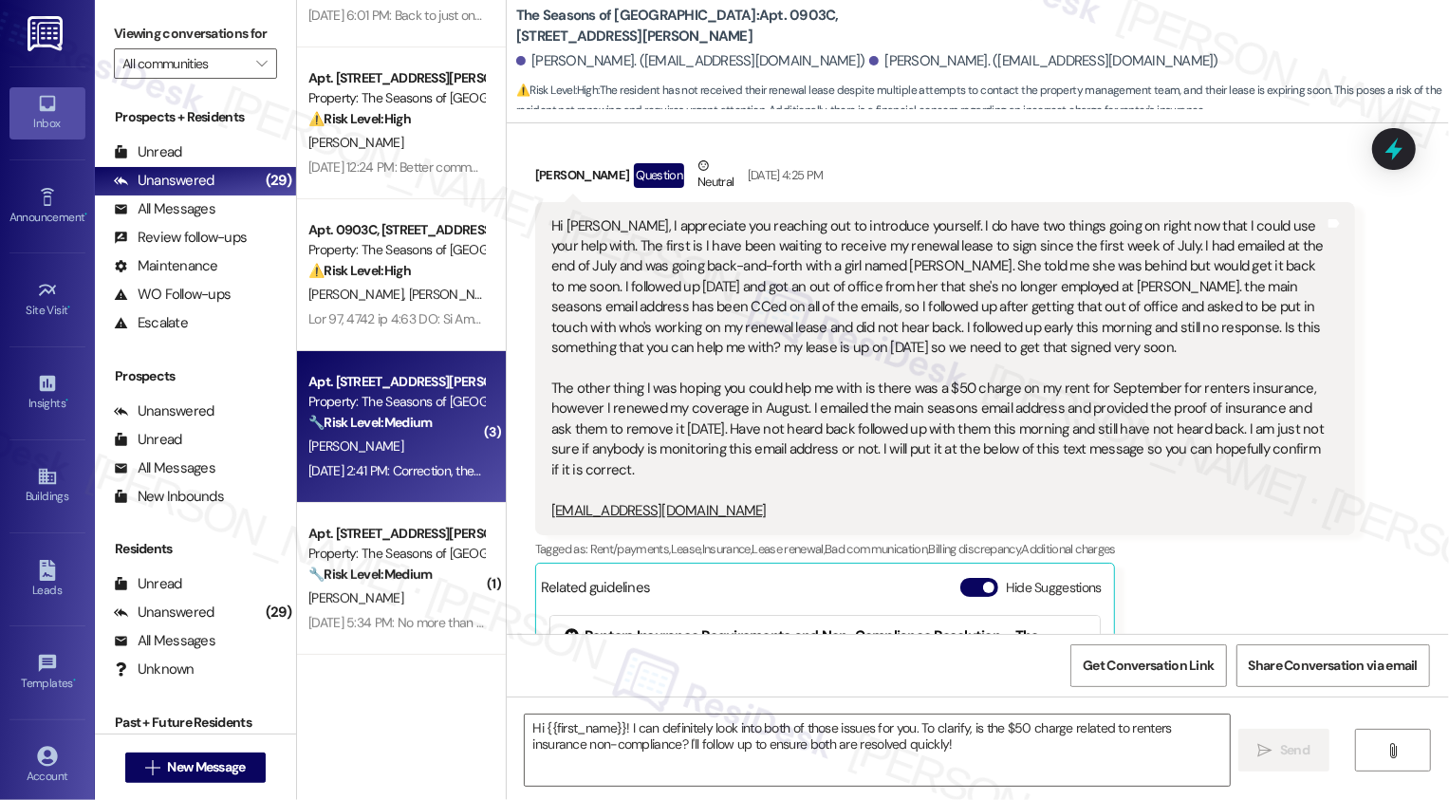
type textarea "Fetching suggested responses. Please feel free to read through the conversation…"
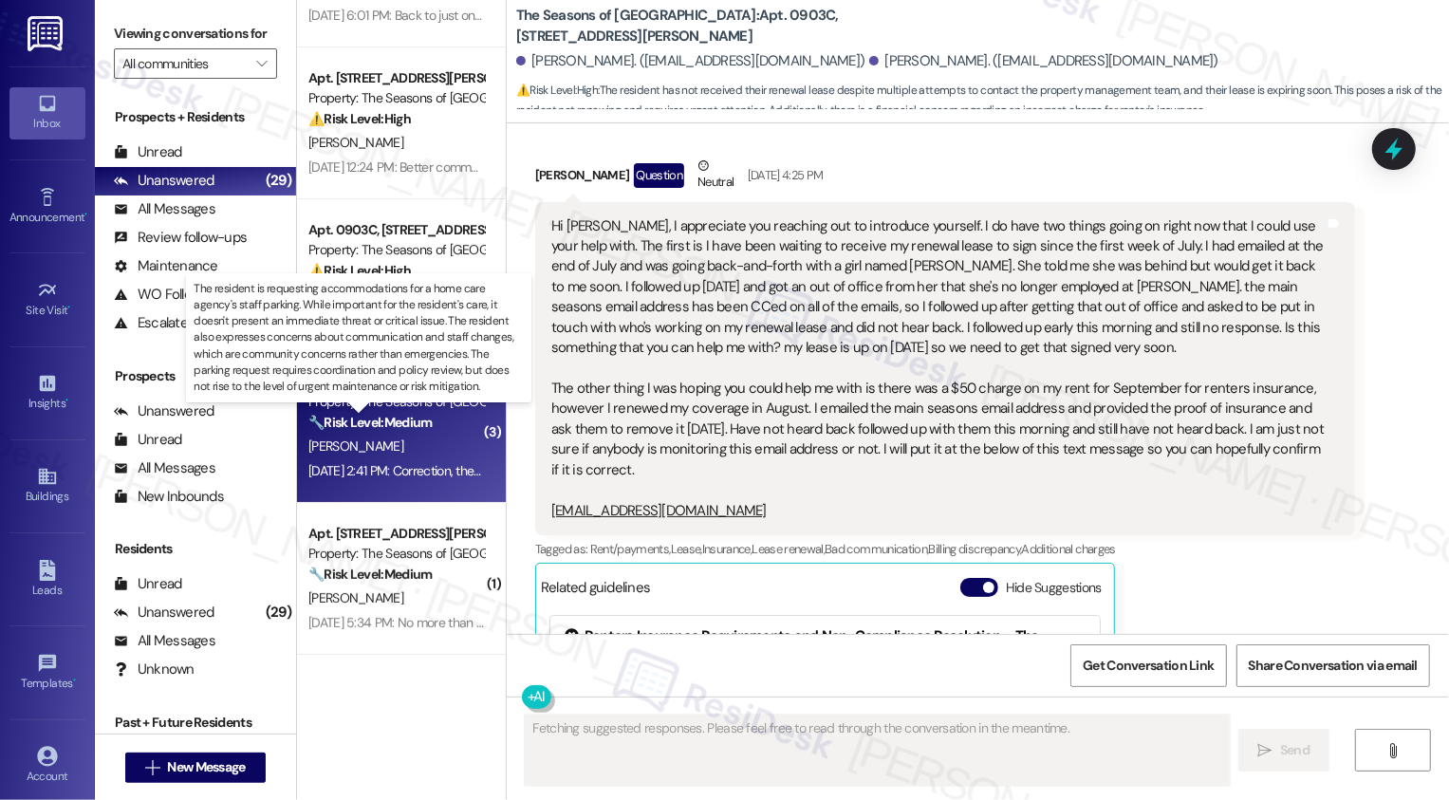
click at [384, 423] on strong "🔧 Risk Level: Medium" at bounding box center [369, 422] width 123 height 17
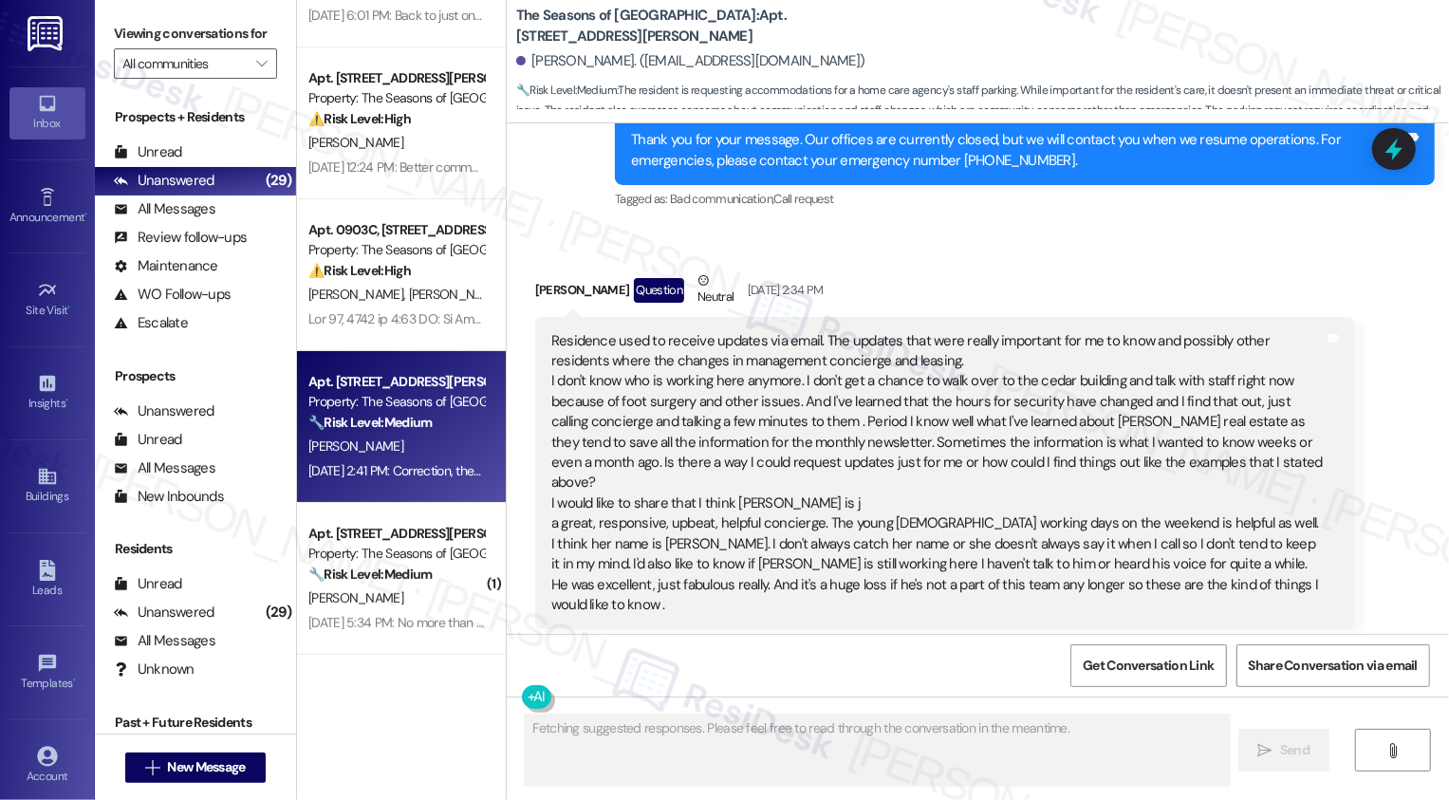
scroll to position [1075, 0]
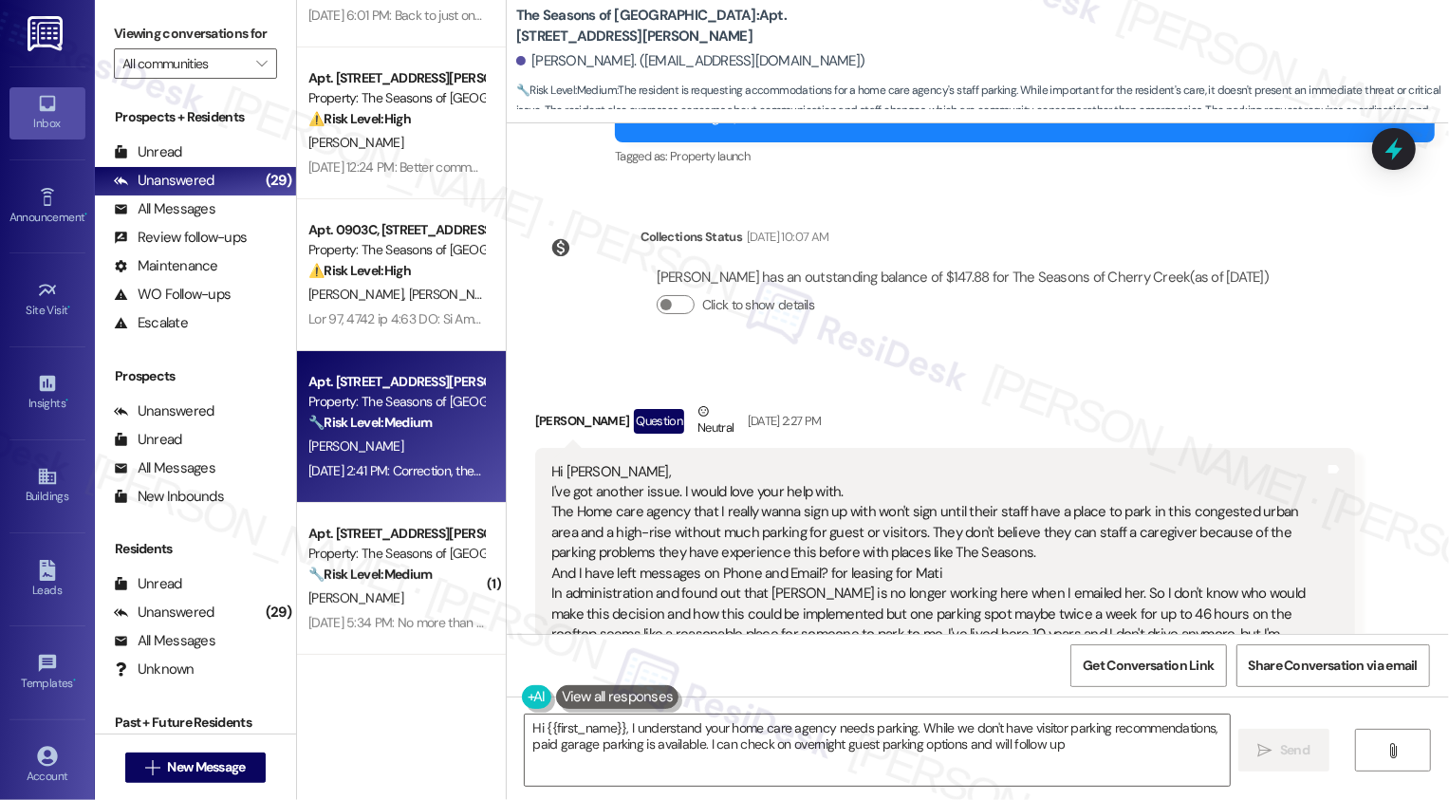
type textarea "Hi {{first_name}}, I understand your home care agency needs parking. While we d…"
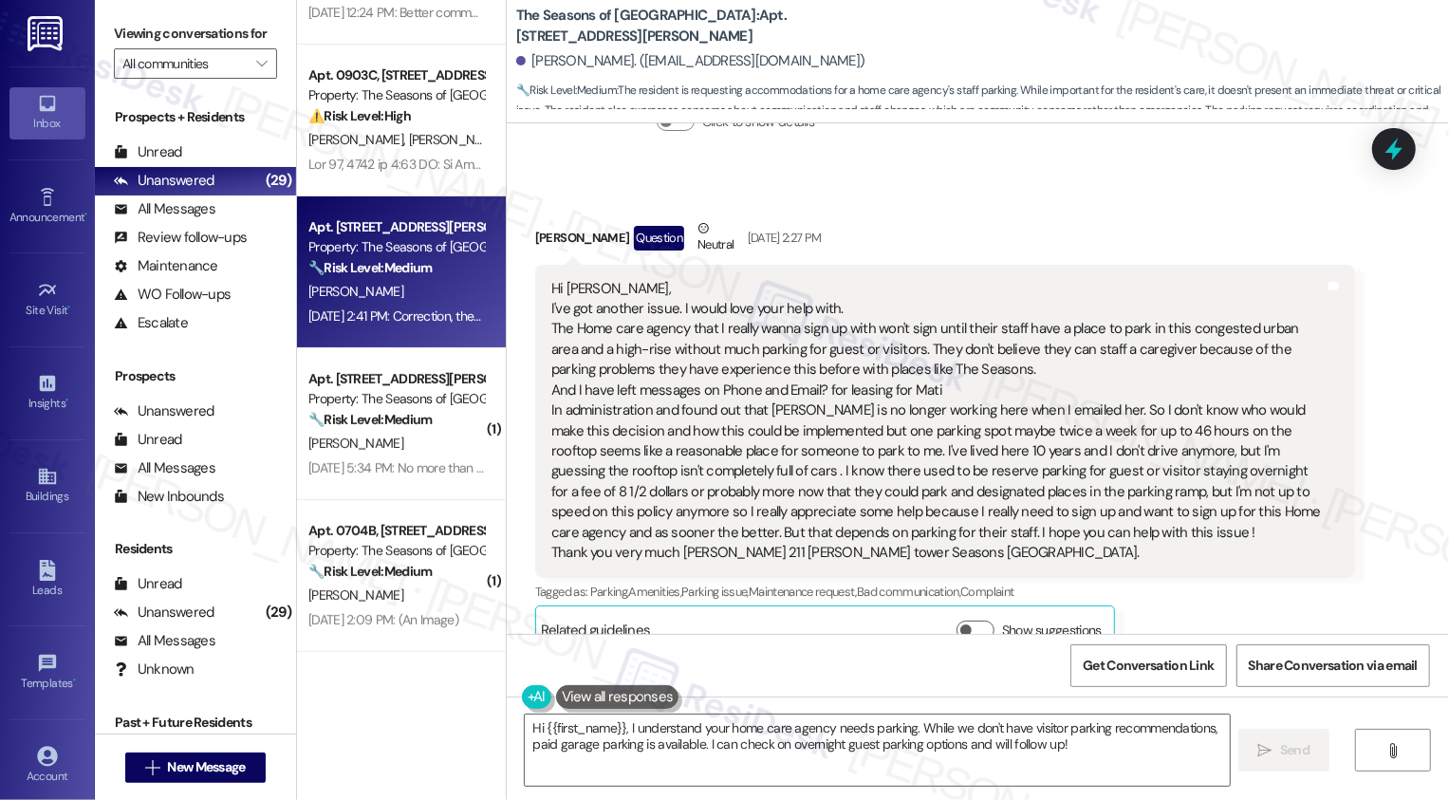
scroll to position [285, 0]
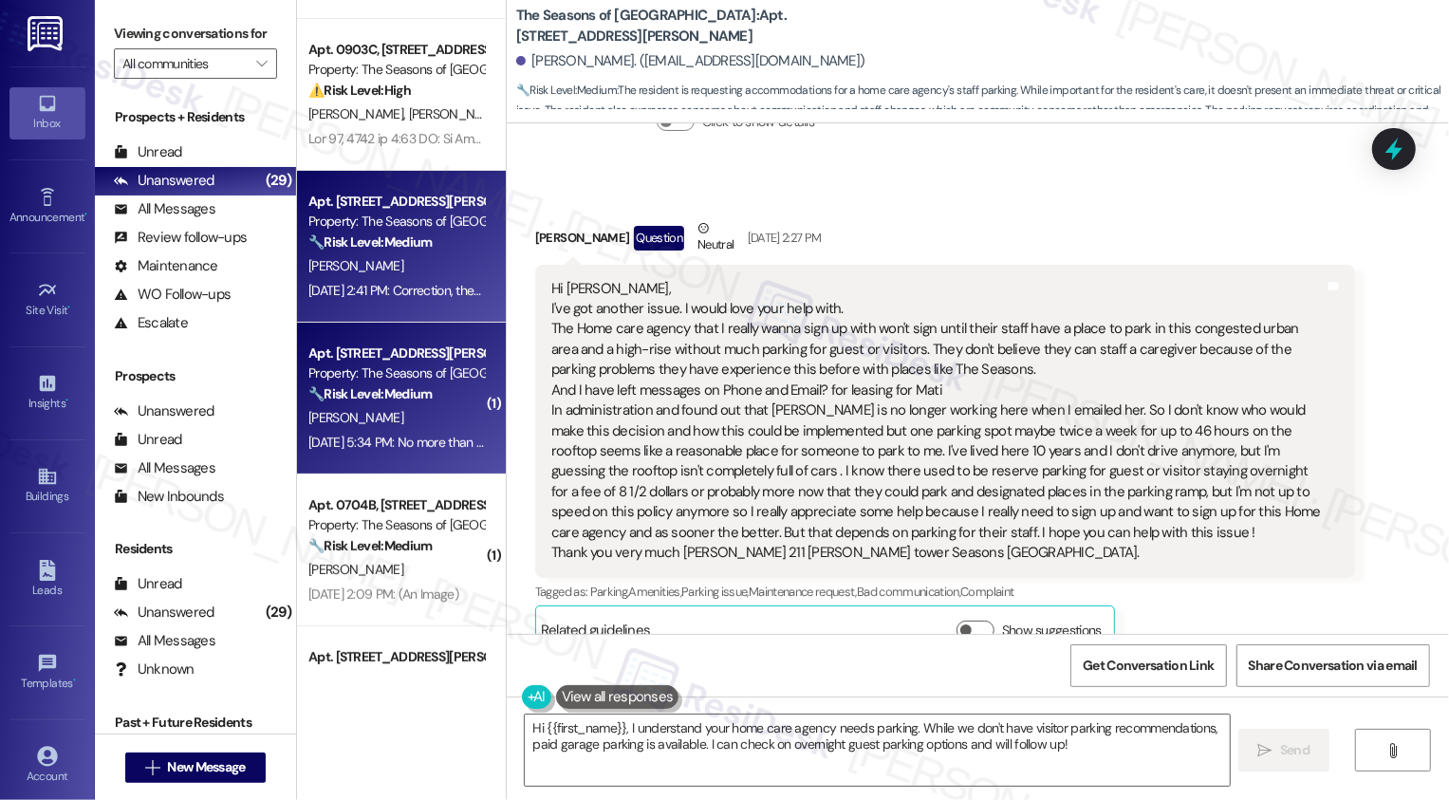
click at [405, 406] on div "[PERSON_NAME]" at bounding box center [396, 418] width 179 height 24
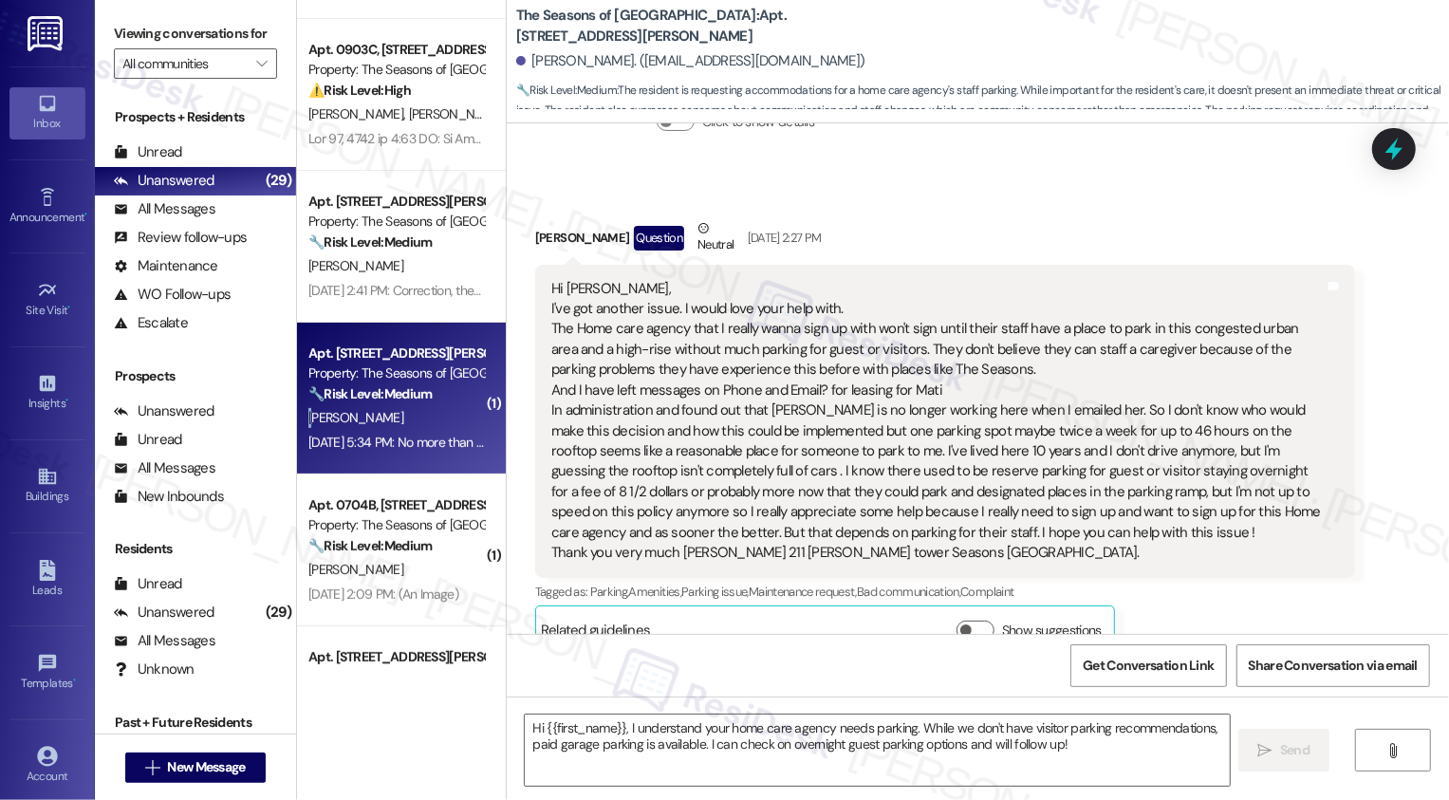
click at [405, 406] on div "[PERSON_NAME]" at bounding box center [396, 418] width 179 height 24
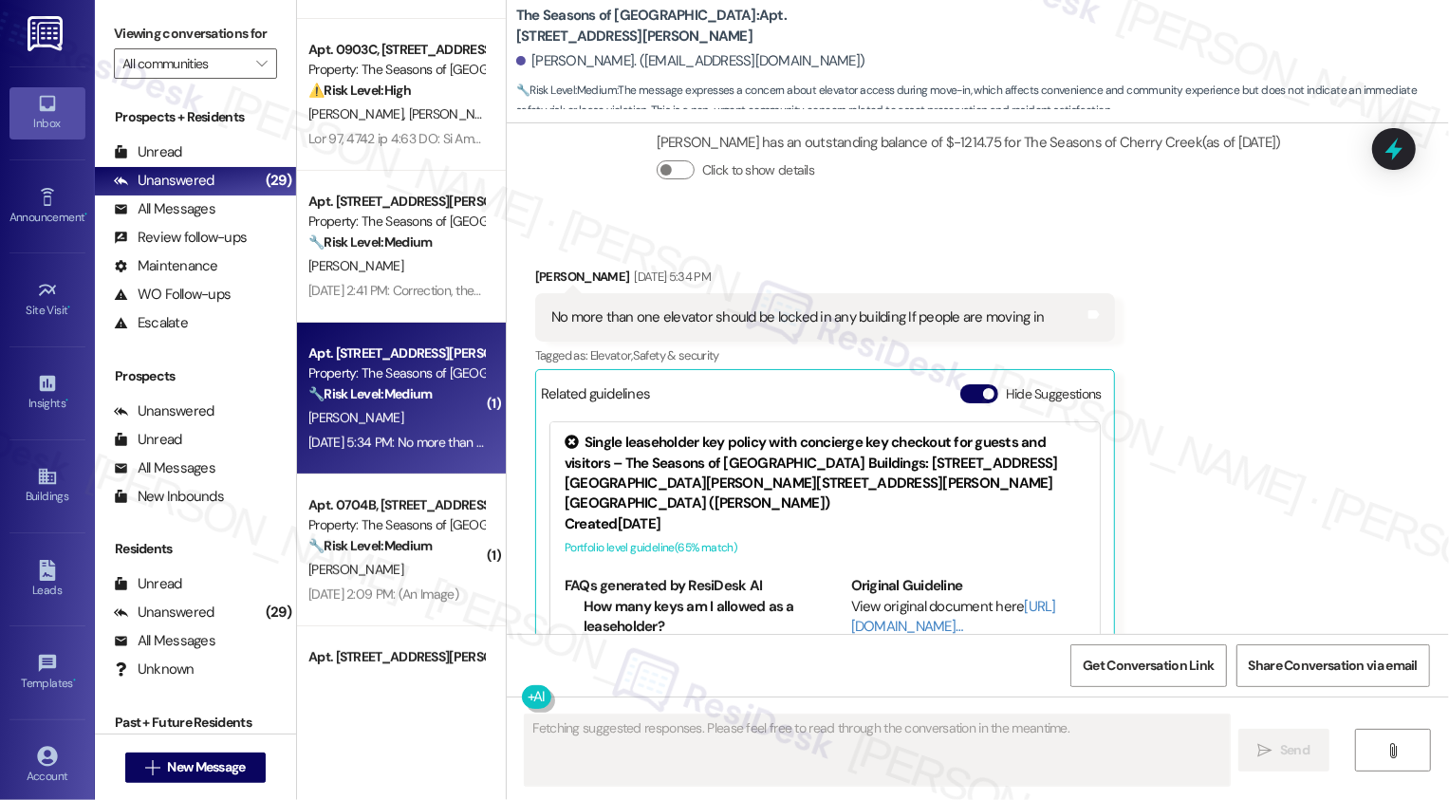
scroll to position [540, 0]
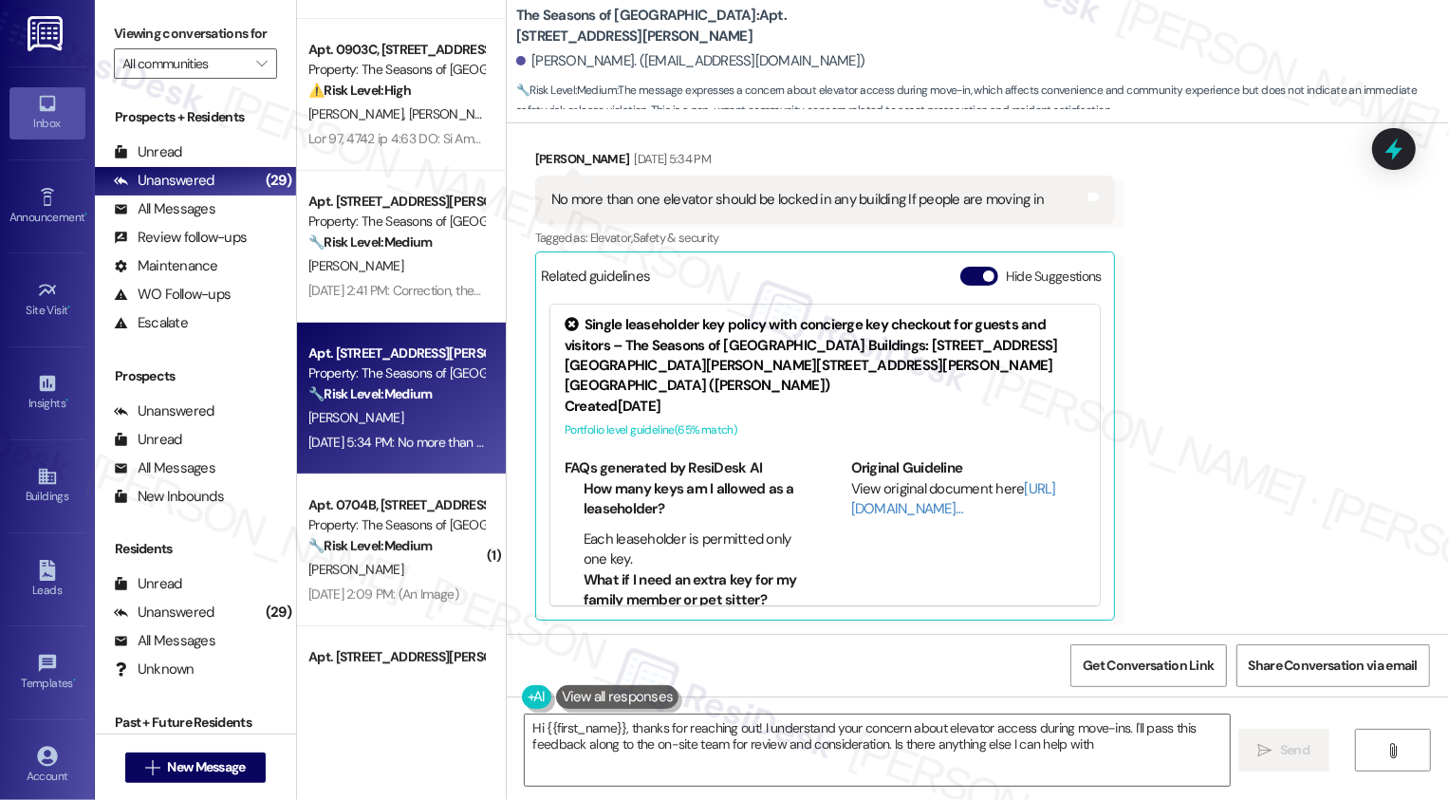
type textarea "Hi {{first_name}}, thanks for reaching out! I understand your concern about ele…"
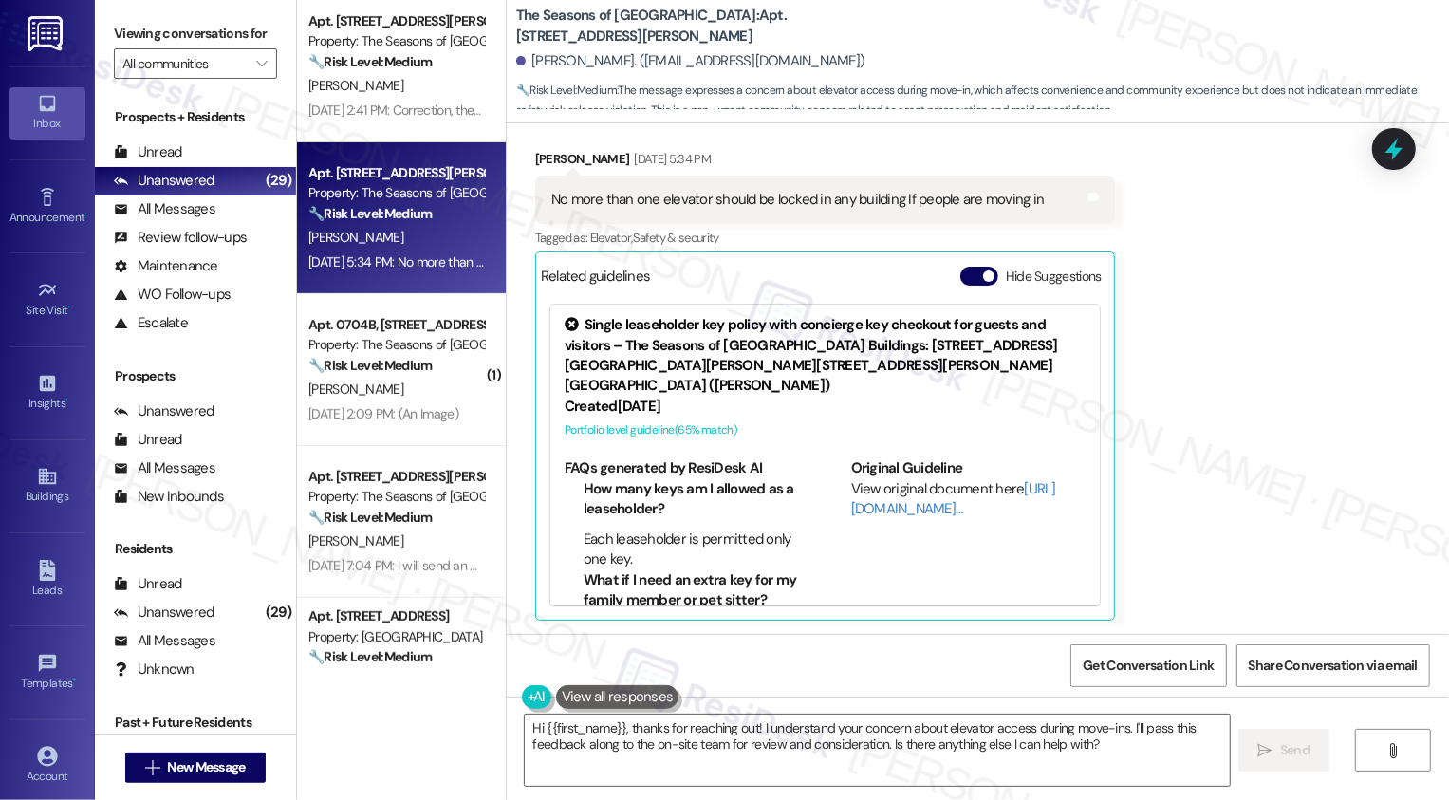
scroll to position [482, 0]
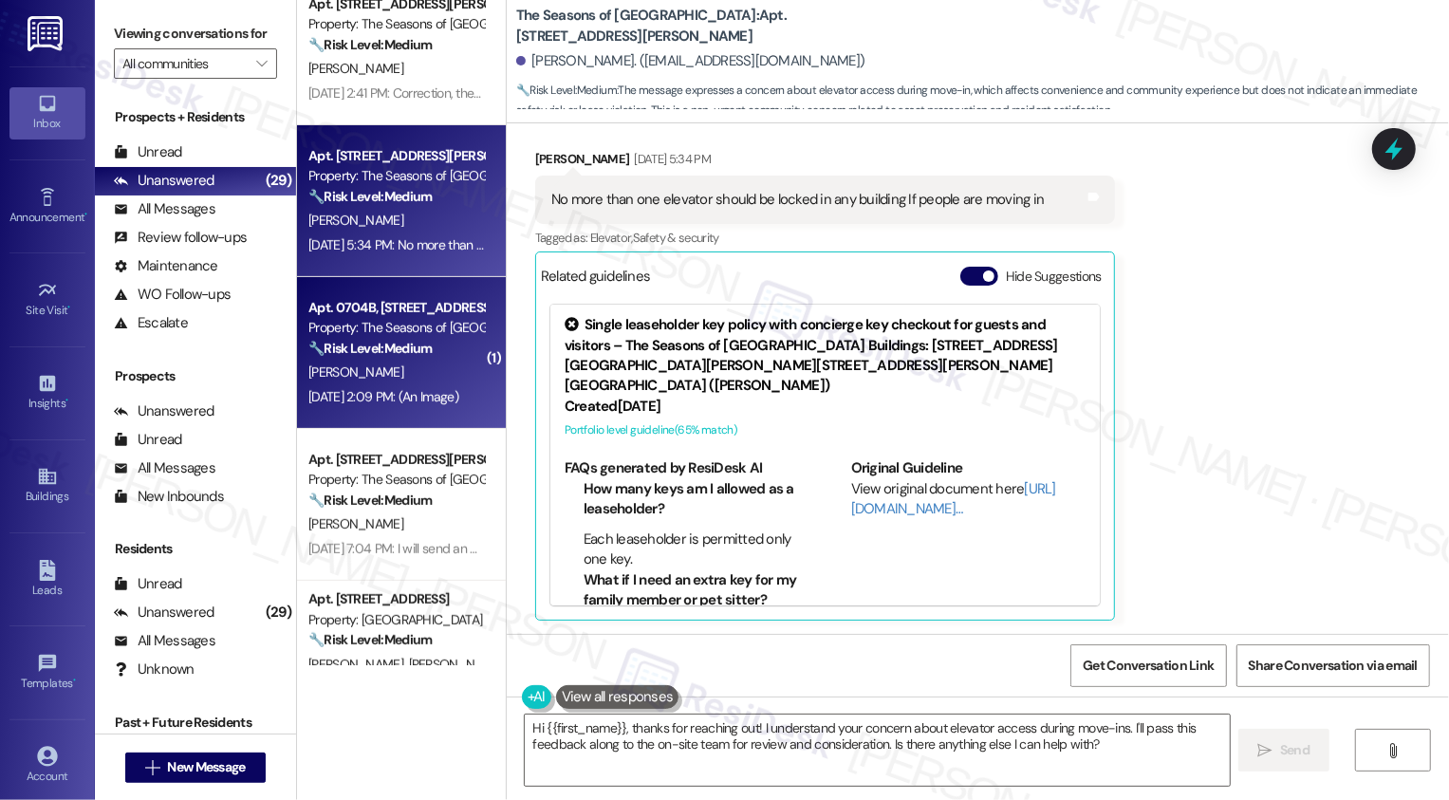
click at [378, 344] on strong "🔧 Risk Level: Medium" at bounding box center [369, 348] width 123 height 17
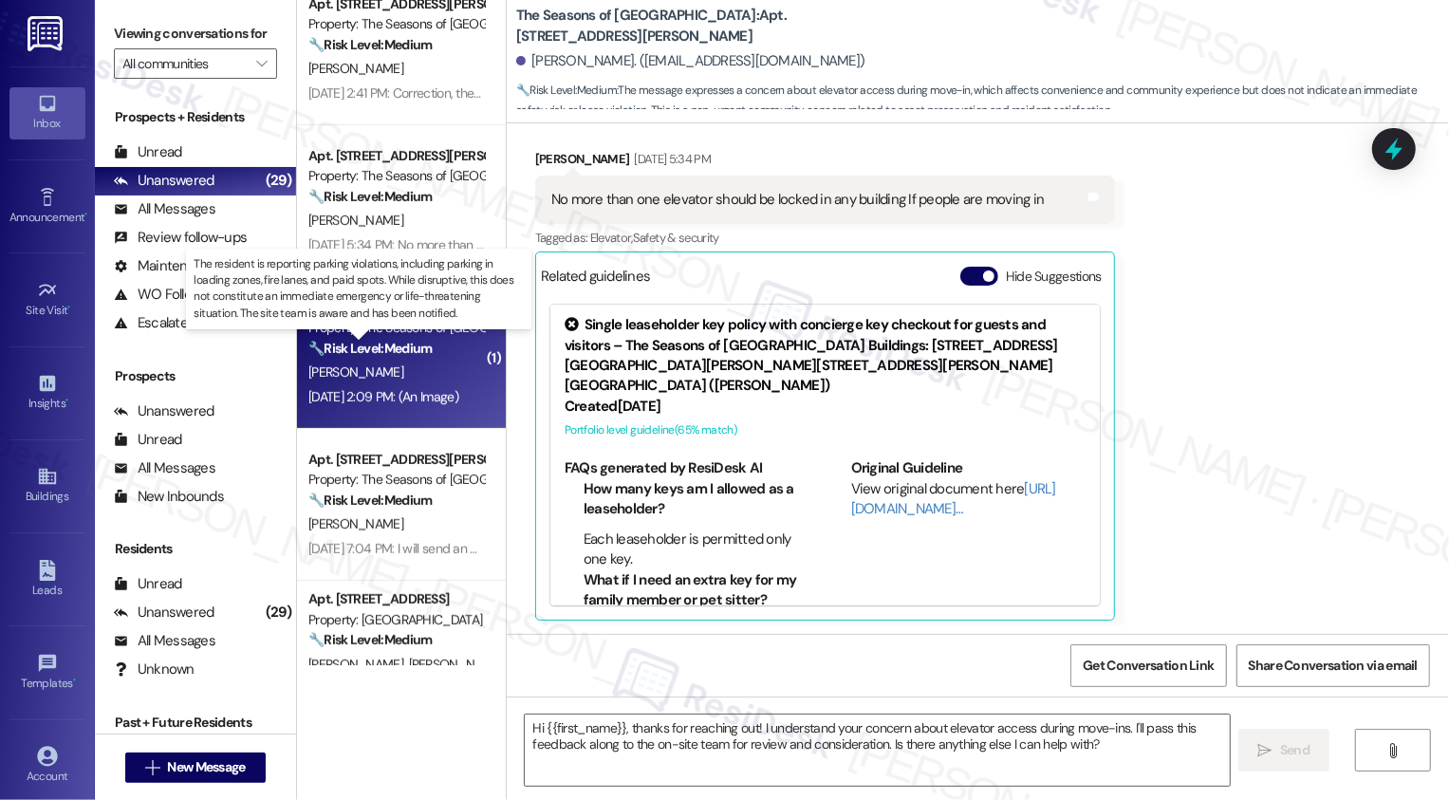
click at [378, 344] on strong "🔧 Risk Level: Medium" at bounding box center [369, 348] width 123 height 17
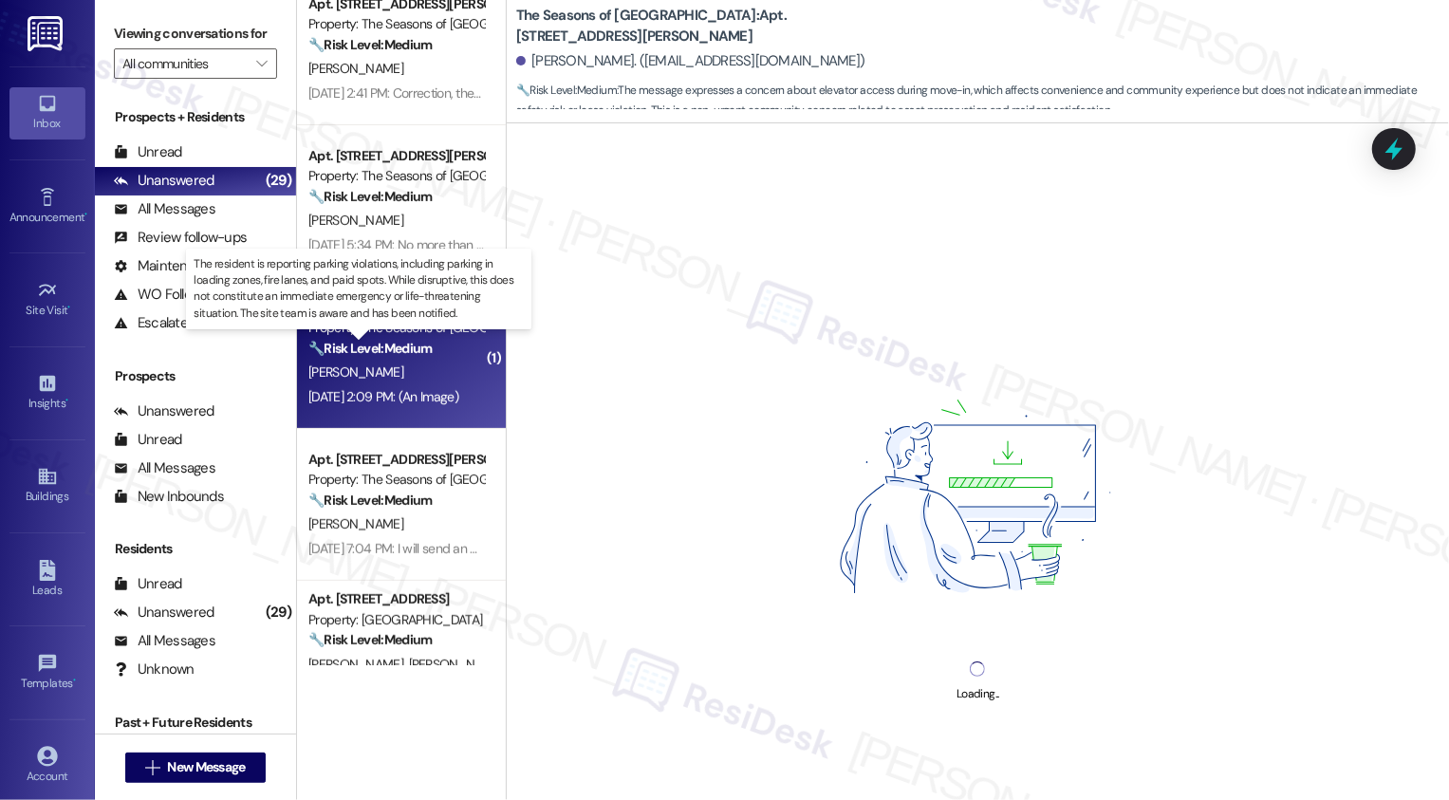
click at [378, 344] on strong "🔧 Risk Level: Medium" at bounding box center [369, 348] width 123 height 17
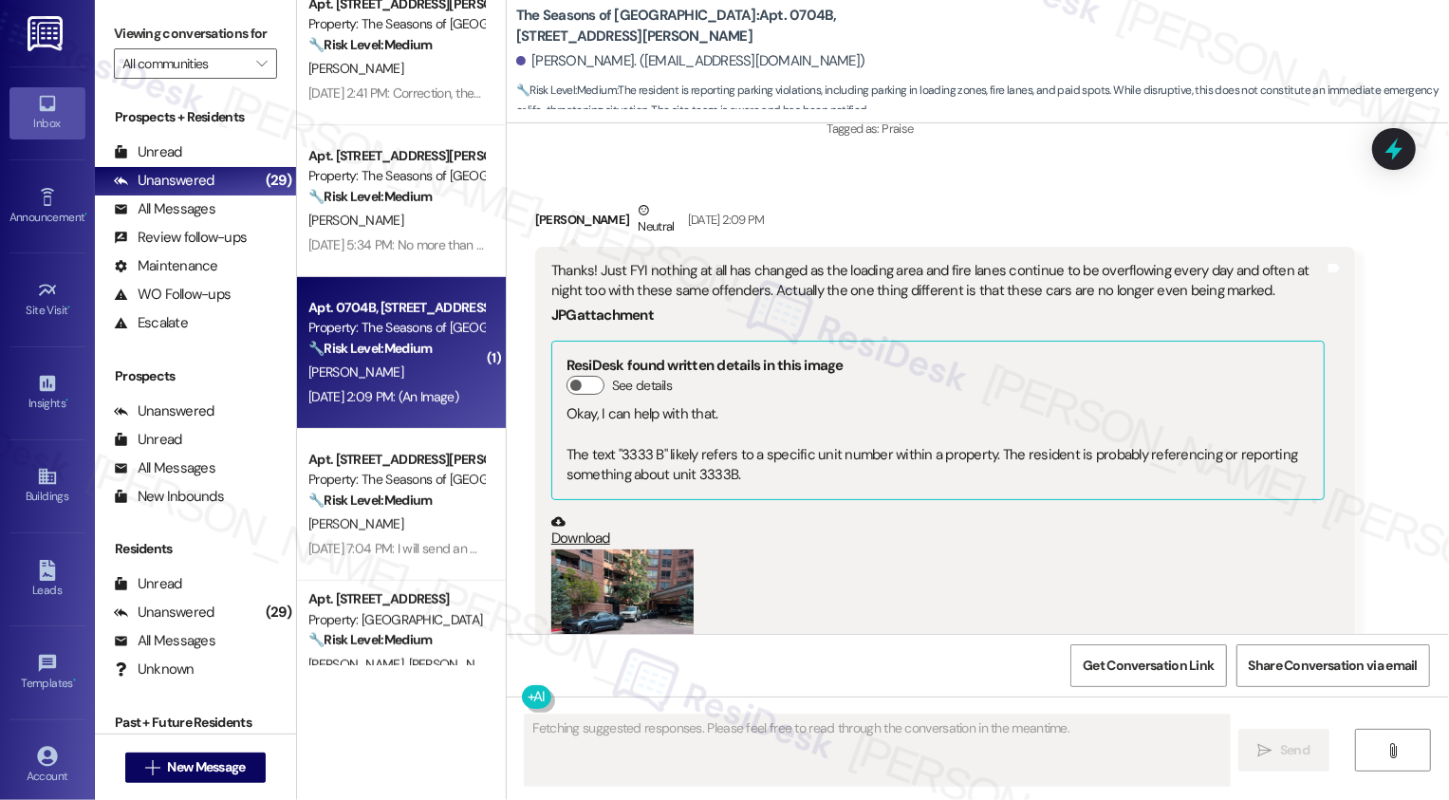
scroll to position [7921, 0]
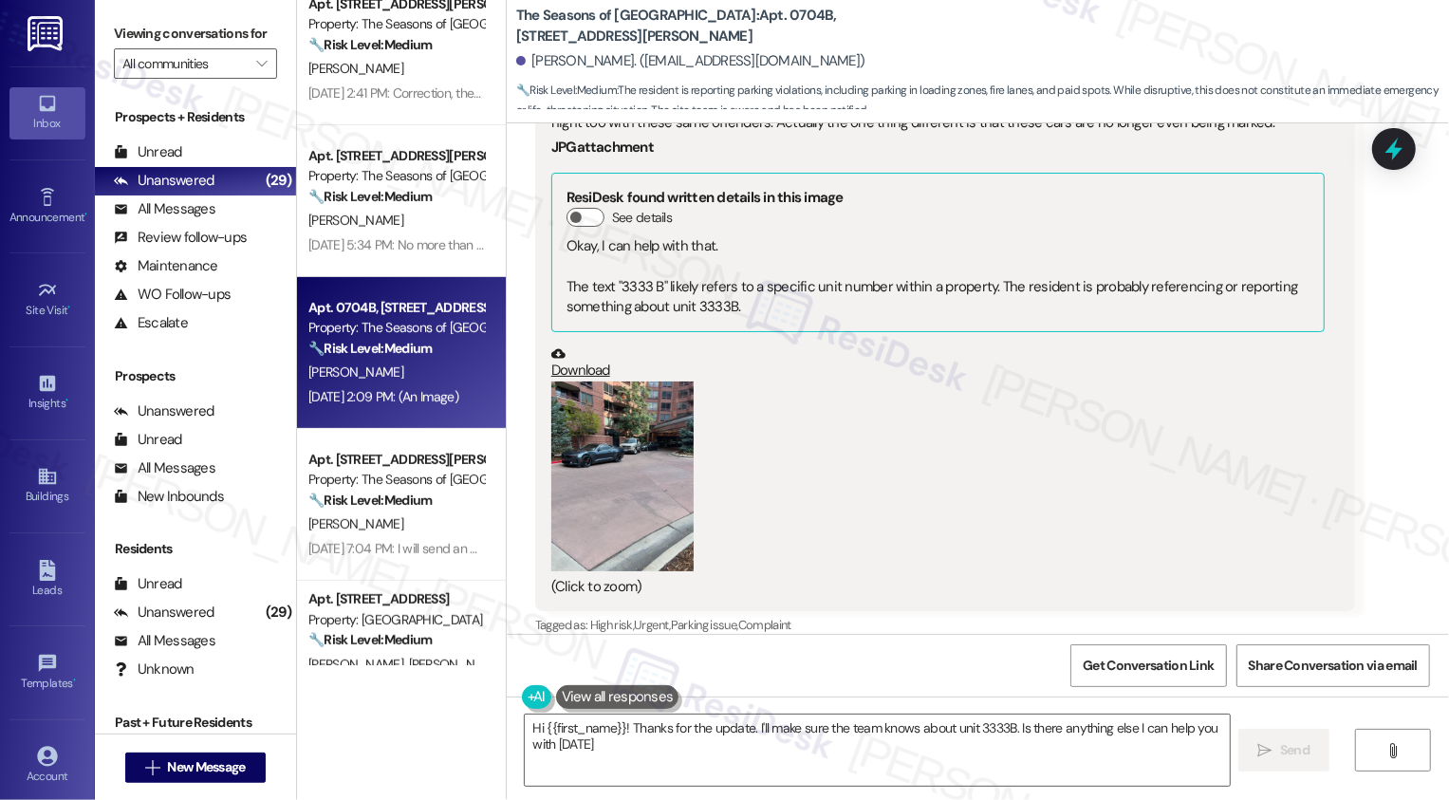
type textarea "Hi {{first_name}}! Thanks for the update. I'll make sure the team knows about u…"
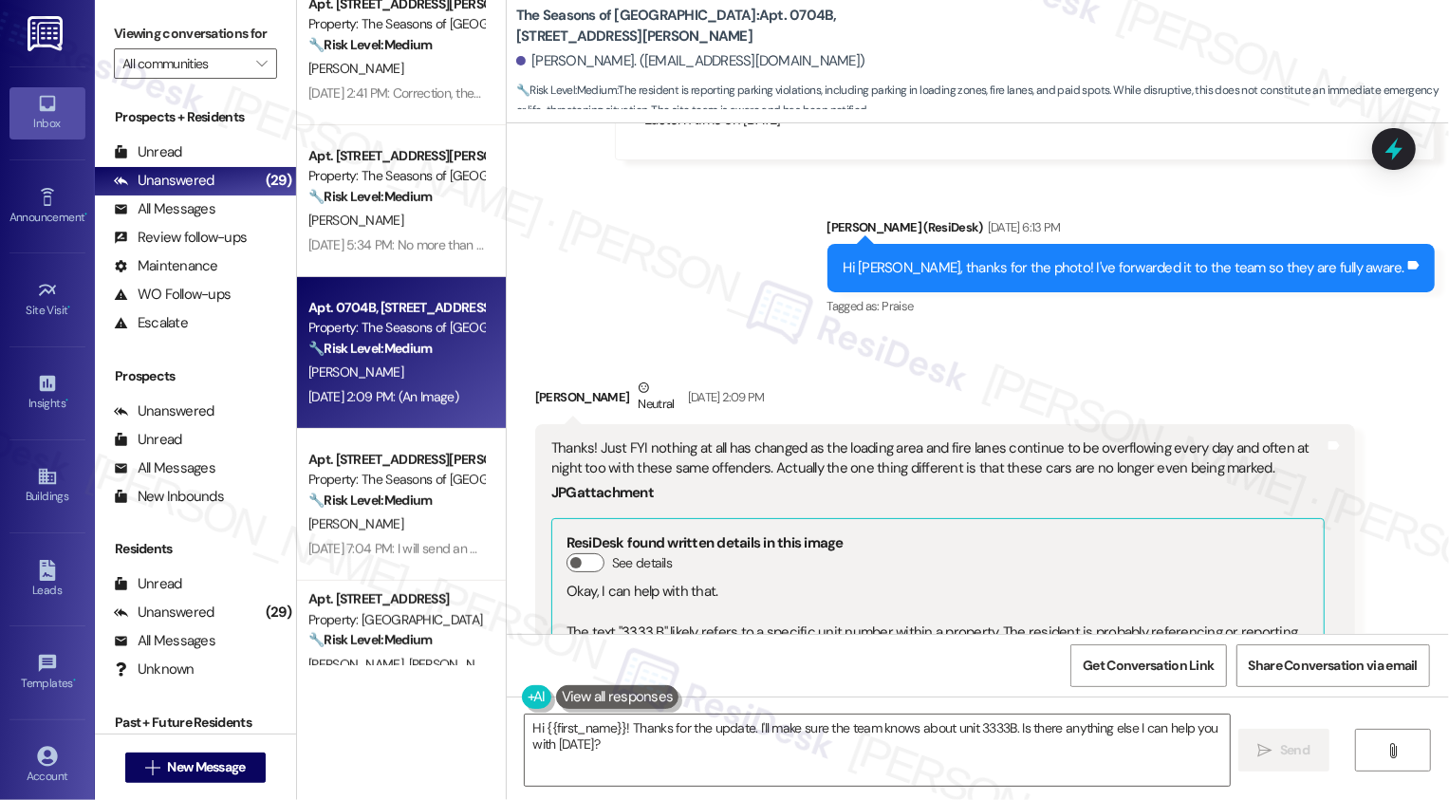
scroll to position [8306, 0]
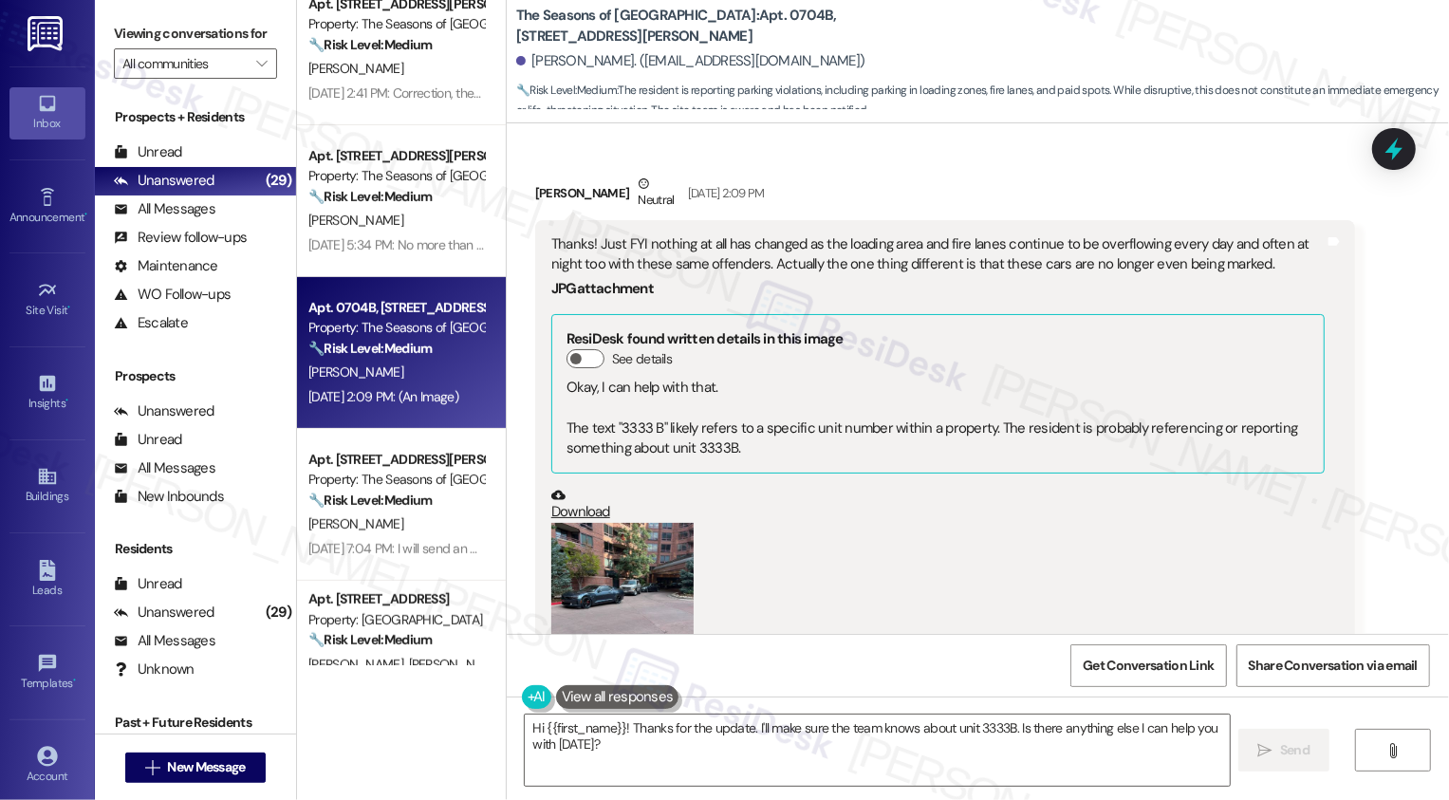
click at [620, 523] on button "Zoom image" at bounding box center [622, 618] width 142 height 190
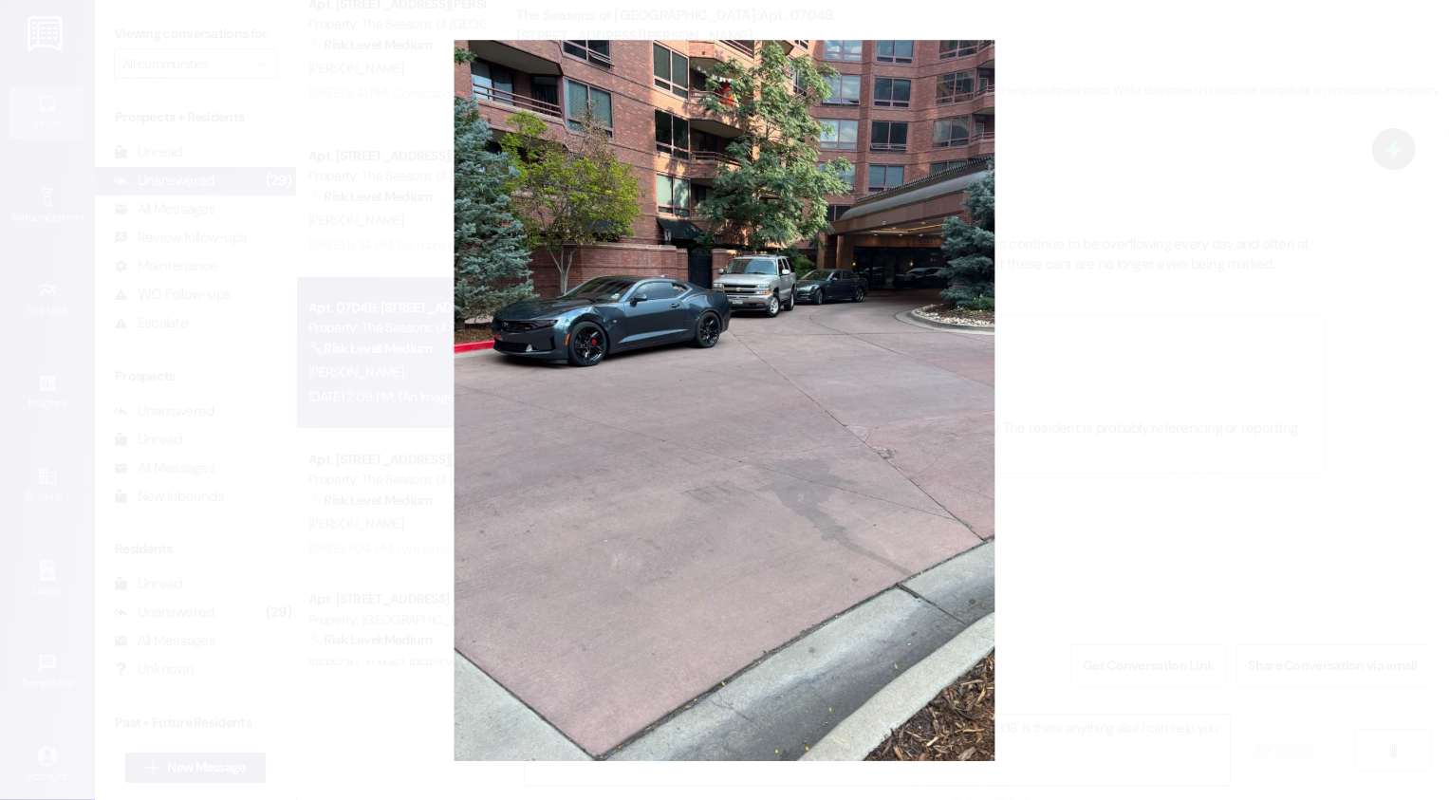
click at [1148, 410] on button "Unzoom image" at bounding box center [724, 400] width 1449 height 800
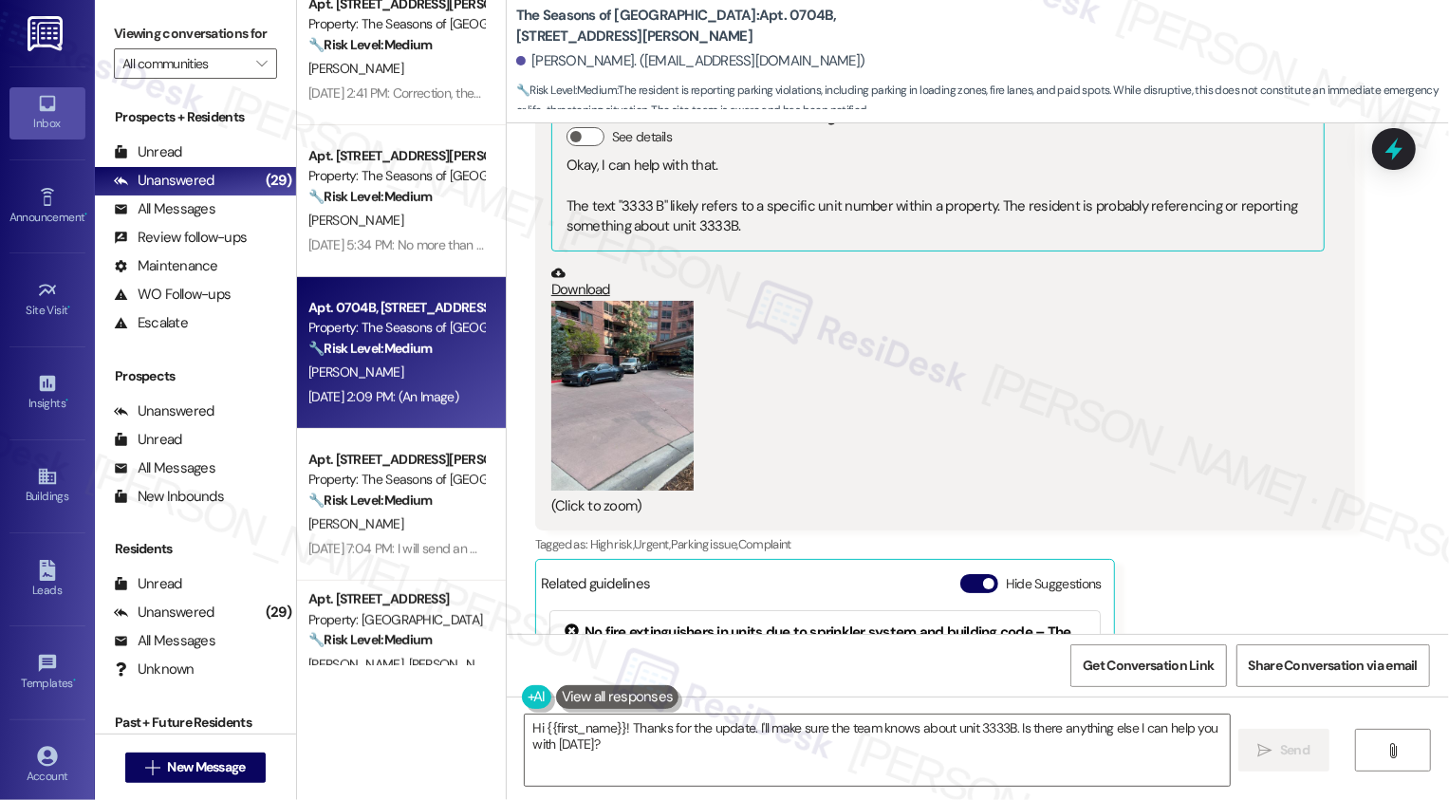
scroll to position [8667, 0]
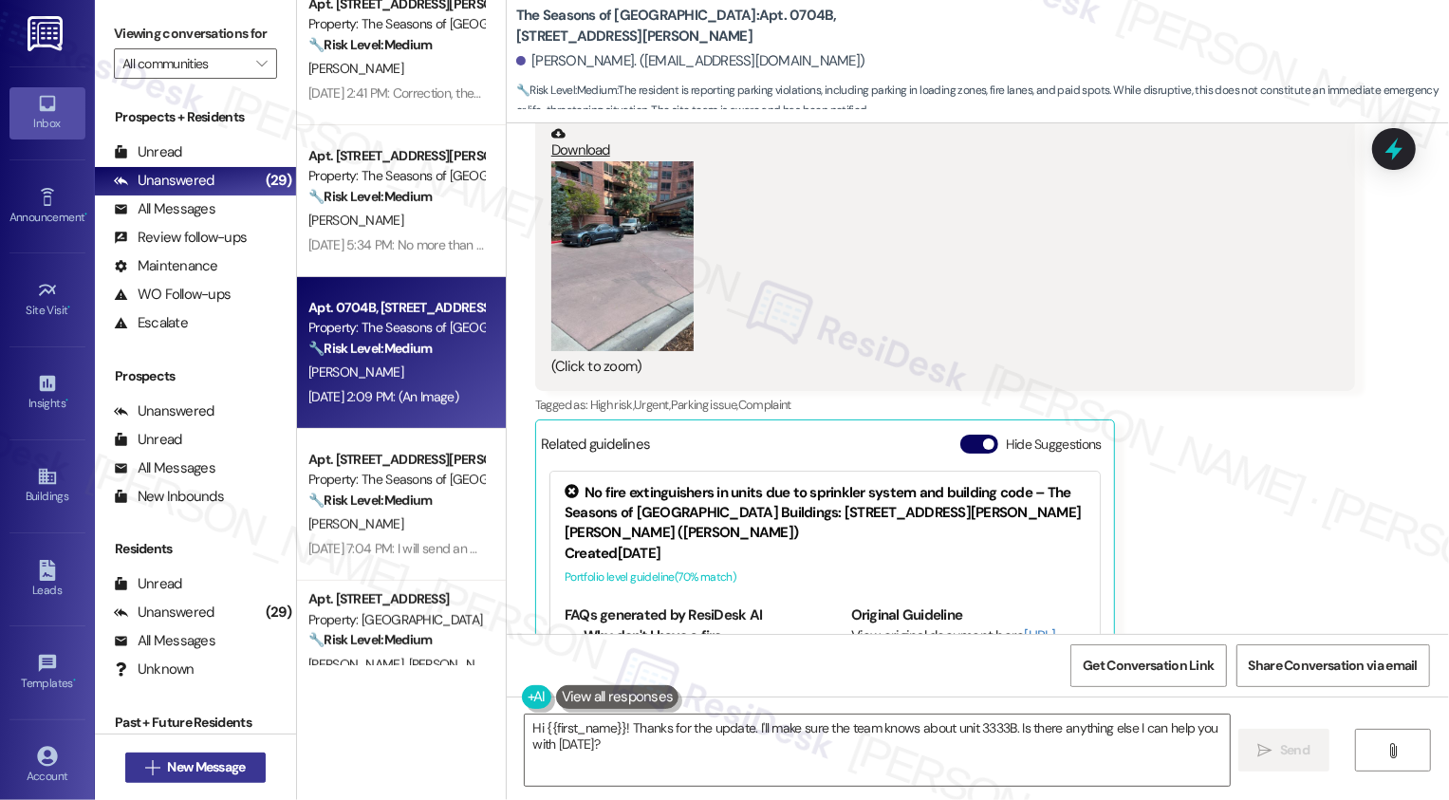
click at [181, 766] on span "New Message" at bounding box center [206, 767] width 78 height 20
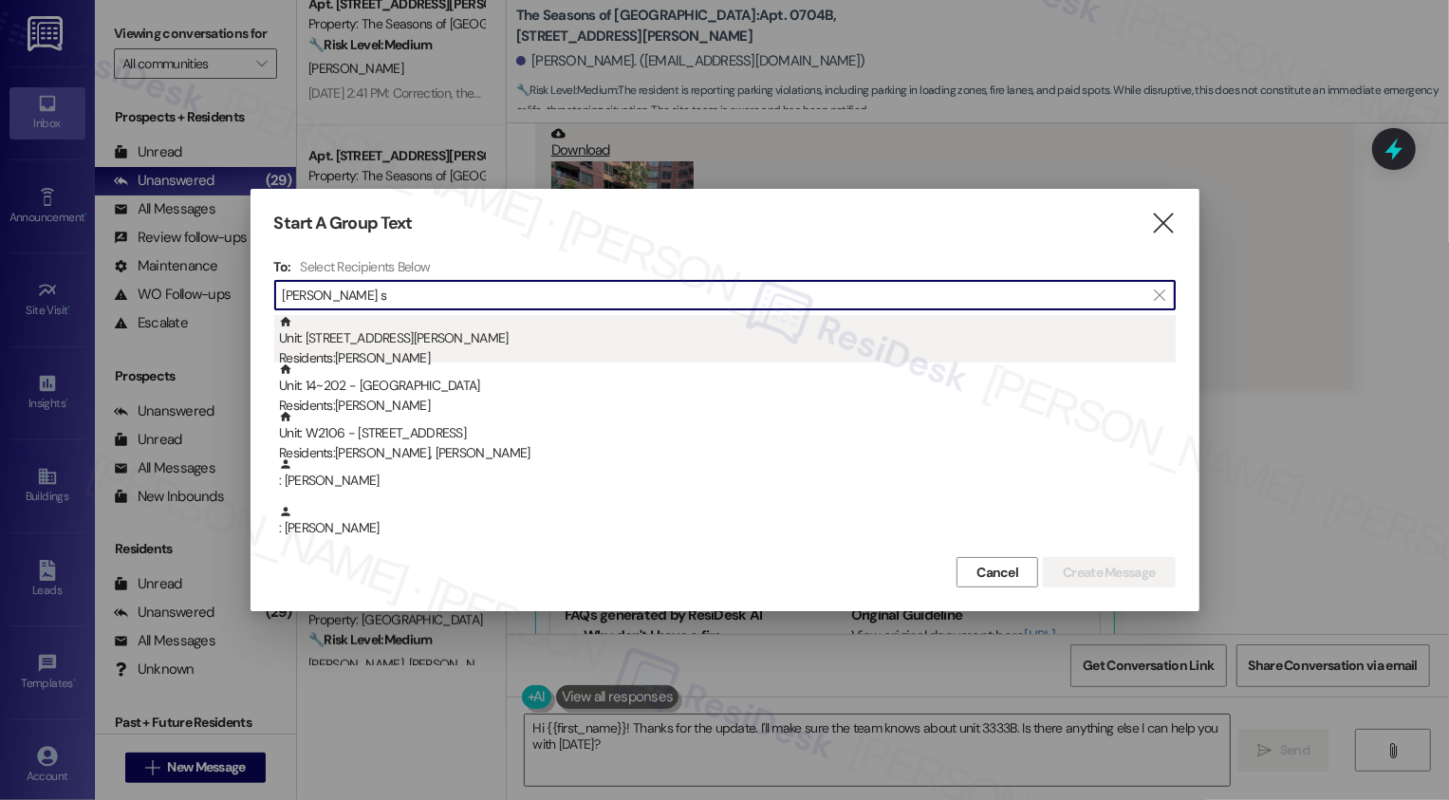
type input "[PERSON_NAME] s"
click at [435, 348] on div "Unit: 0406C - [STREET_ADDRESS][PERSON_NAME] Residents: [PERSON_NAME]" at bounding box center [727, 342] width 897 height 54
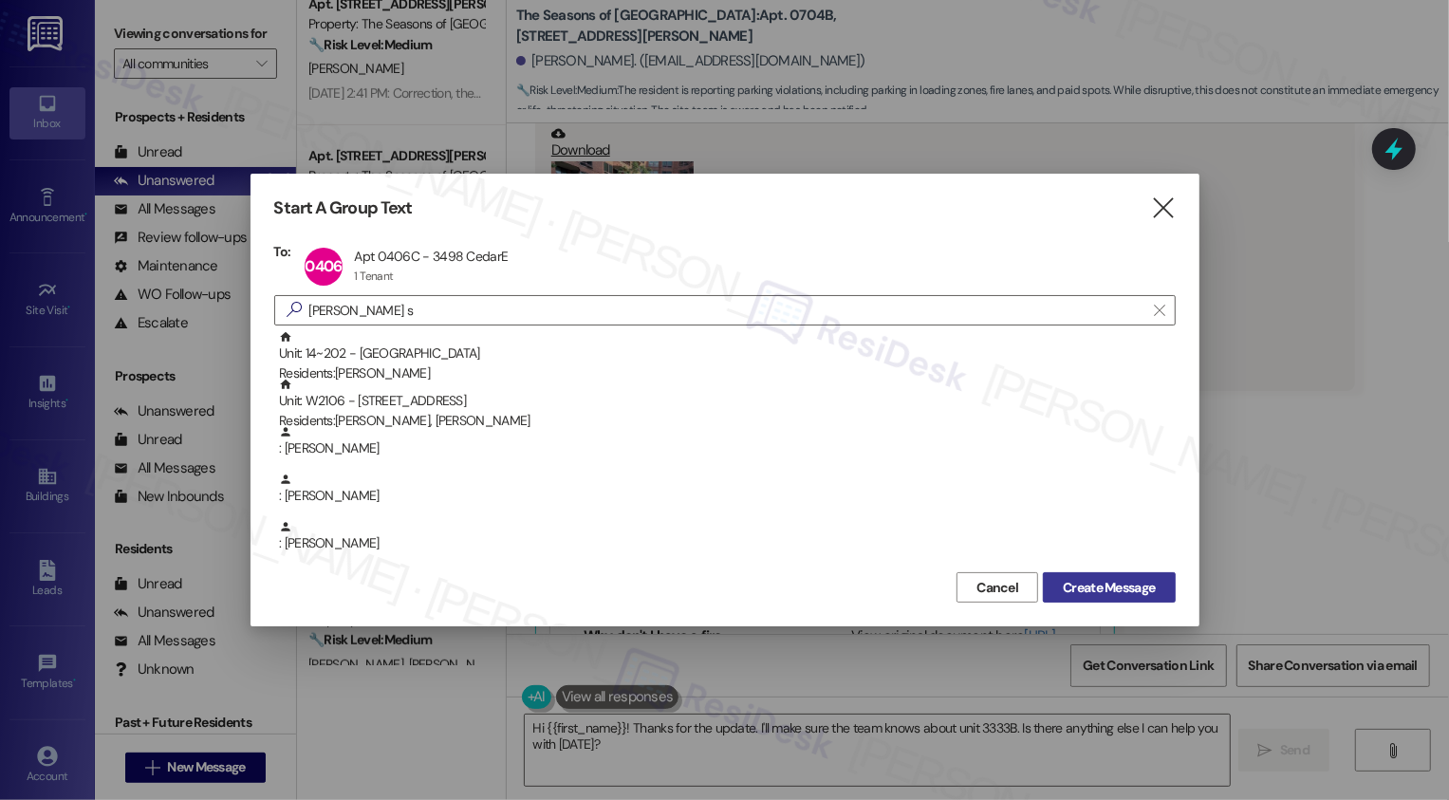
click at [1103, 588] on span "Create Message" at bounding box center [1109, 588] width 92 height 20
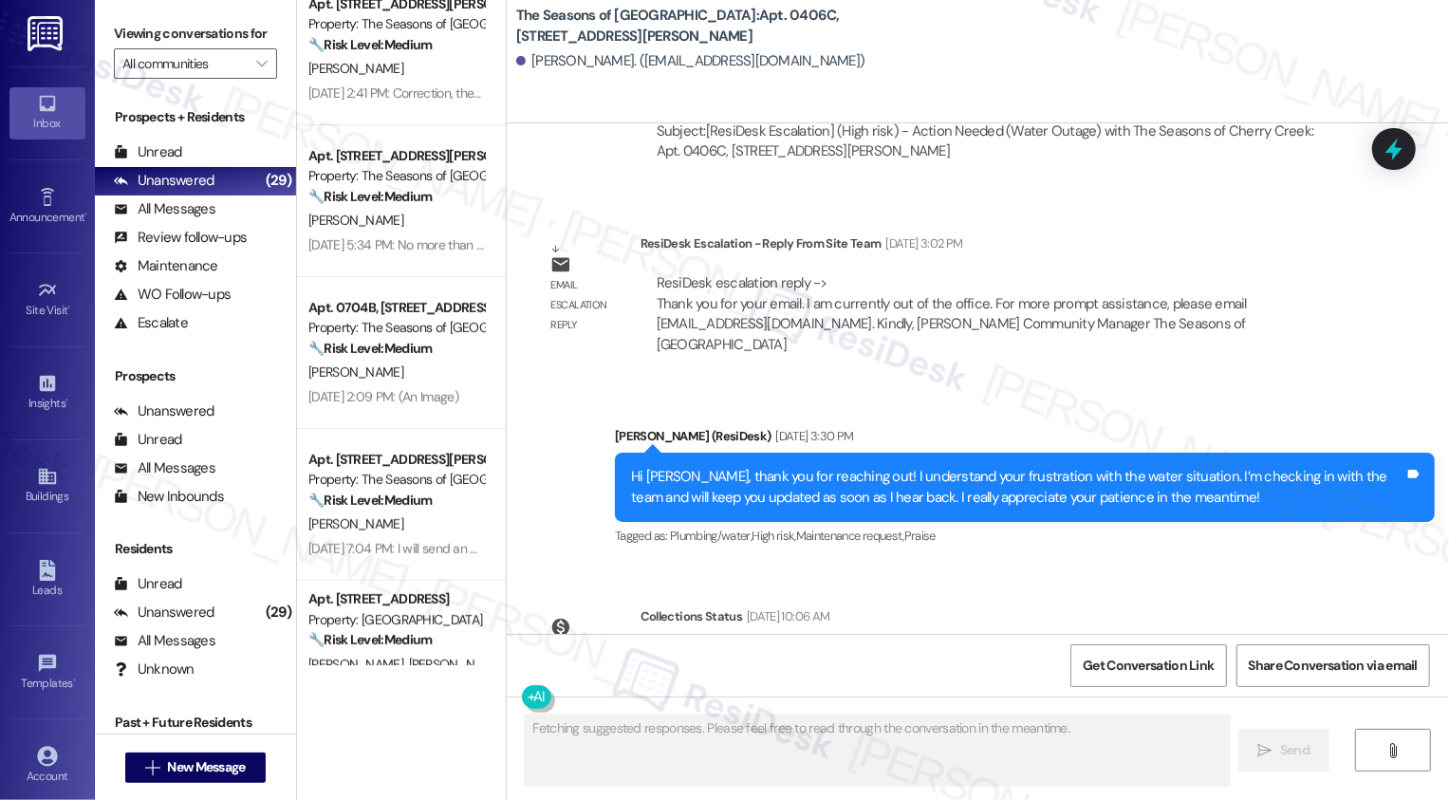
scroll to position [4780, 0]
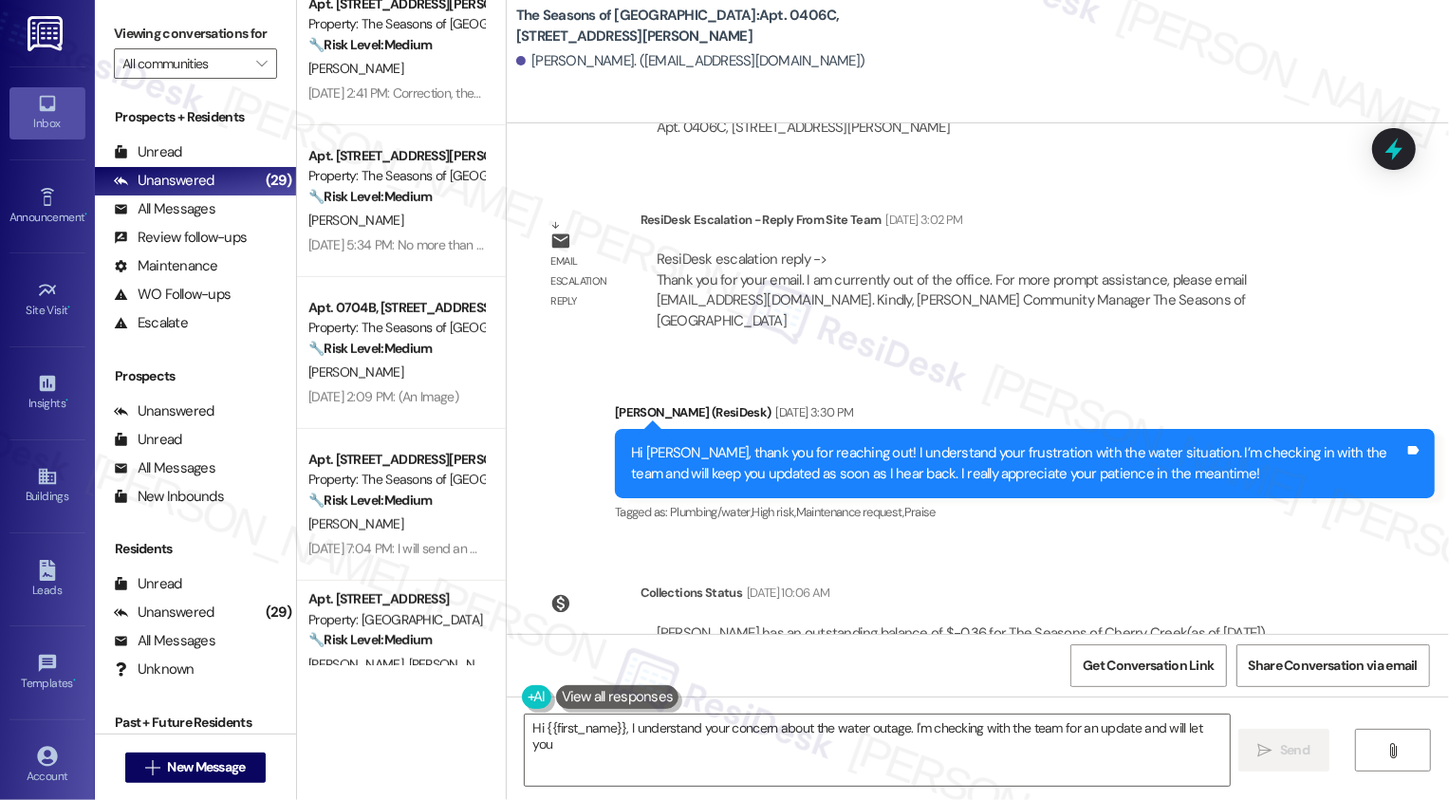
click at [47, 112] on icon at bounding box center [47, 103] width 21 height 21
type textarea "Hi {{first_name}}, I understand your concern about the water outage. I'm checki…"
